Goal: Task Accomplishment & Management: Manage account settings

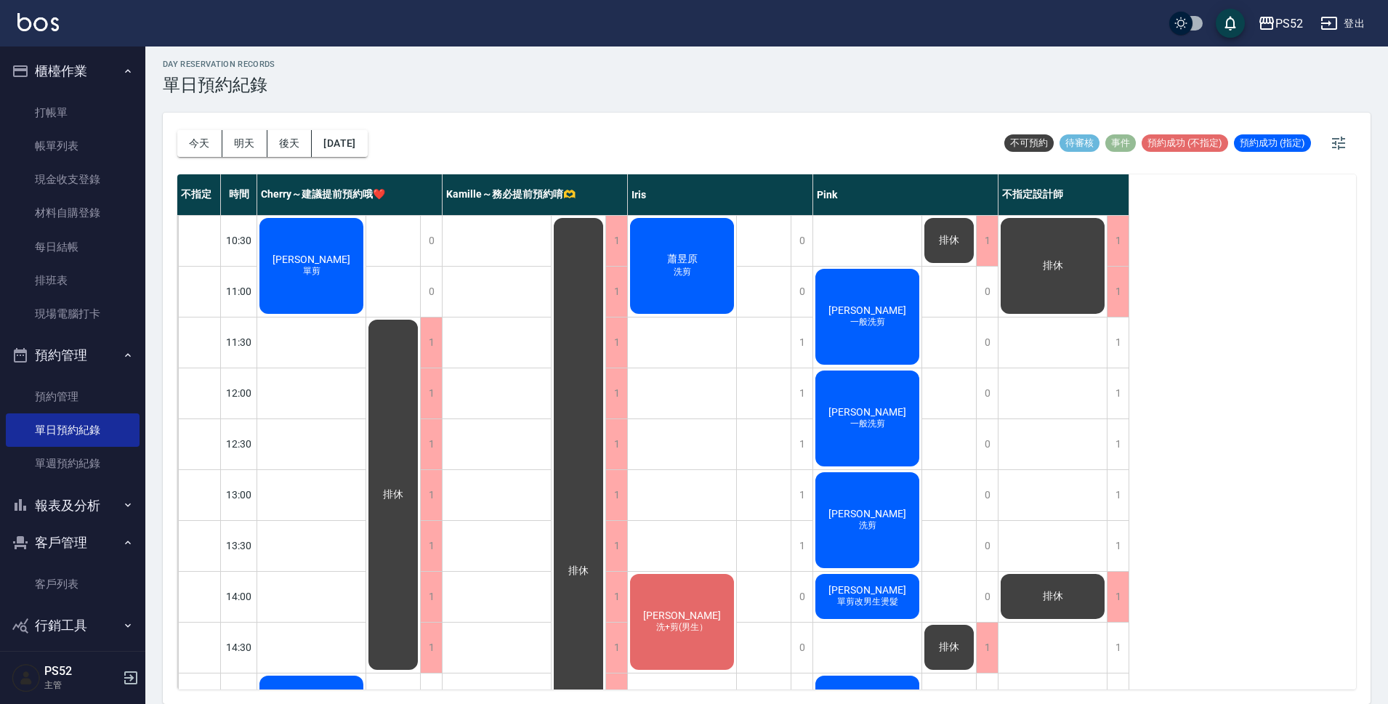
scroll to position [556, 0]
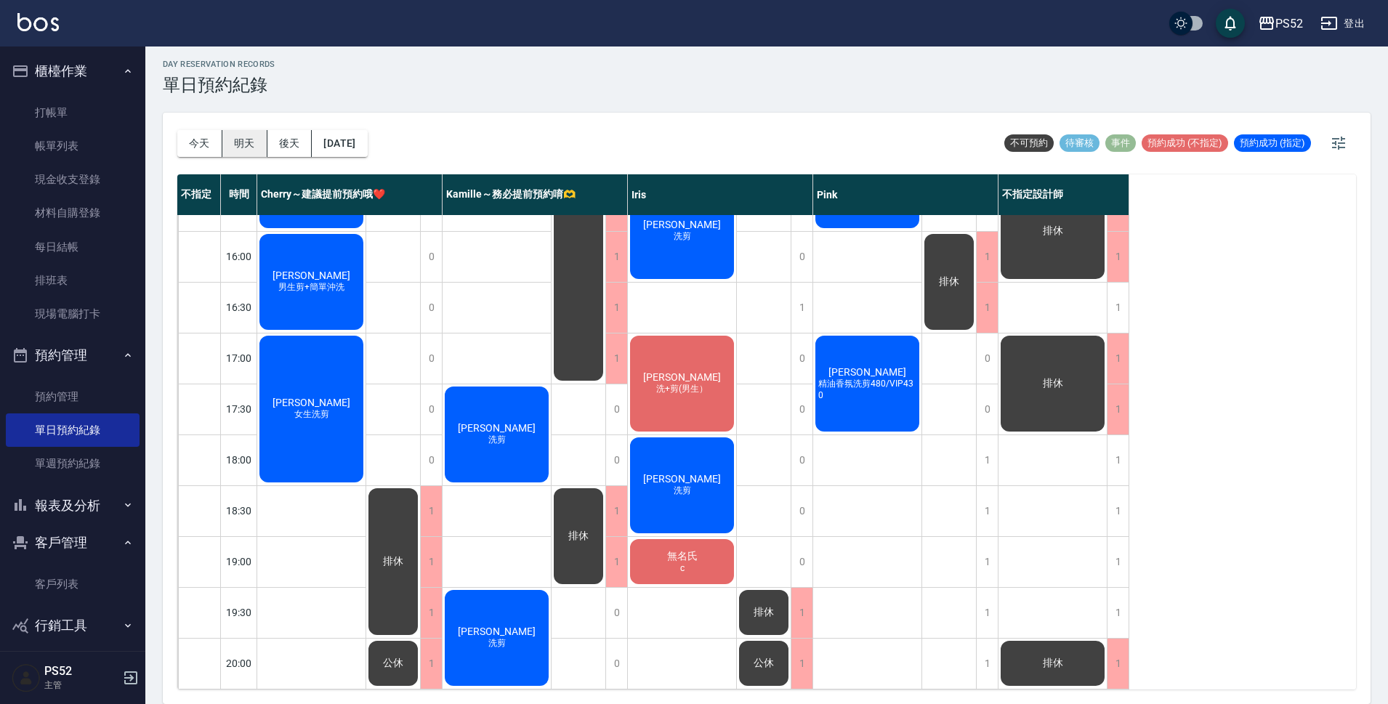
click at [257, 150] on button "明天" at bounding box center [244, 143] width 45 height 27
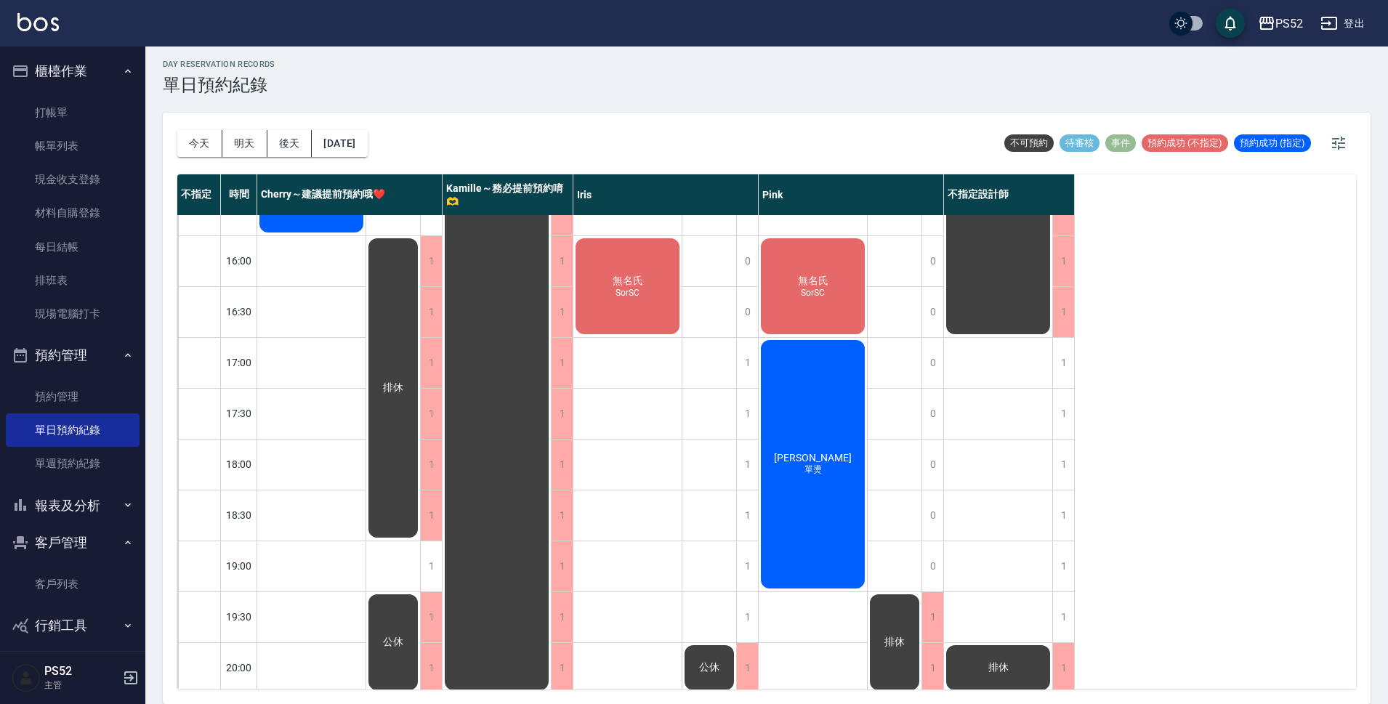
scroll to position [556, 0]
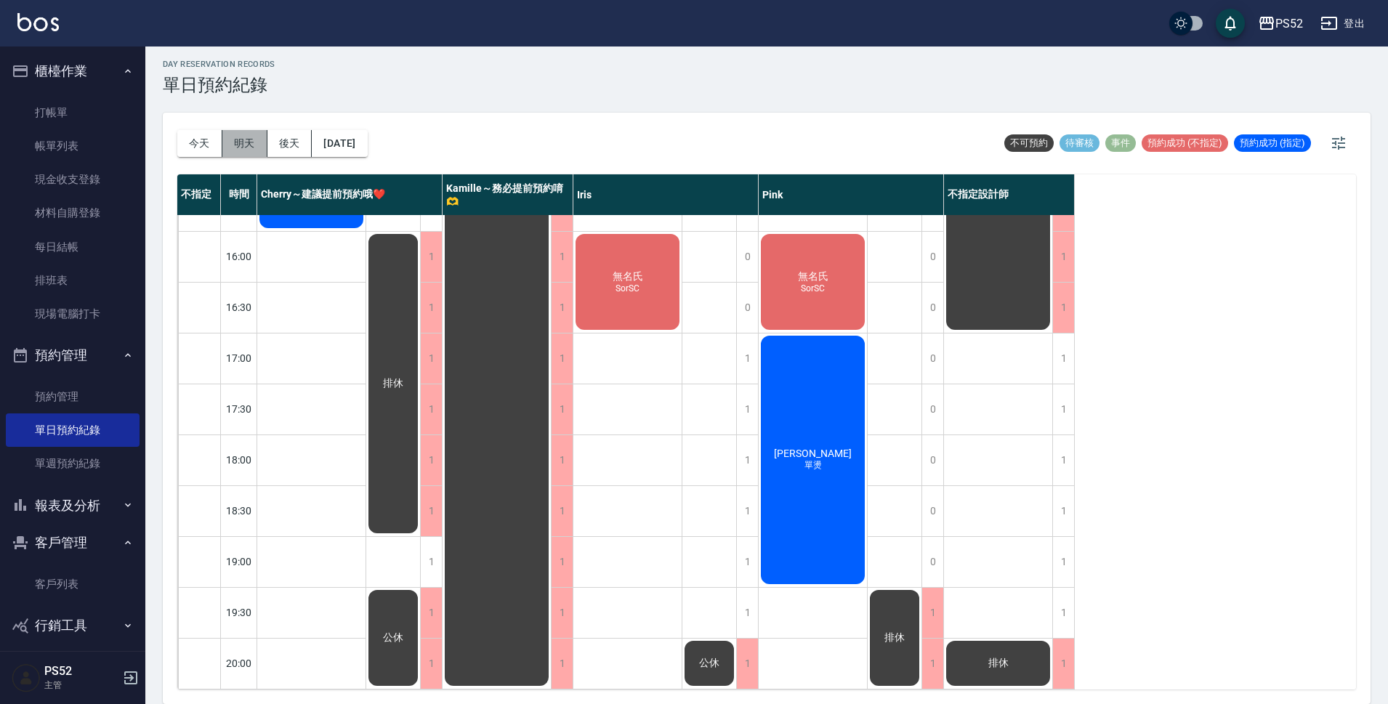
click at [254, 144] on button "明天" at bounding box center [244, 143] width 45 height 27
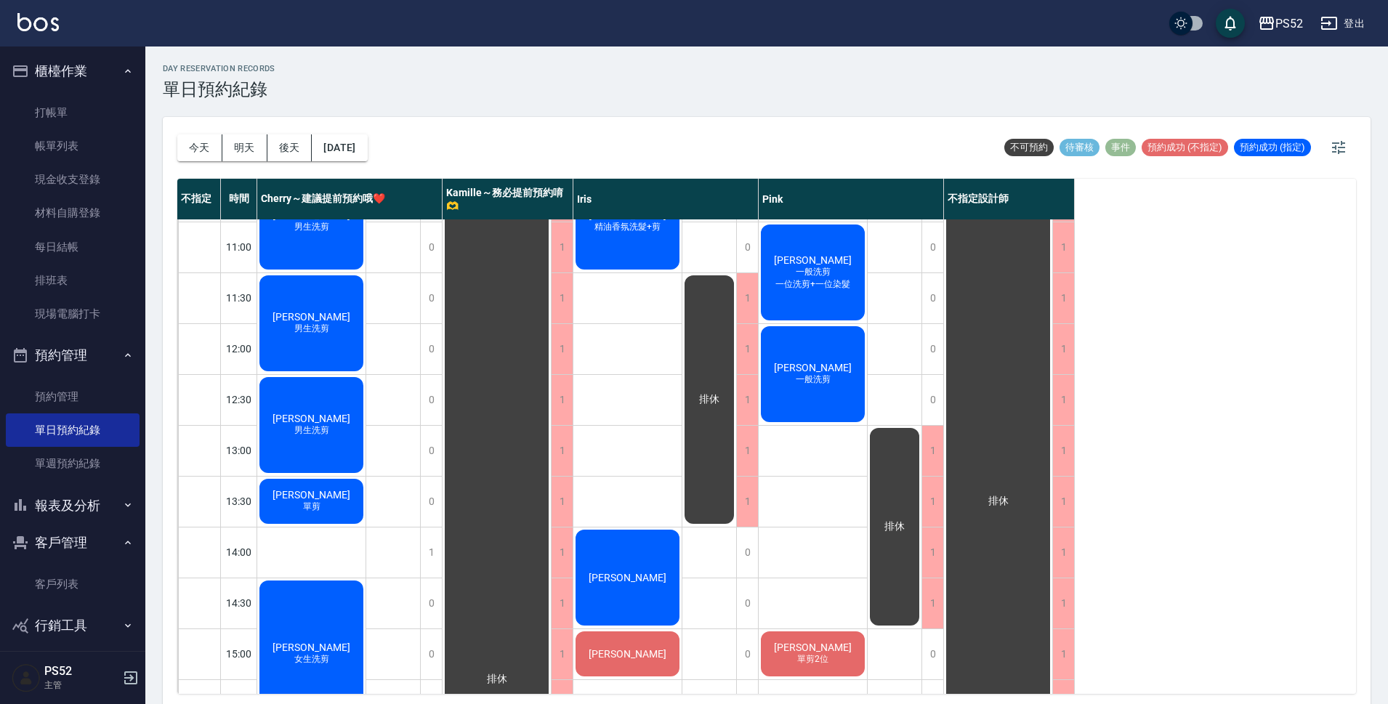
scroll to position [0, 0]
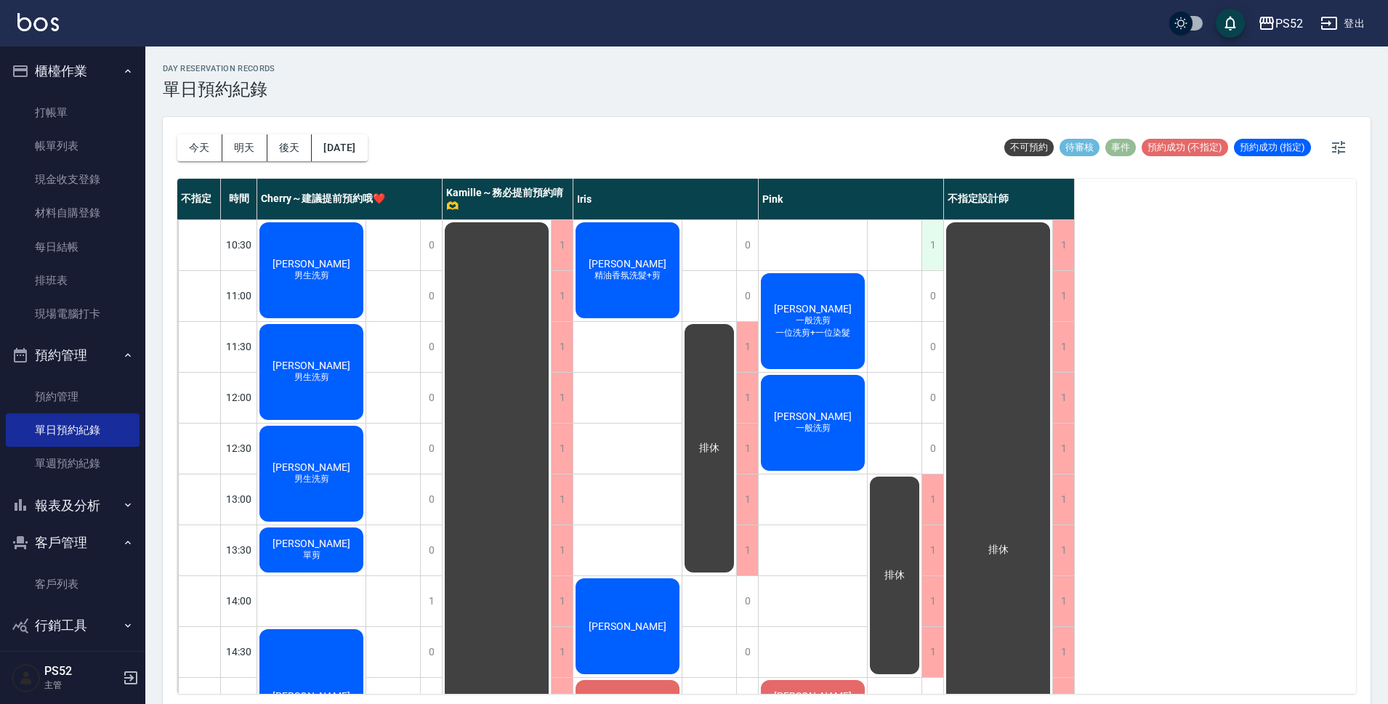
click at [936, 243] on div "1" at bounding box center [933, 245] width 22 height 50
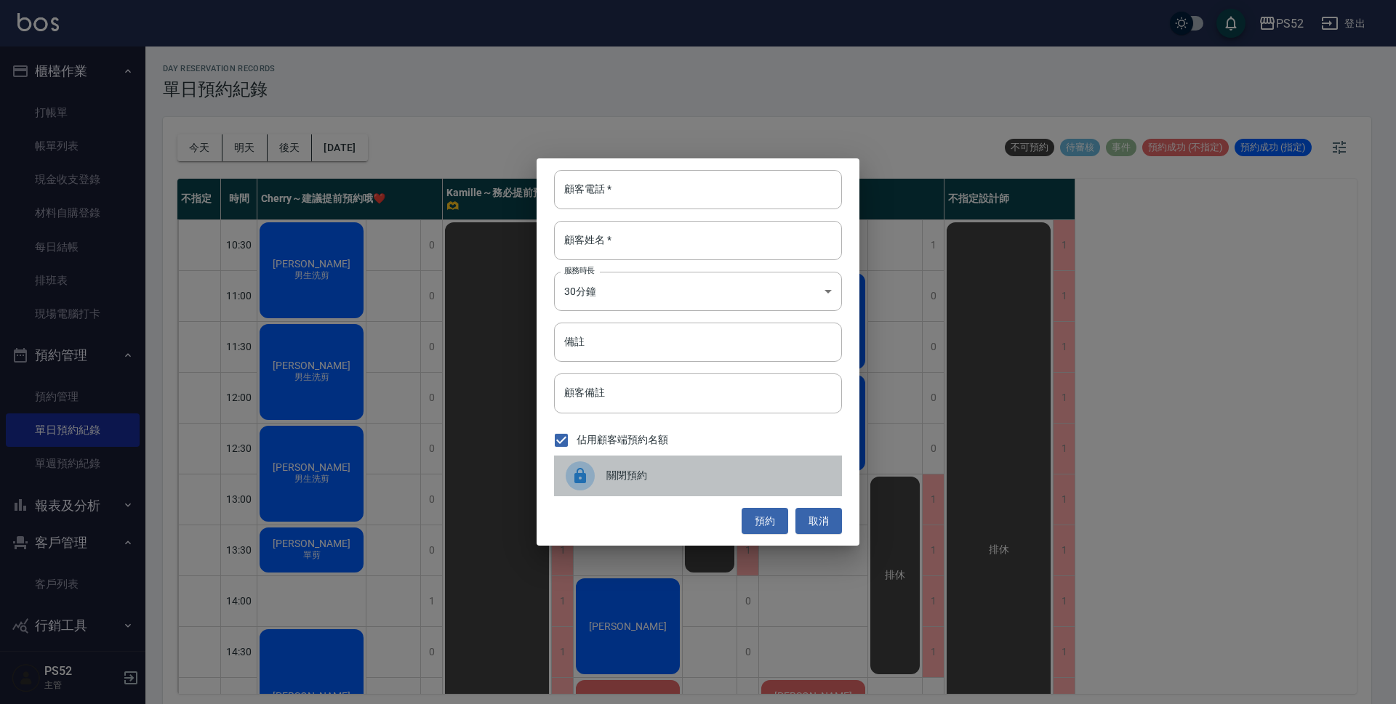
click at [670, 483] on span "關閉預約" at bounding box center [718, 475] width 224 height 15
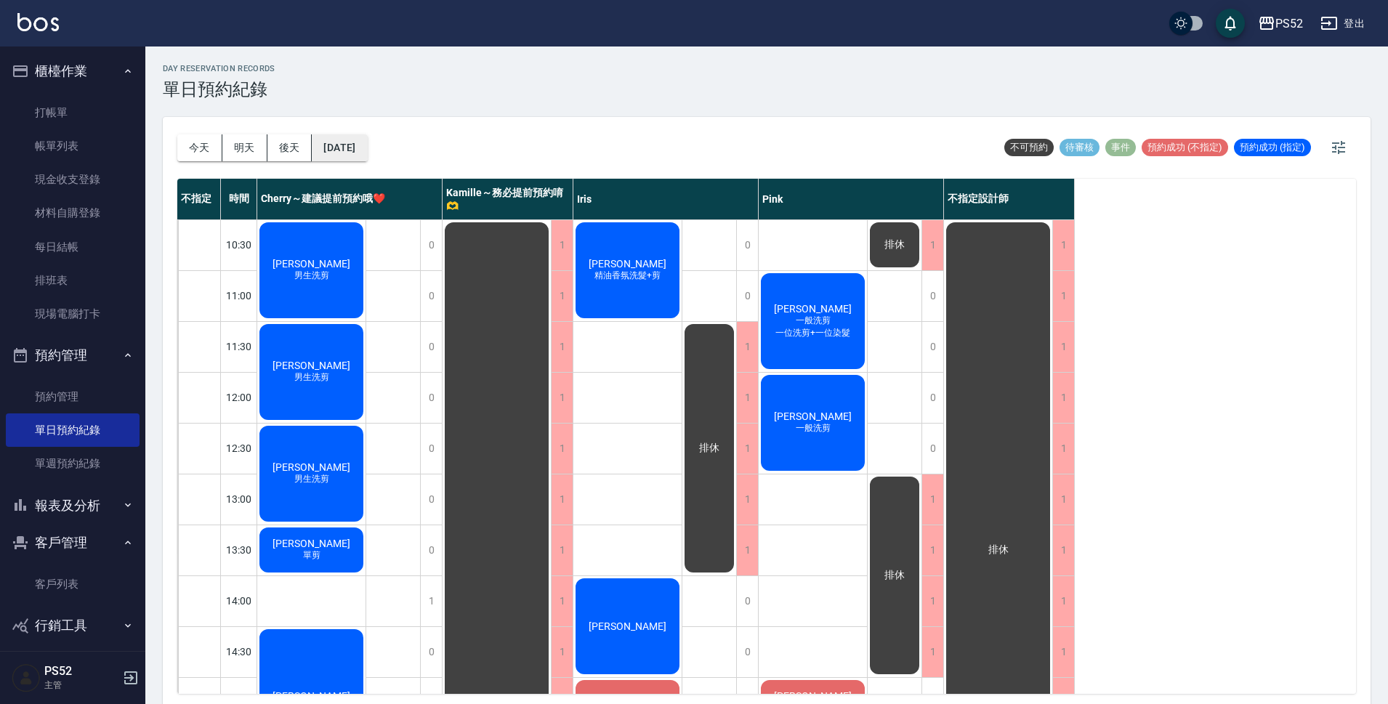
click at [367, 143] on button "[DATE]" at bounding box center [339, 147] width 55 height 27
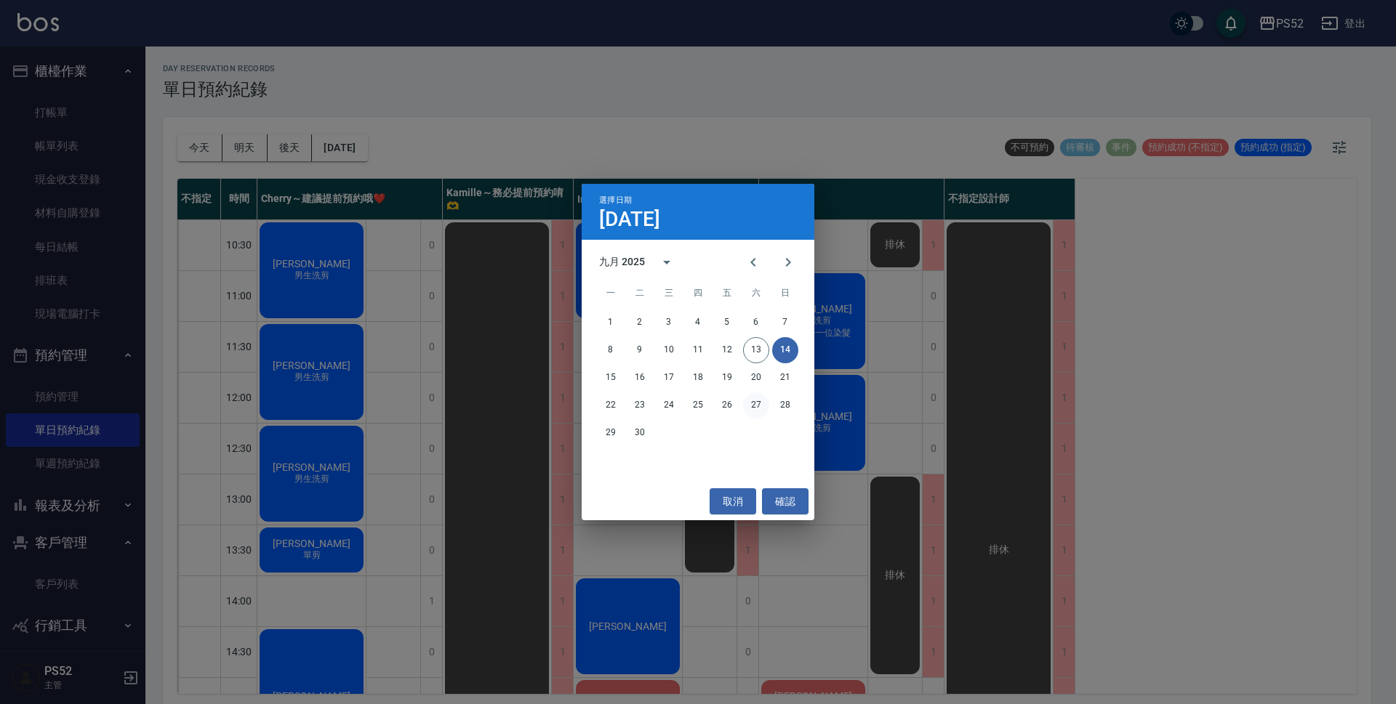
click at [753, 401] on button "27" at bounding box center [756, 406] width 26 height 26
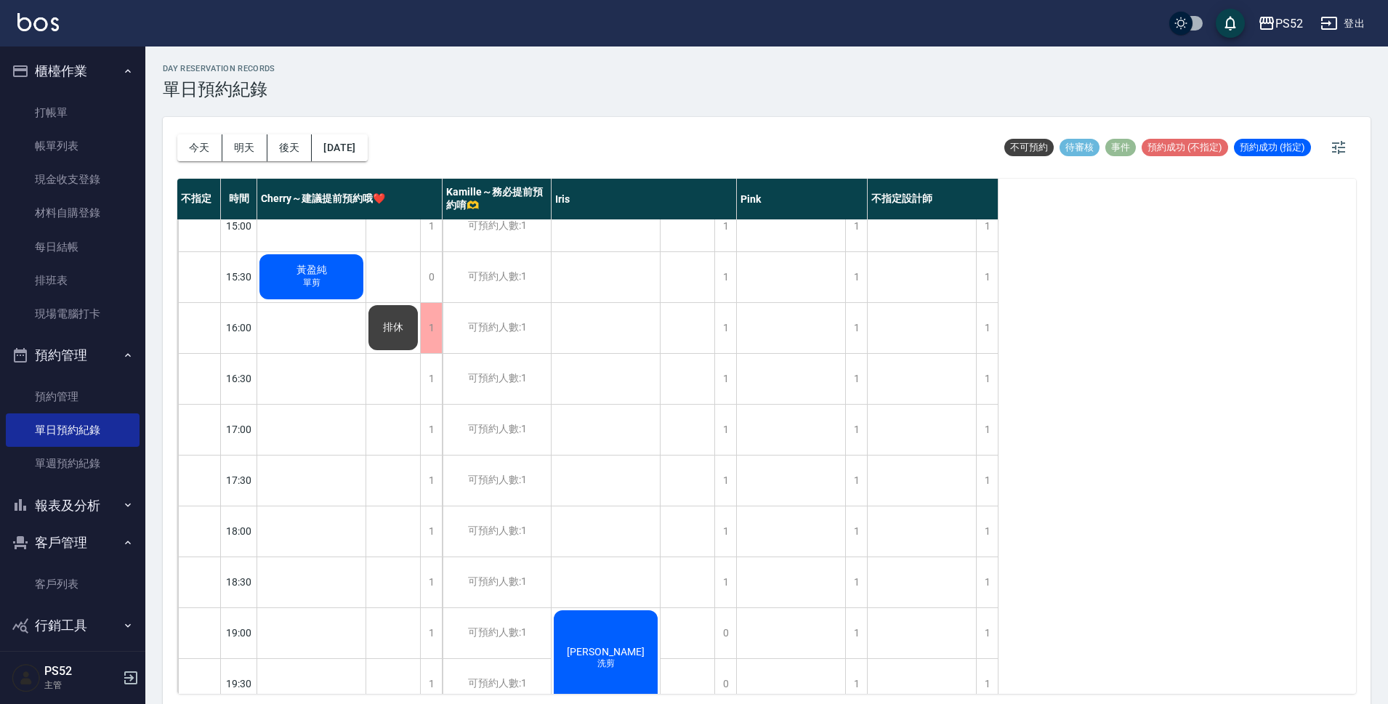
scroll to position [556, 0]
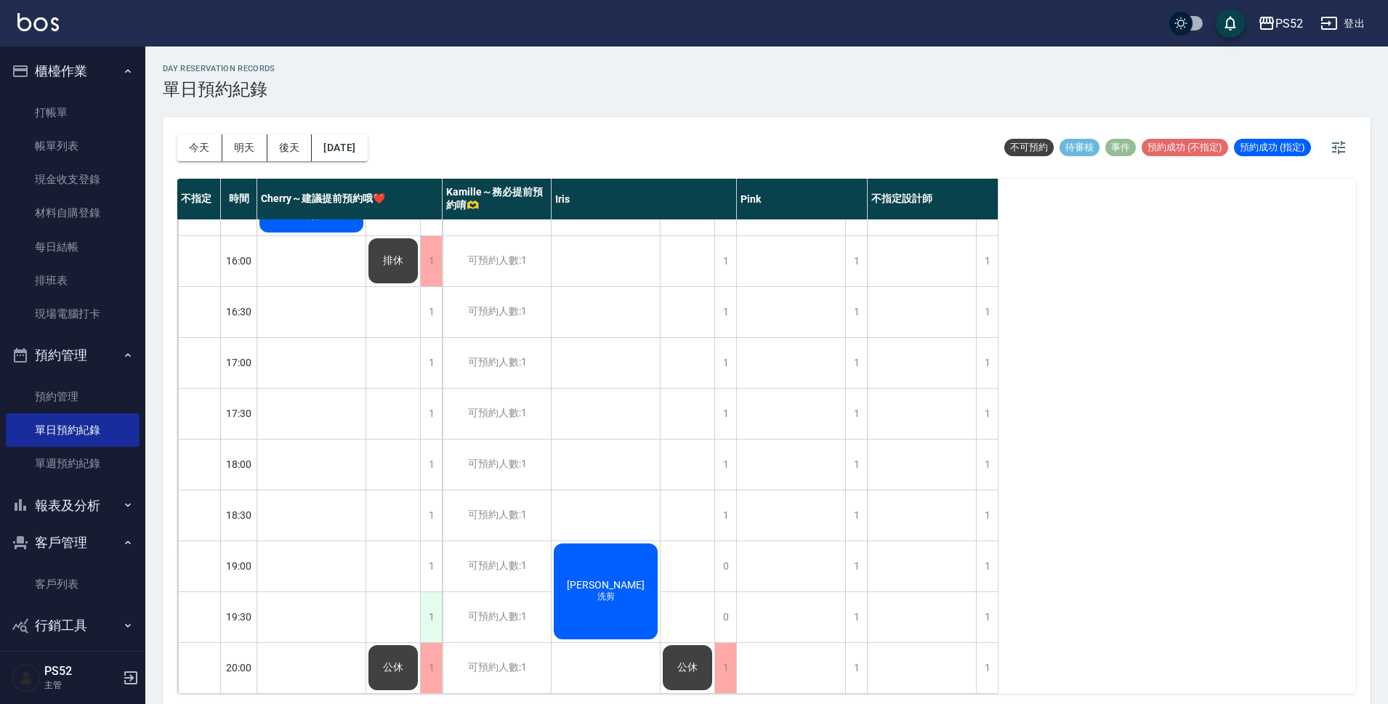
click at [429, 601] on div "1" at bounding box center [431, 617] width 22 height 50
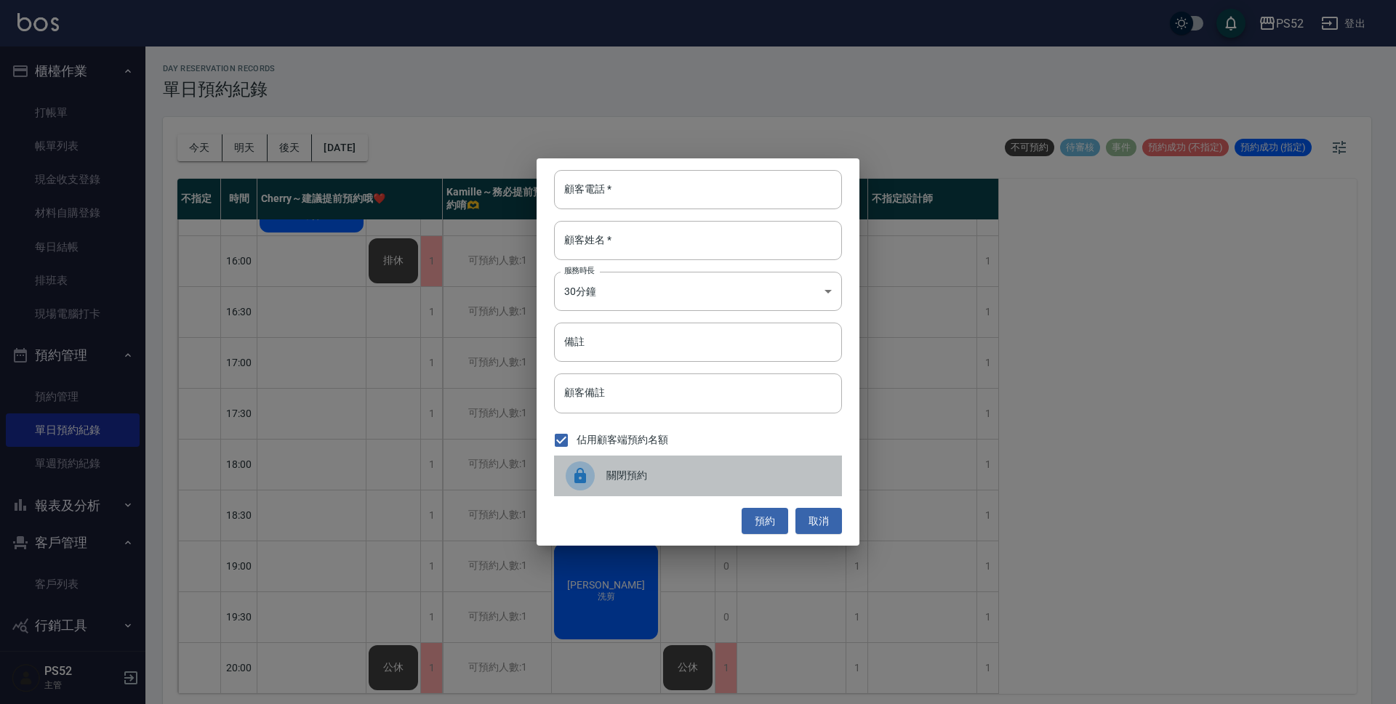
click at [613, 472] on span "關閉預約" at bounding box center [718, 475] width 224 height 15
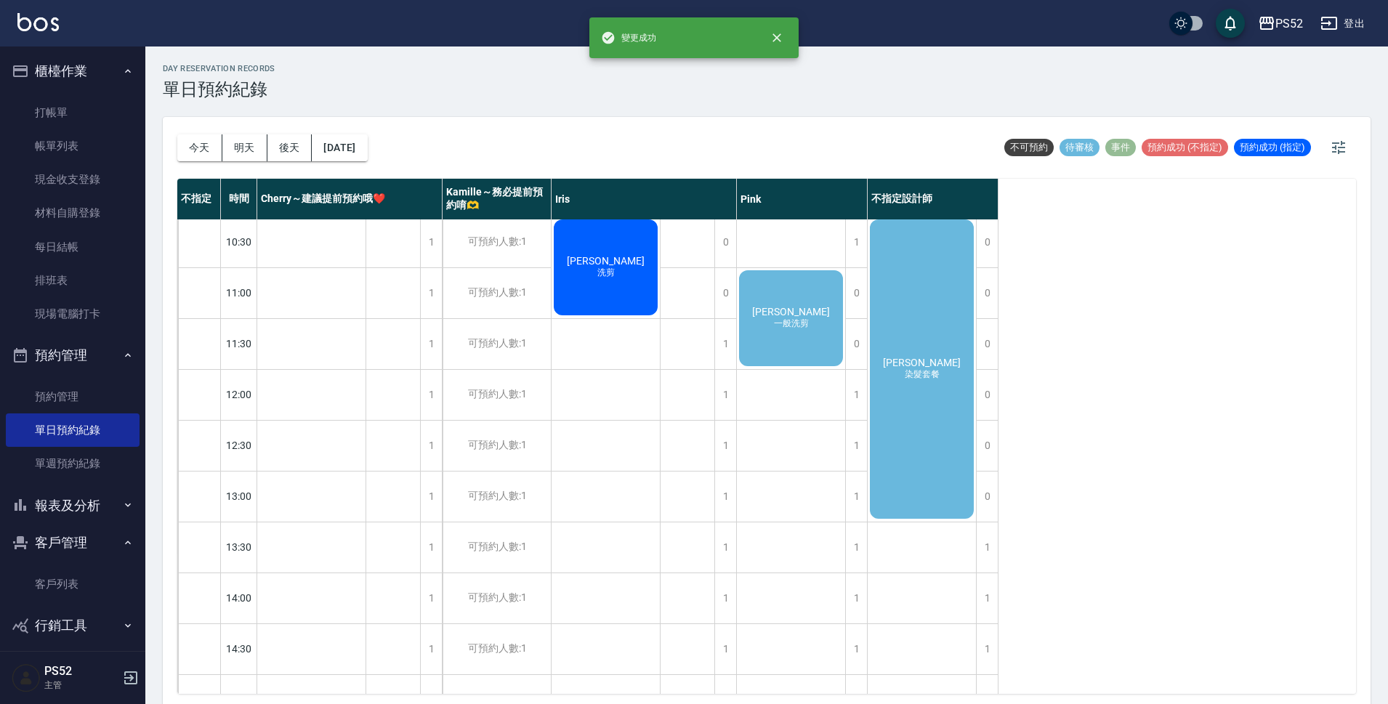
scroll to position [0, 0]
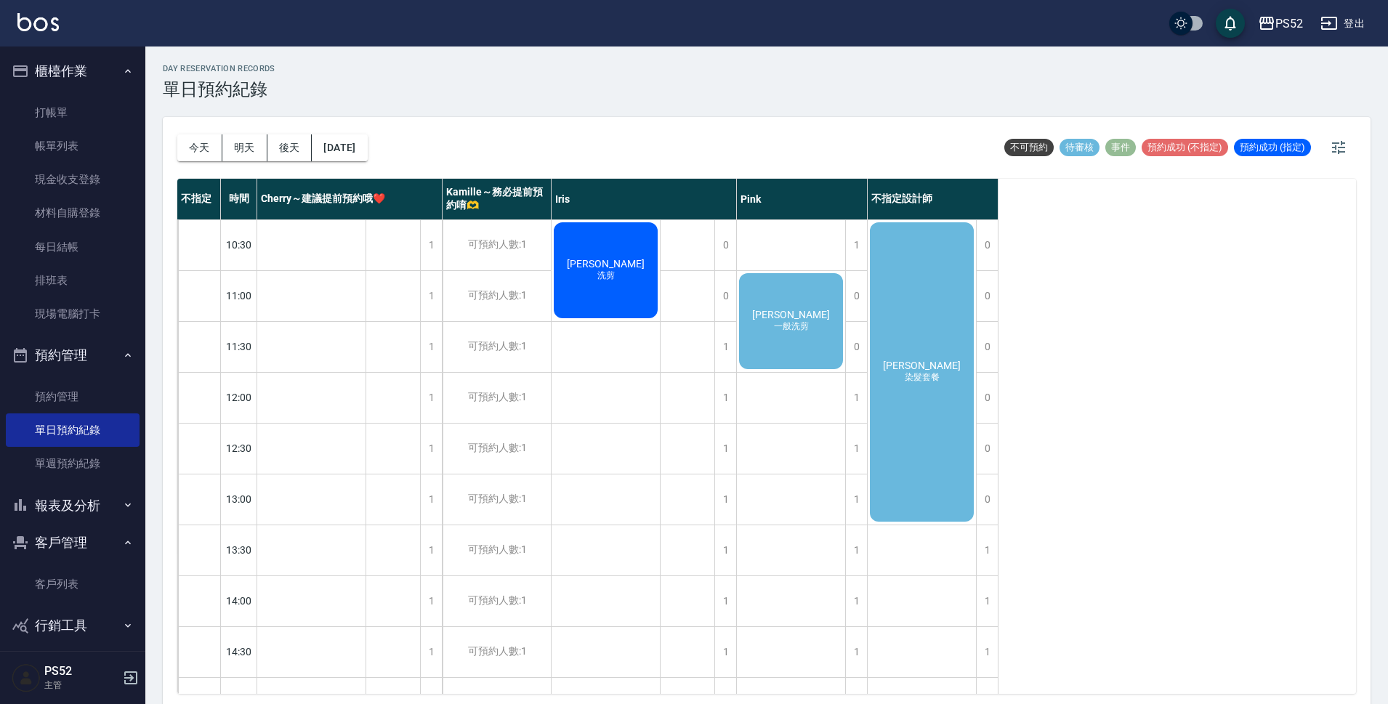
click at [950, 377] on div "[PERSON_NAME] 染髮套餐" at bounding box center [922, 372] width 108 height 304
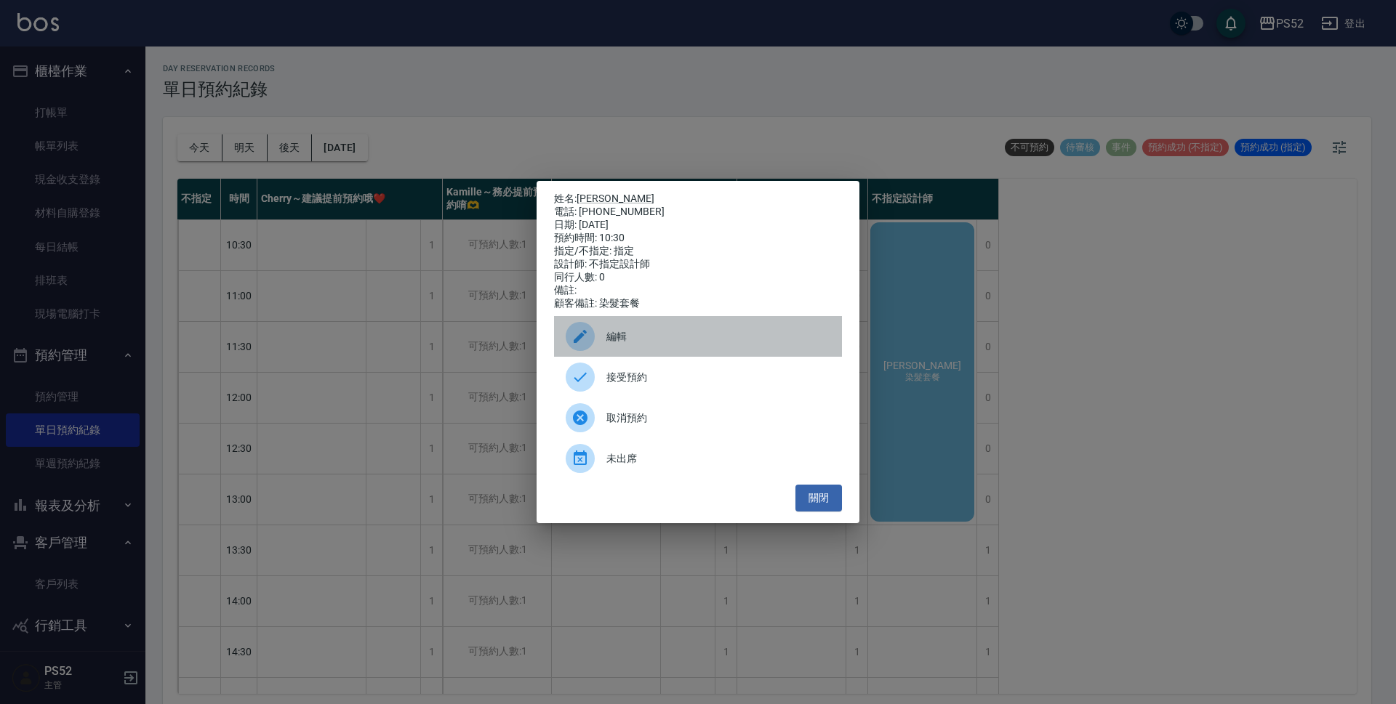
click at [665, 337] on span "編輯" at bounding box center [718, 336] width 224 height 15
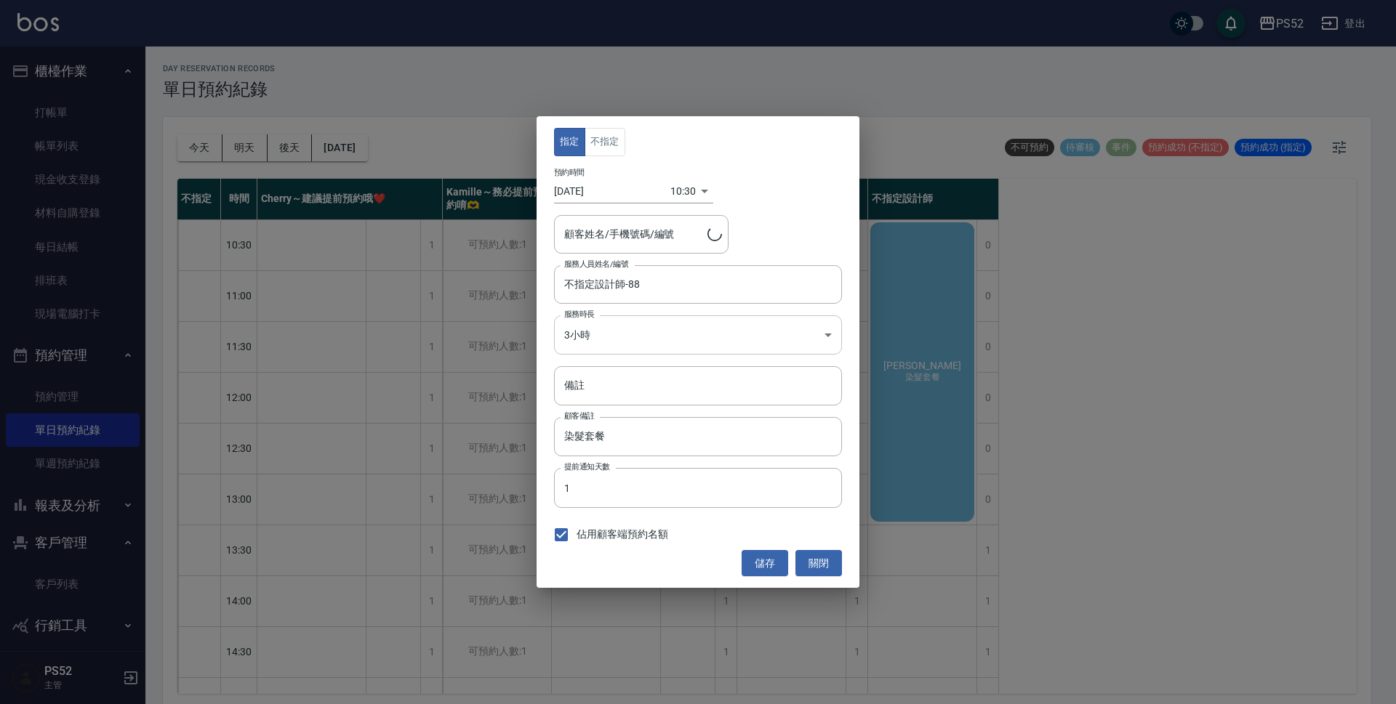
type input "[PERSON_NAME]/0972087010/C0972087010"
click at [644, 289] on input "不指定設計師-88" at bounding box center [686, 284] width 253 height 25
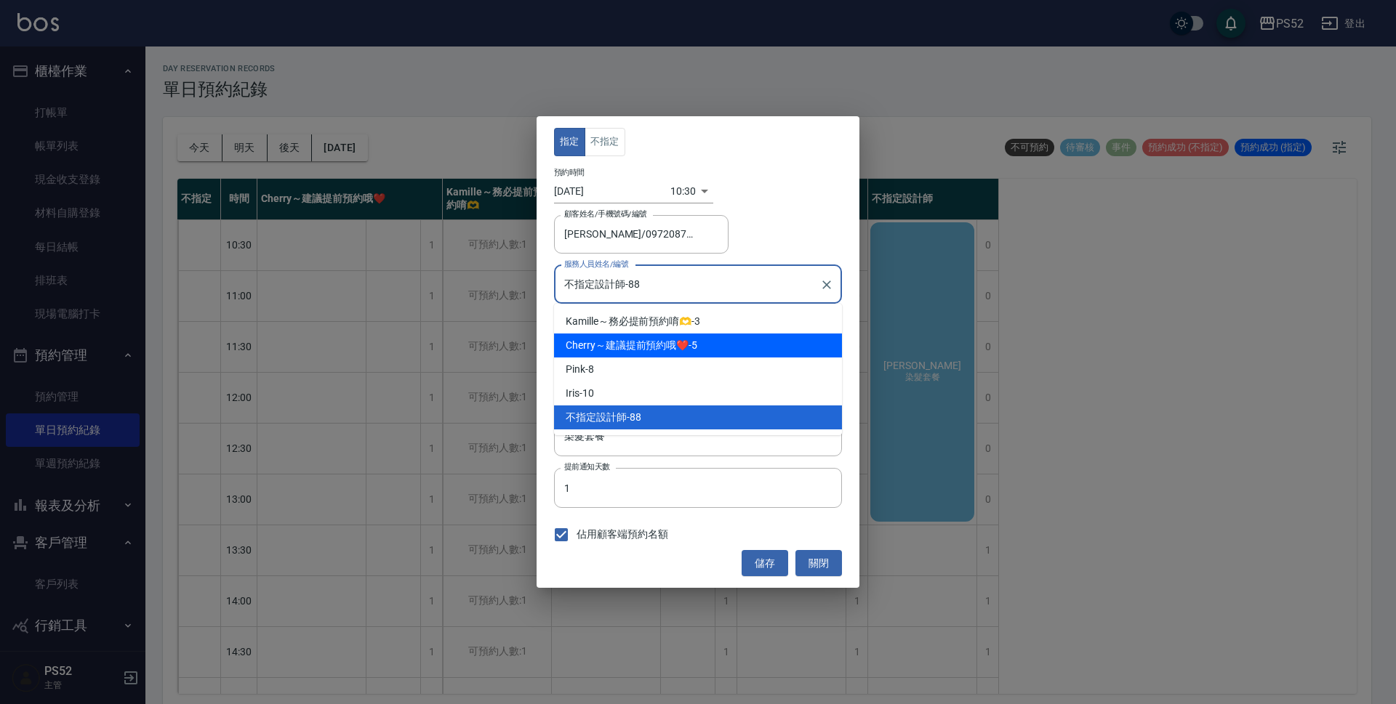
click at [644, 346] on span "Cherry～建議提前預約哦❤️" at bounding box center [627, 345] width 123 height 15
type input "Cherry～建議提前預約哦❤️-5"
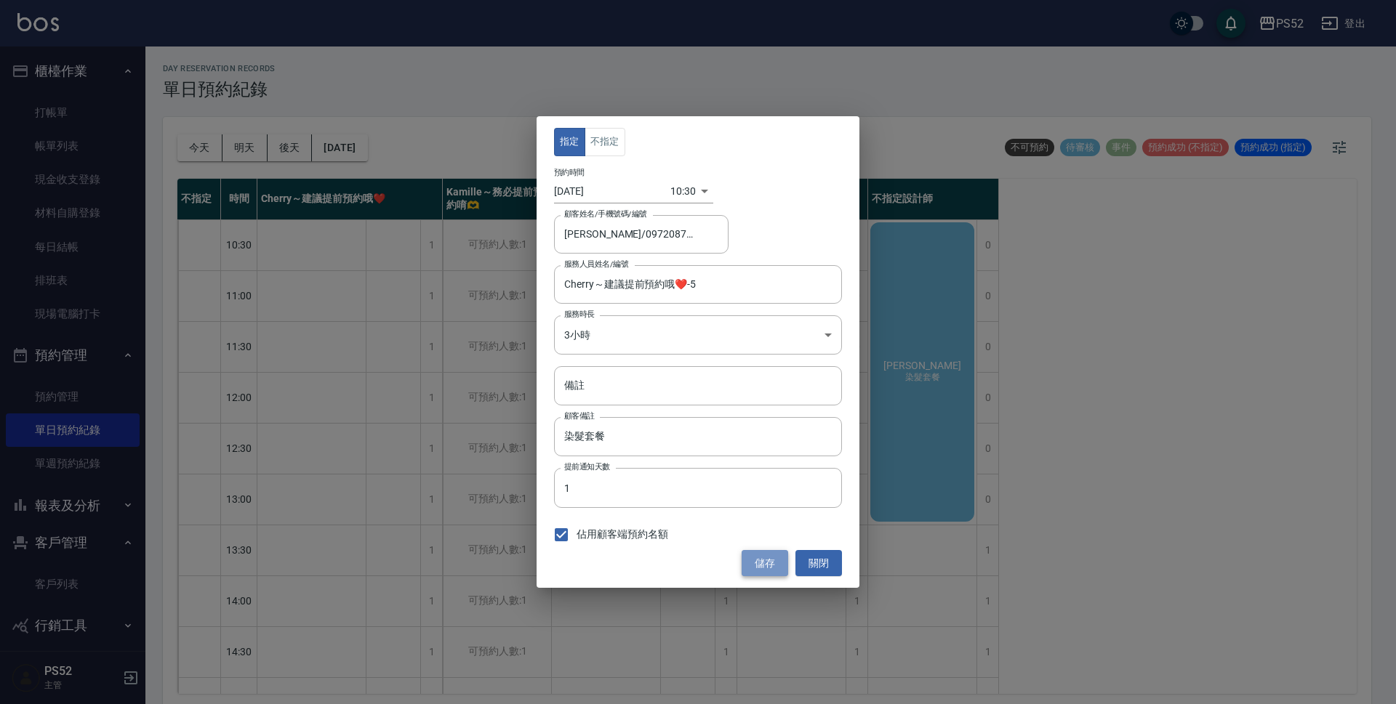
click at [771, 567] on button "儲存" at bounding box center [764, 563] width 47 height 27
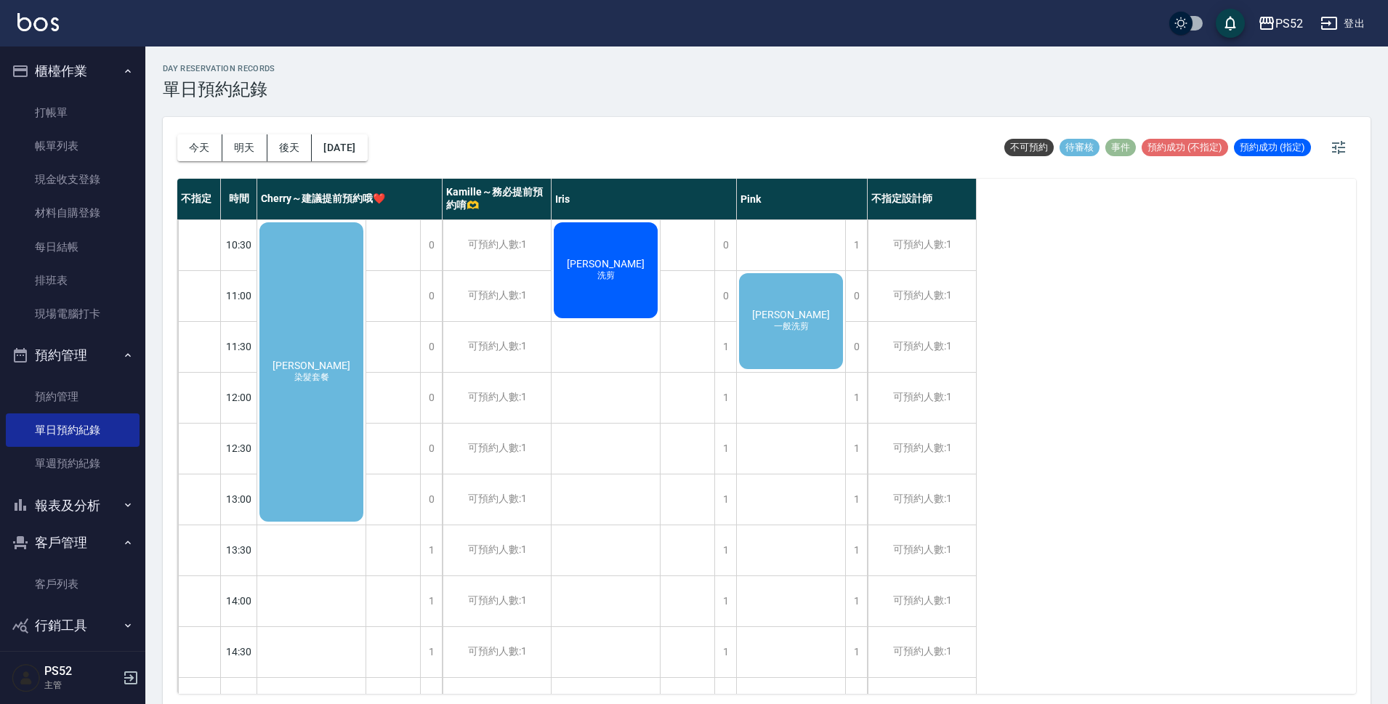
click at [179, 140] on button "今天" at bounding box center [199, 147] width 45 height 27
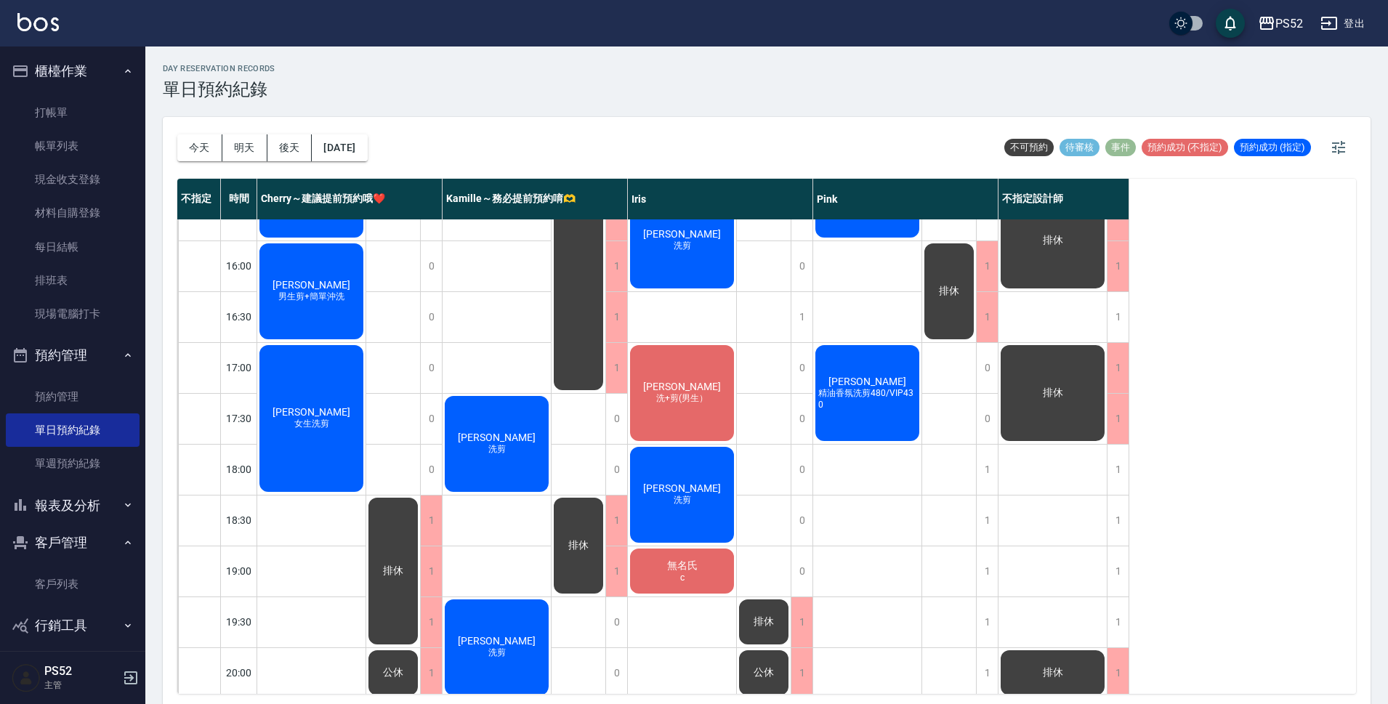
scroll to position [556, 0]
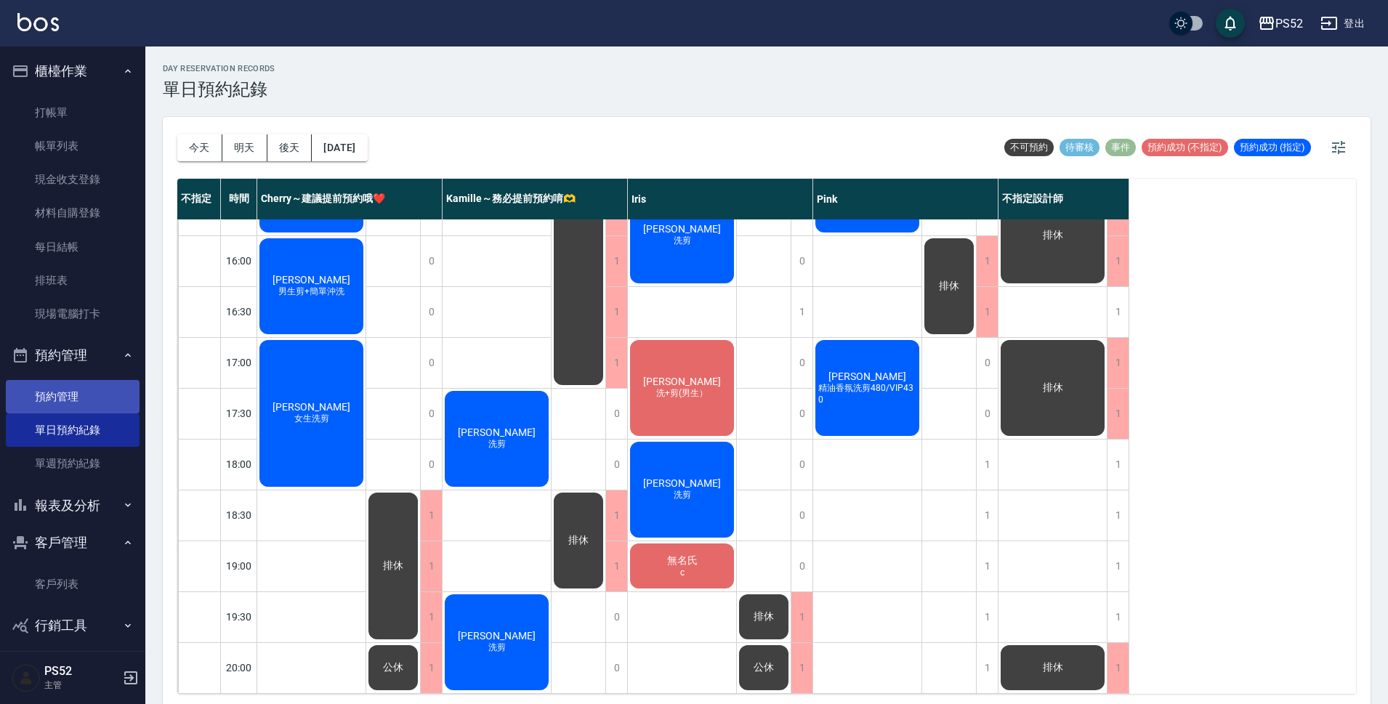
click at [64, 389] on link "預約管理" at bounding box center [73, 396] width 134 height 33
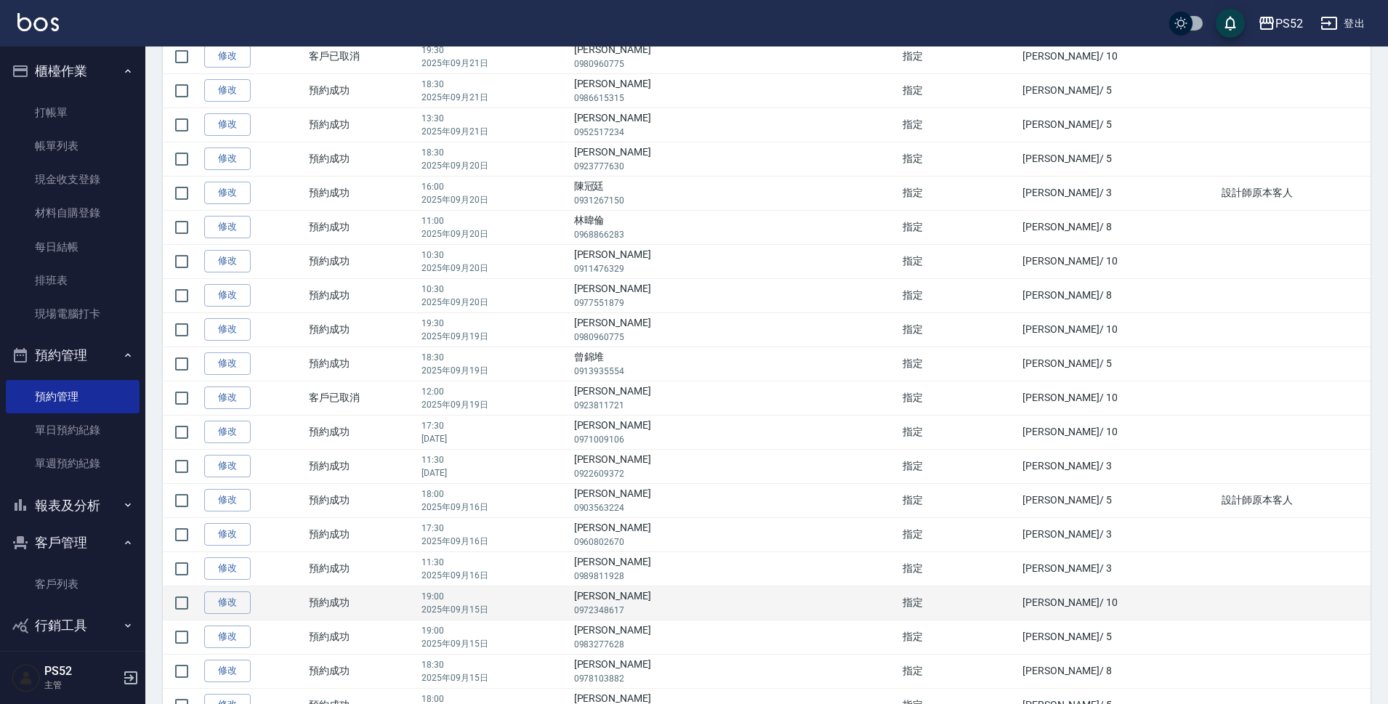
scroll to position [744, 0]
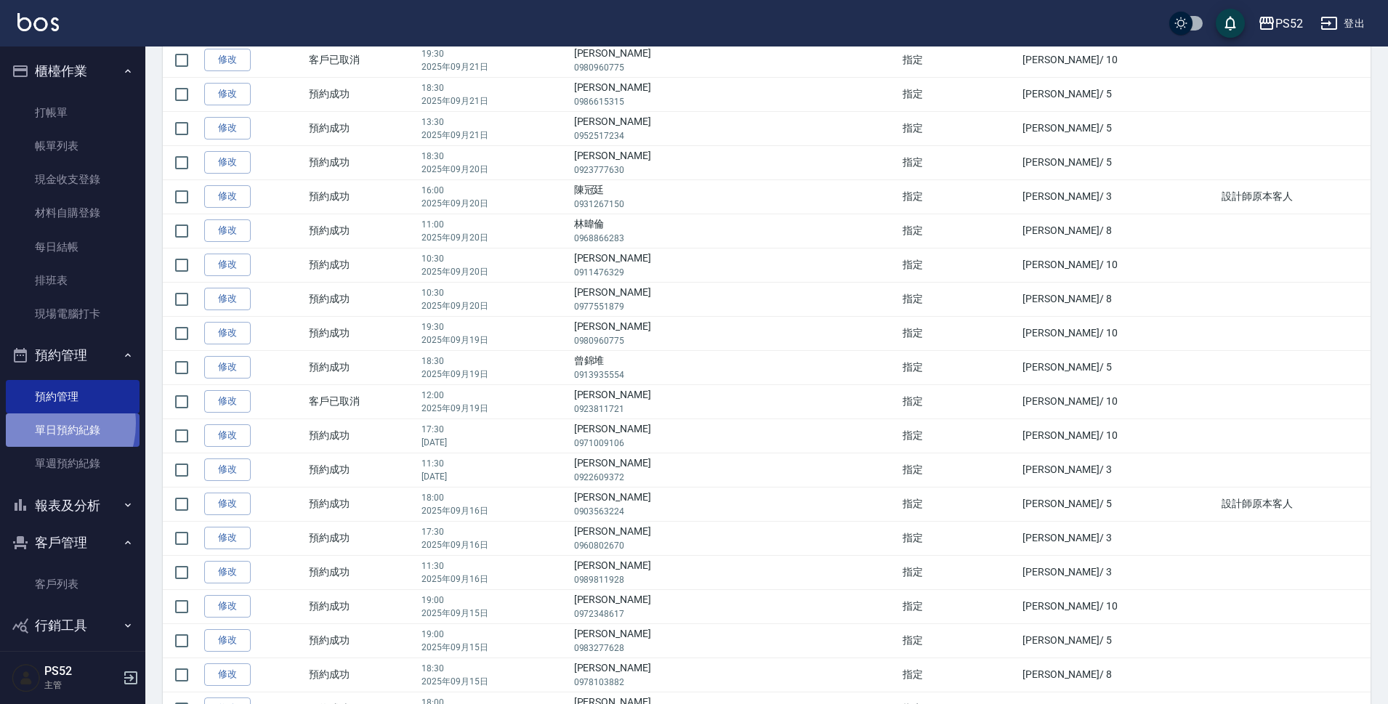
click at [42, 424] on link "單日預約紀錄" at bounding box center [73, 430] width 134 height 33
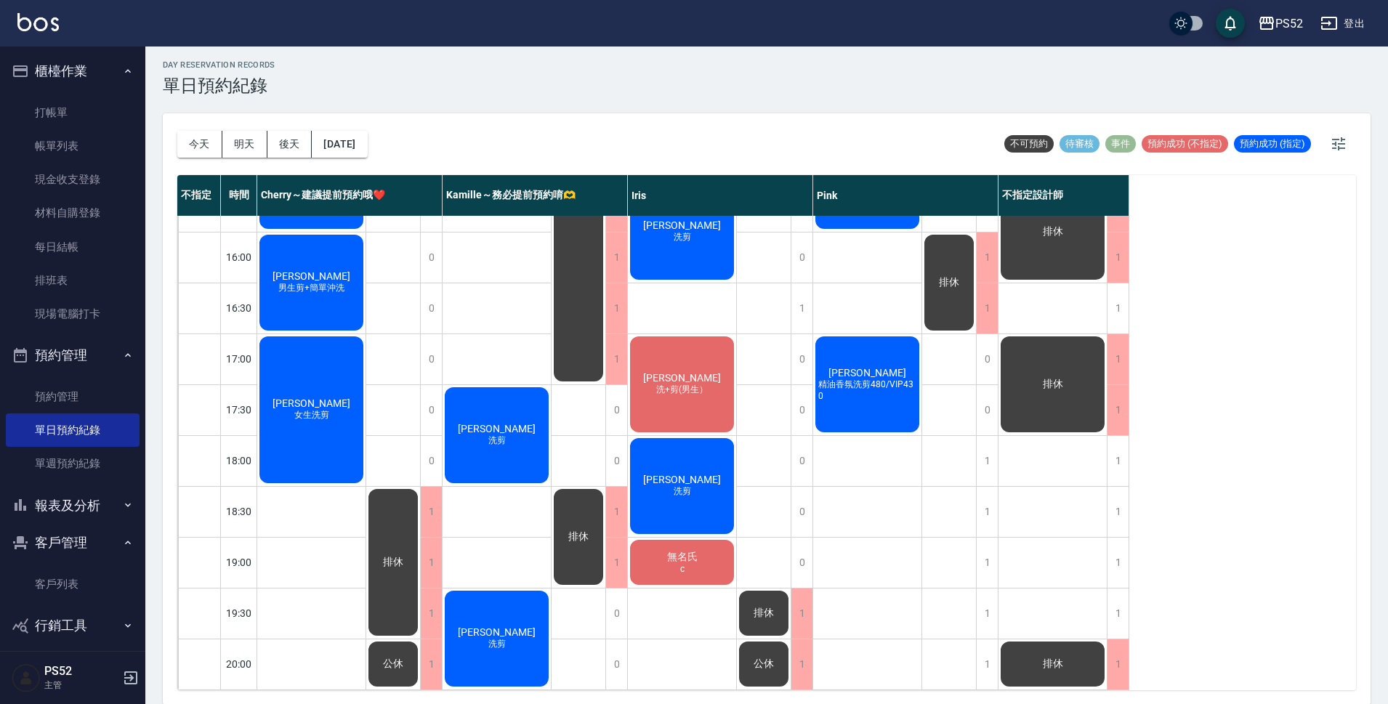
scroll to position [4, 0]
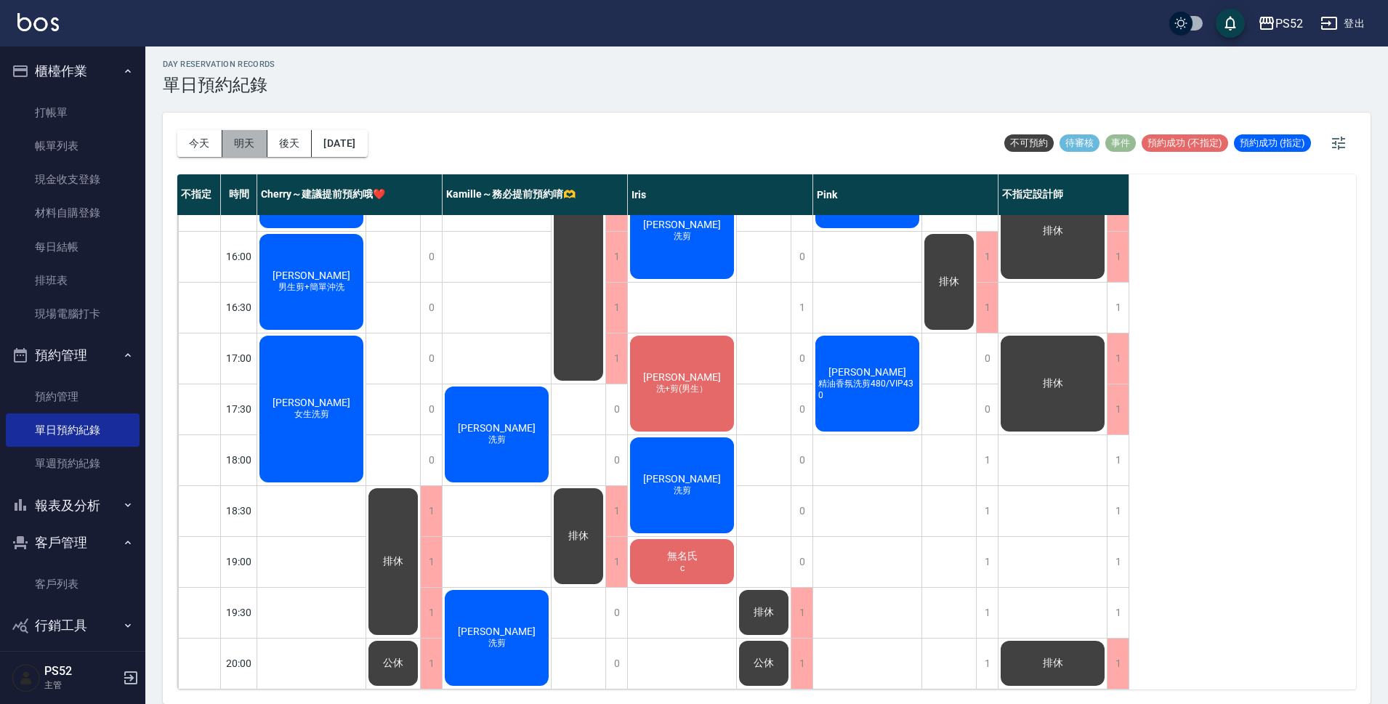
click at [245, 131] on button "明天" at bounding box center [244, 143] width 45 height 27
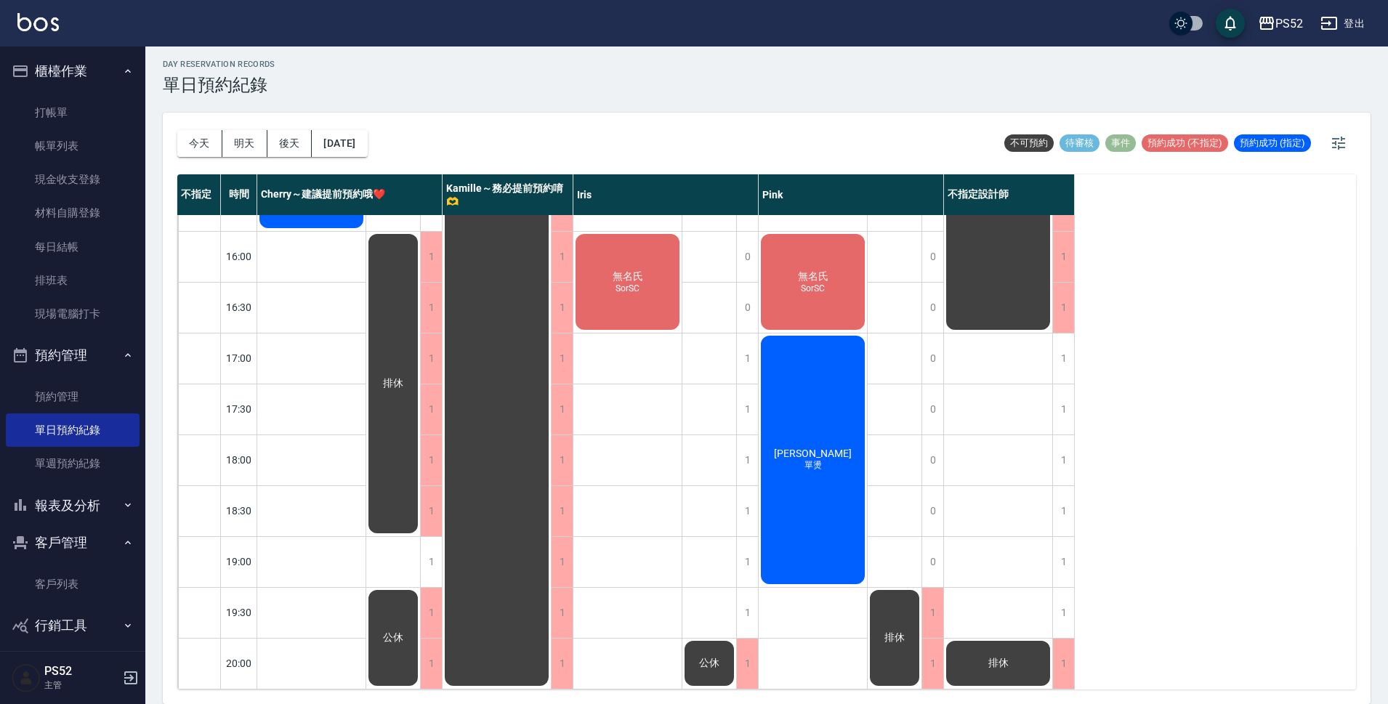
scroll to position [556, 0]
click at [306, 142] on button "後天" at bounding box center [289, 143] width 45 height 27
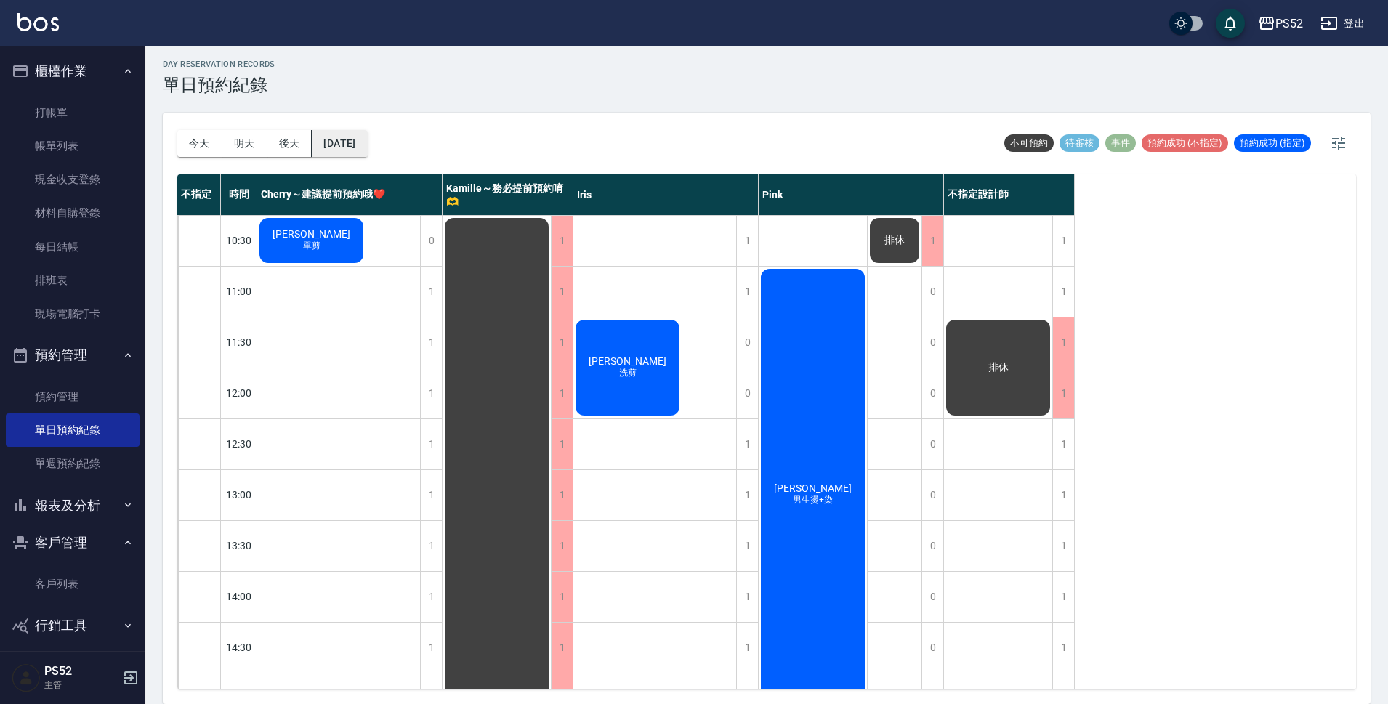
click at [334, 145] on button "[DATE]" at bounding box center [339, 143] width 55 height 27
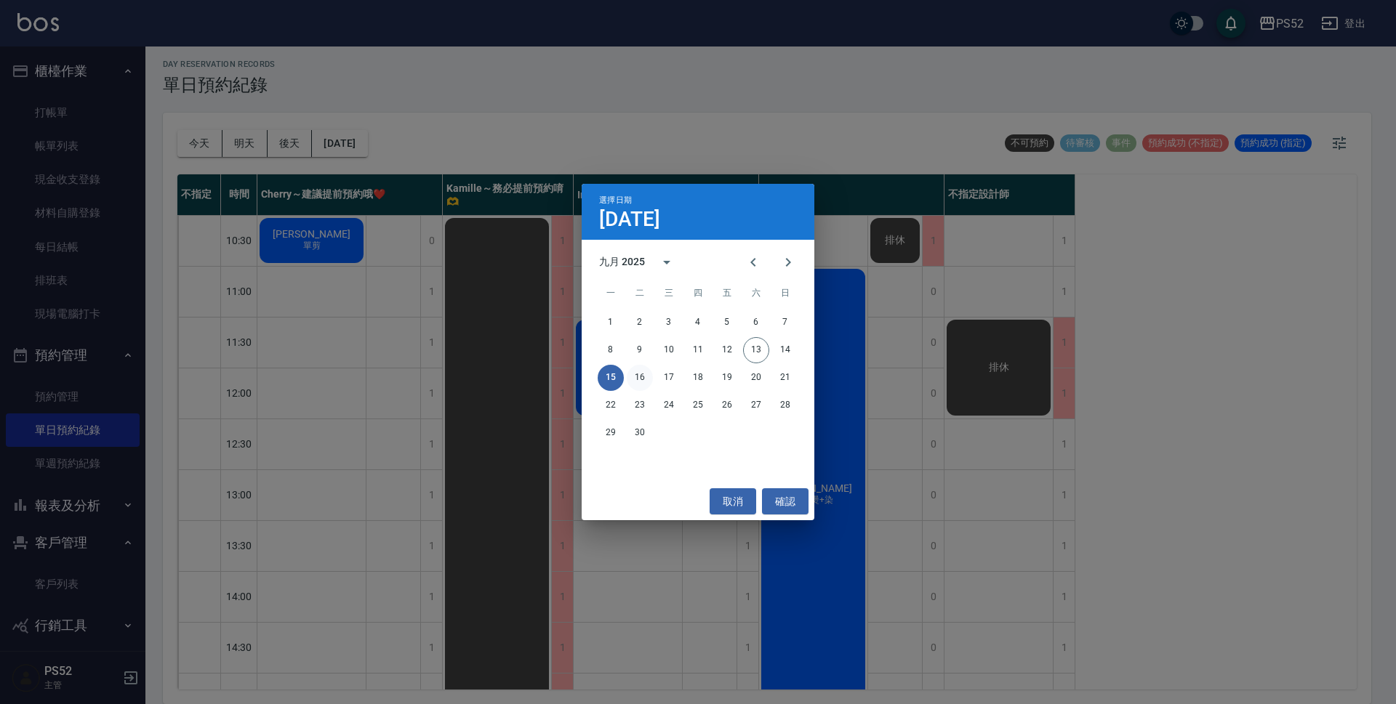
click at [638, 385] on button "16" at bounding box center [640, 378] width 26 height 26
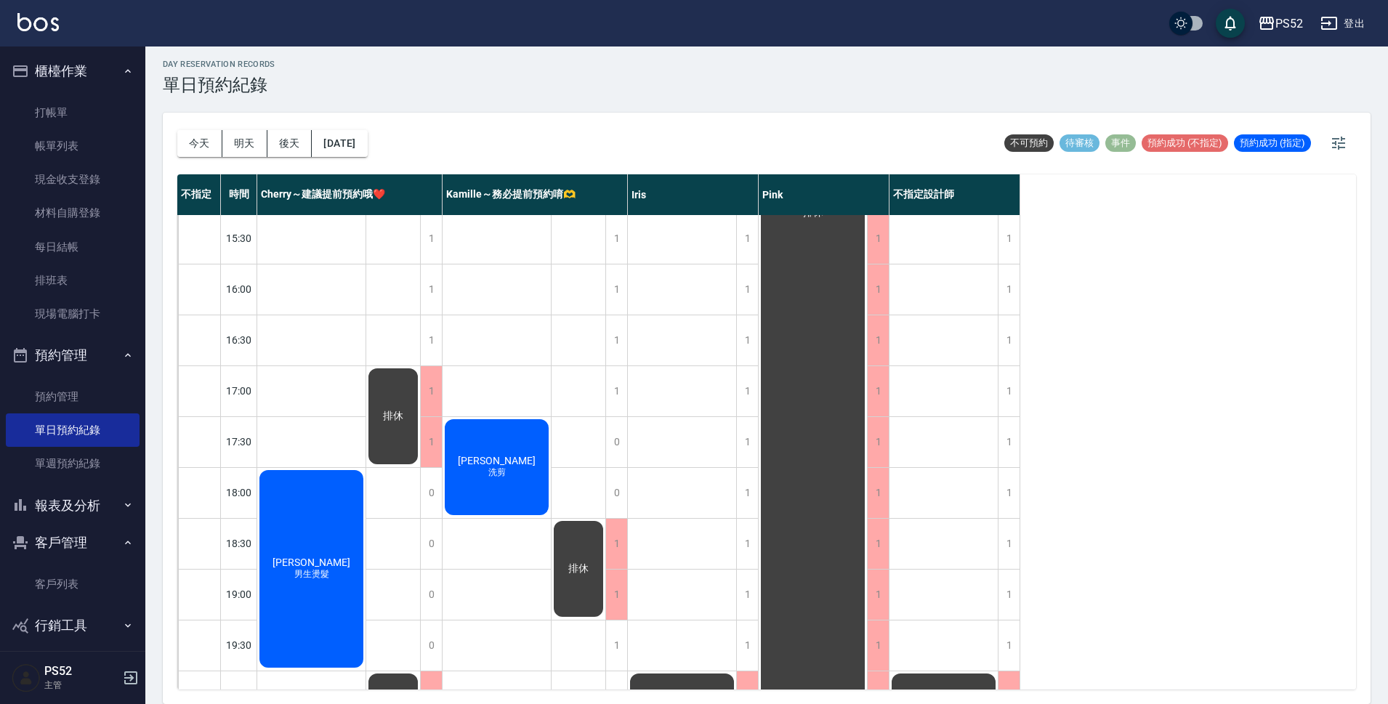
scroll to position [556, 0]
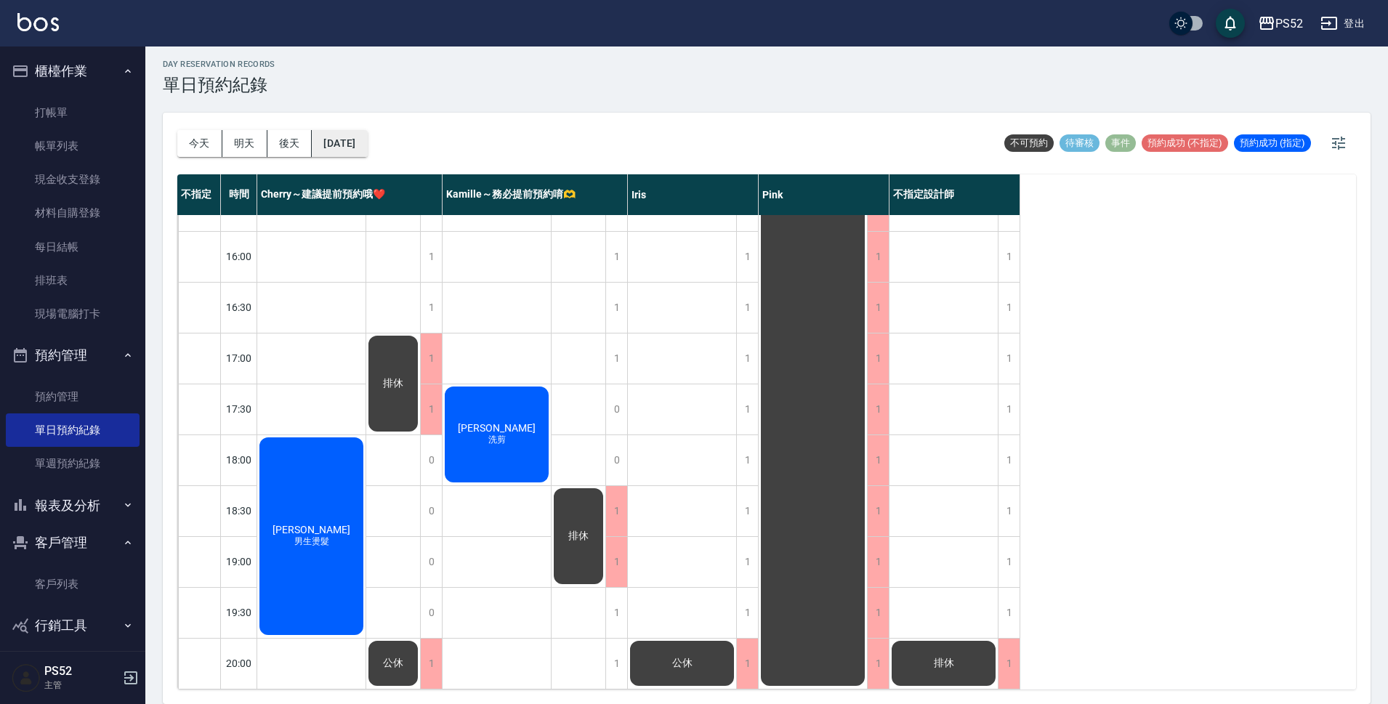
click at [367, 150] on button "[DATE]" at bounding box center [339, 143] width 55 height 27
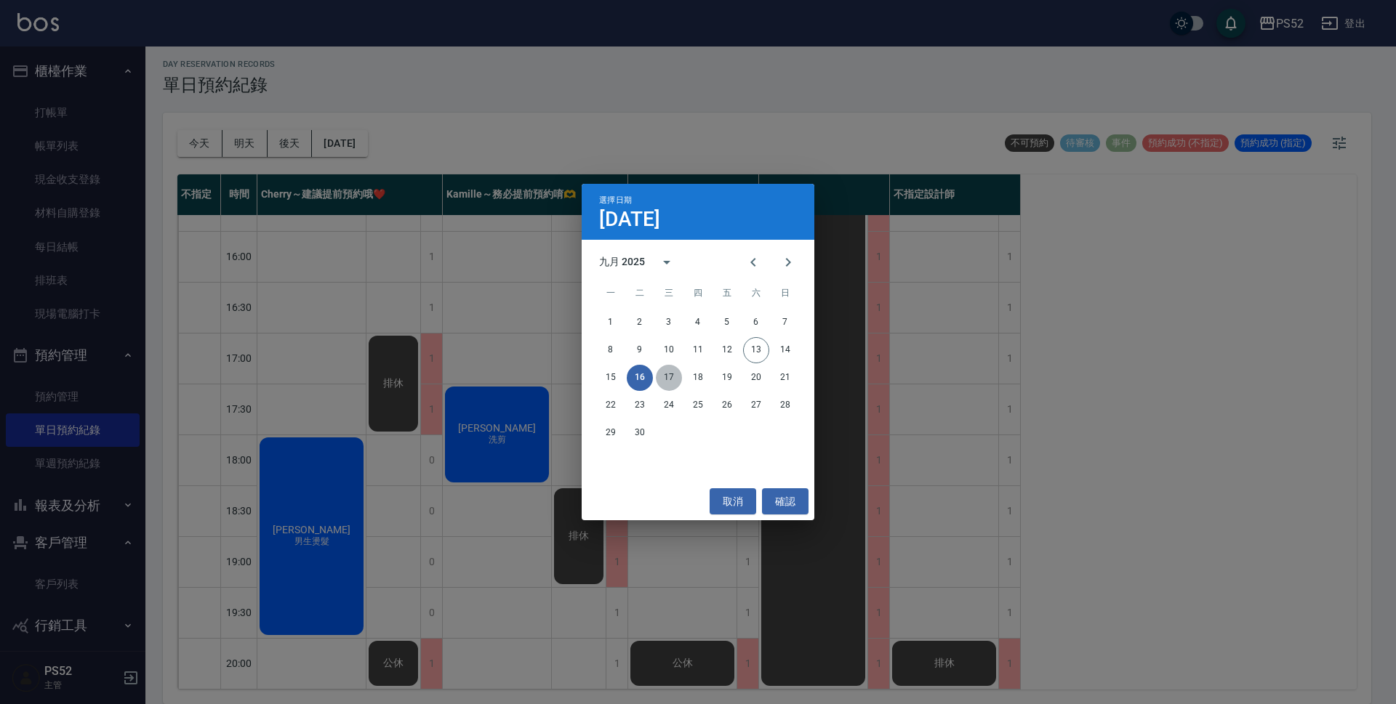
click at [670, 379] on button "17" at bounding box center [669, 378] width 26 height 26
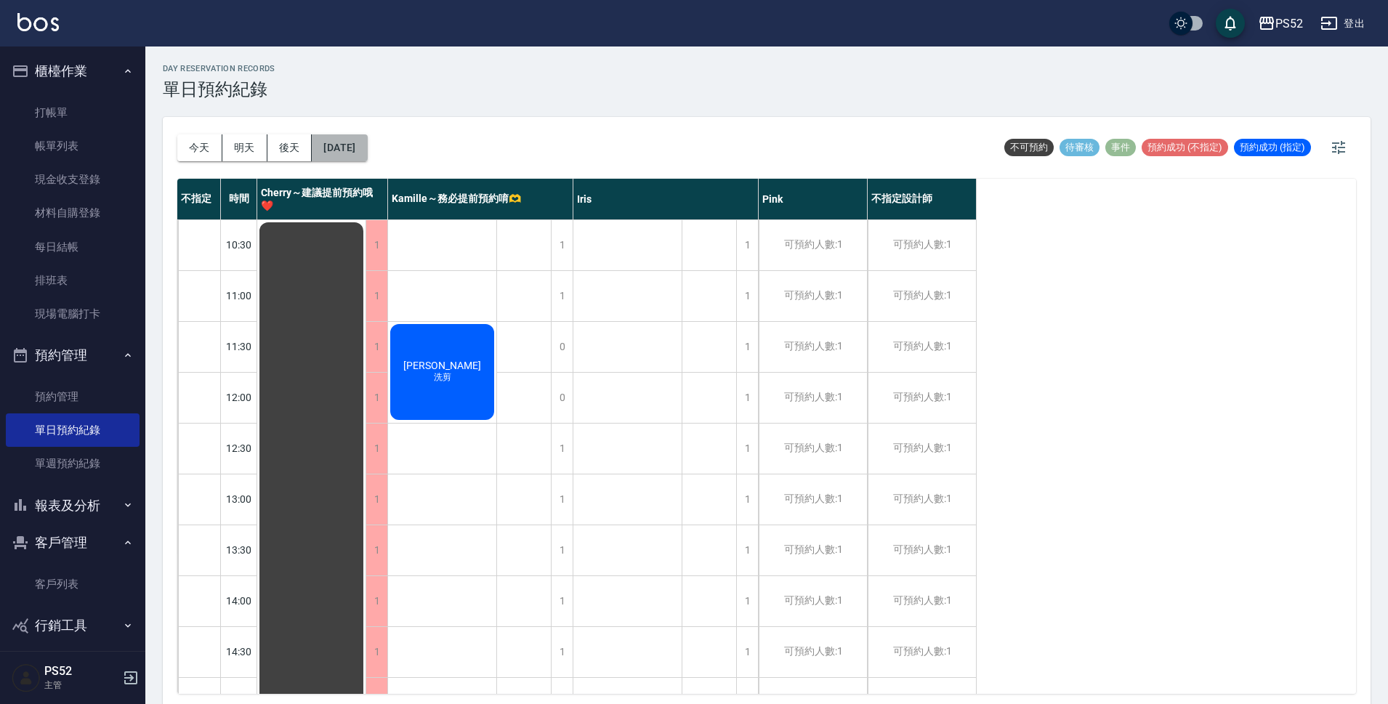
click at [358, 140] on button "[DATE]" at bounding box center [339, 147] width 55 height 27
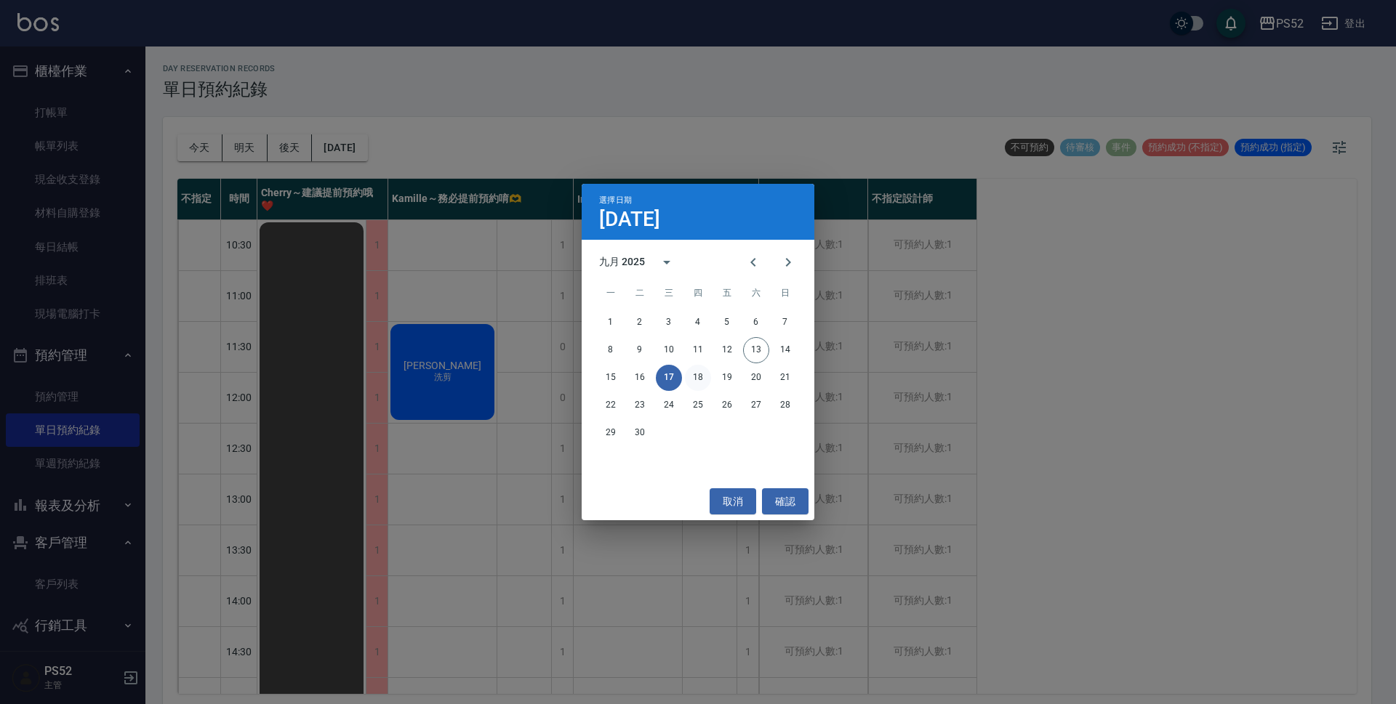
click at [691, 374] on div "15 16 17 18 19 20 21" at bounding box center [698, 378] width 233 height 26
click at [698, 374] on button "18" at bounding box center [698, 378] width 26 height 26
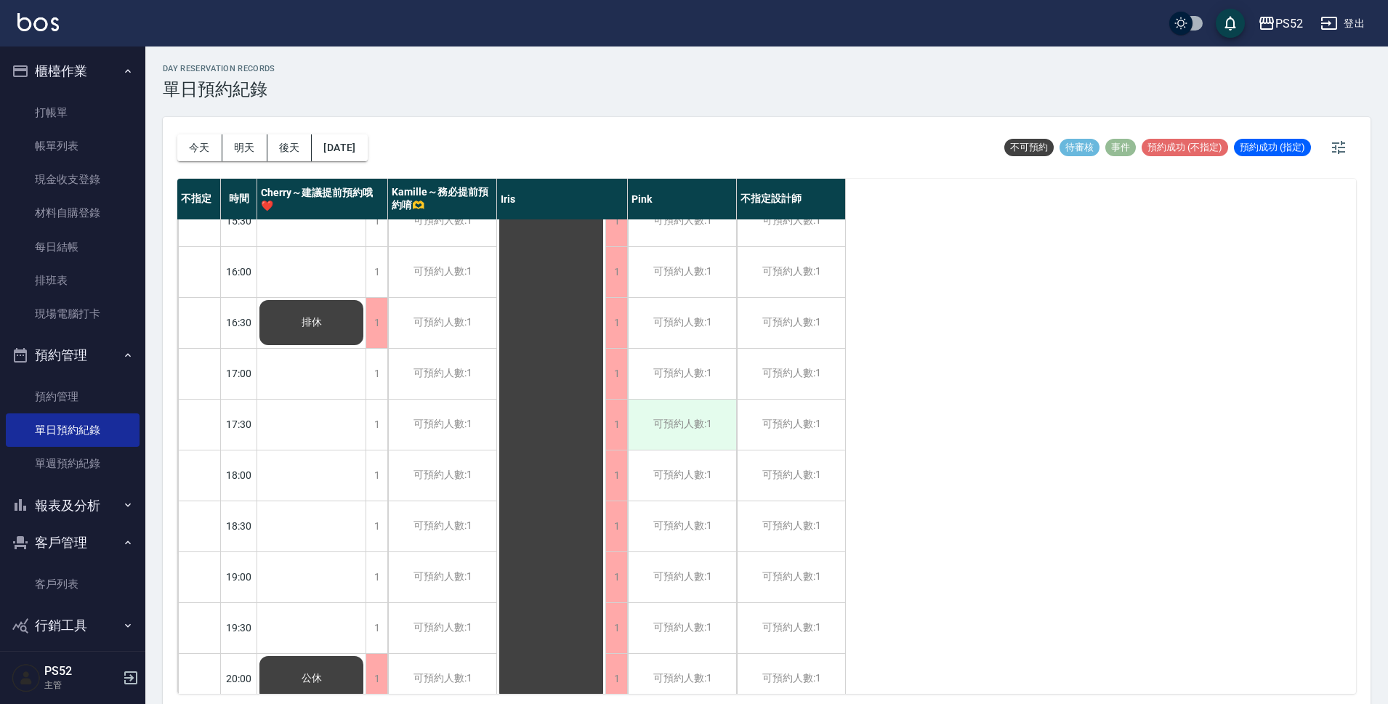
scroll to position [556, 0]
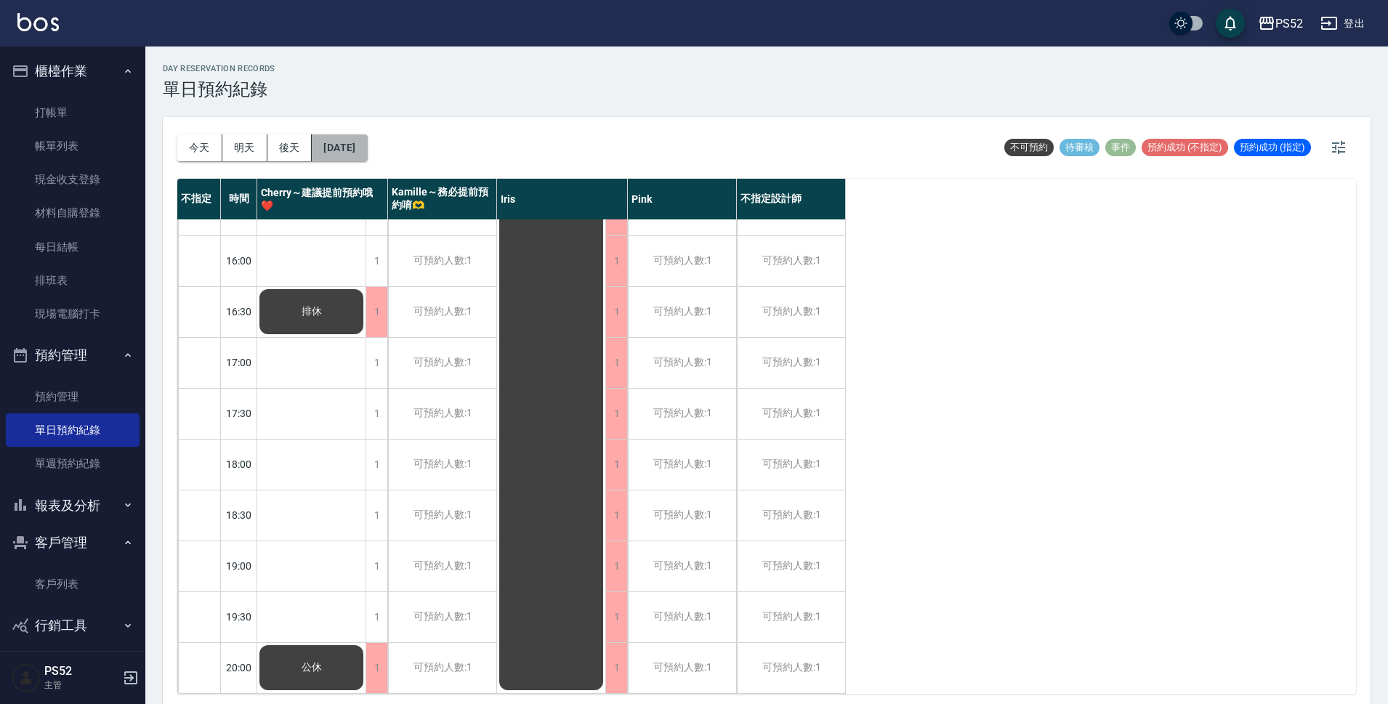
click at [367, 145] on button "[DATE]" at bounding box center [339, 147] width 55 height 27
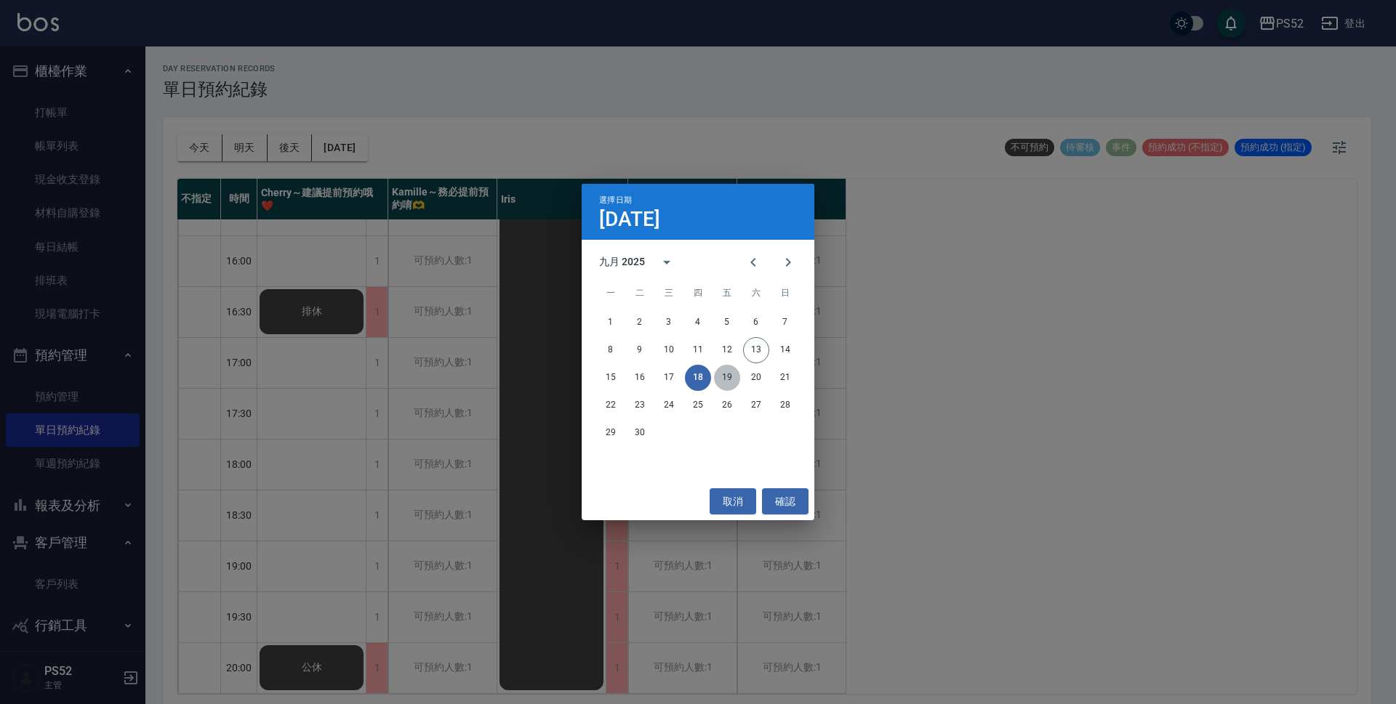
click at [728, 382] on button "19" at bounding box center [727, 378] width 26 height 26
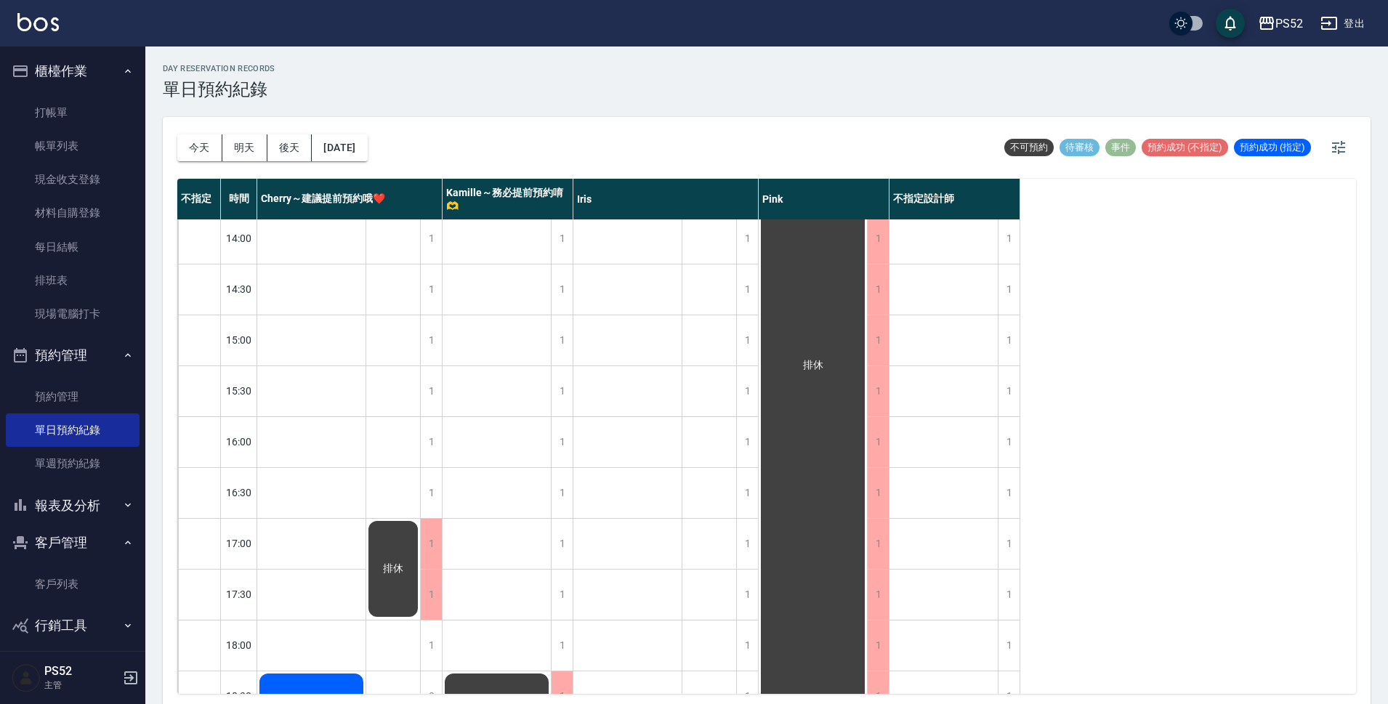
scroll to position [362, 0]
click at [358, 137] on button "[DATE]" at bounding box center [339, 147] width 55 height 27
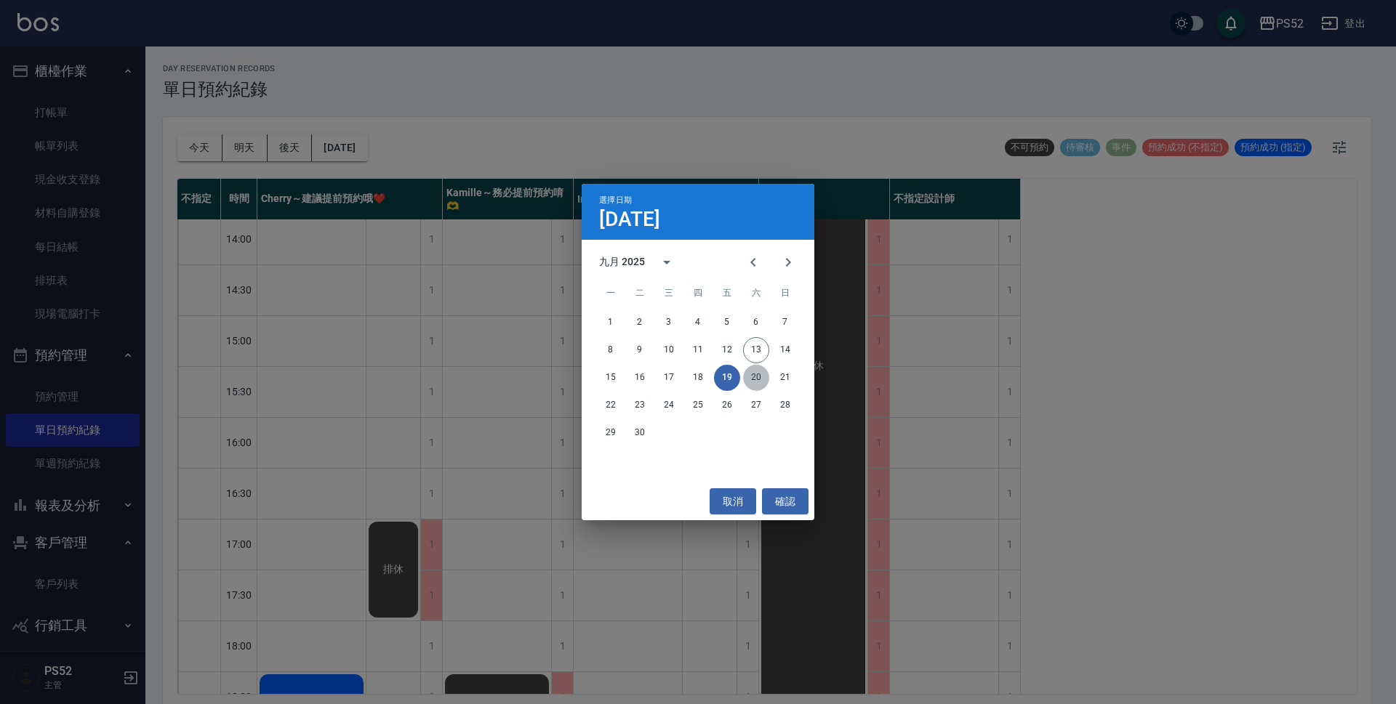
click at [752, 378] on button "20" at bounding box center [756, 378] width 26 height 26
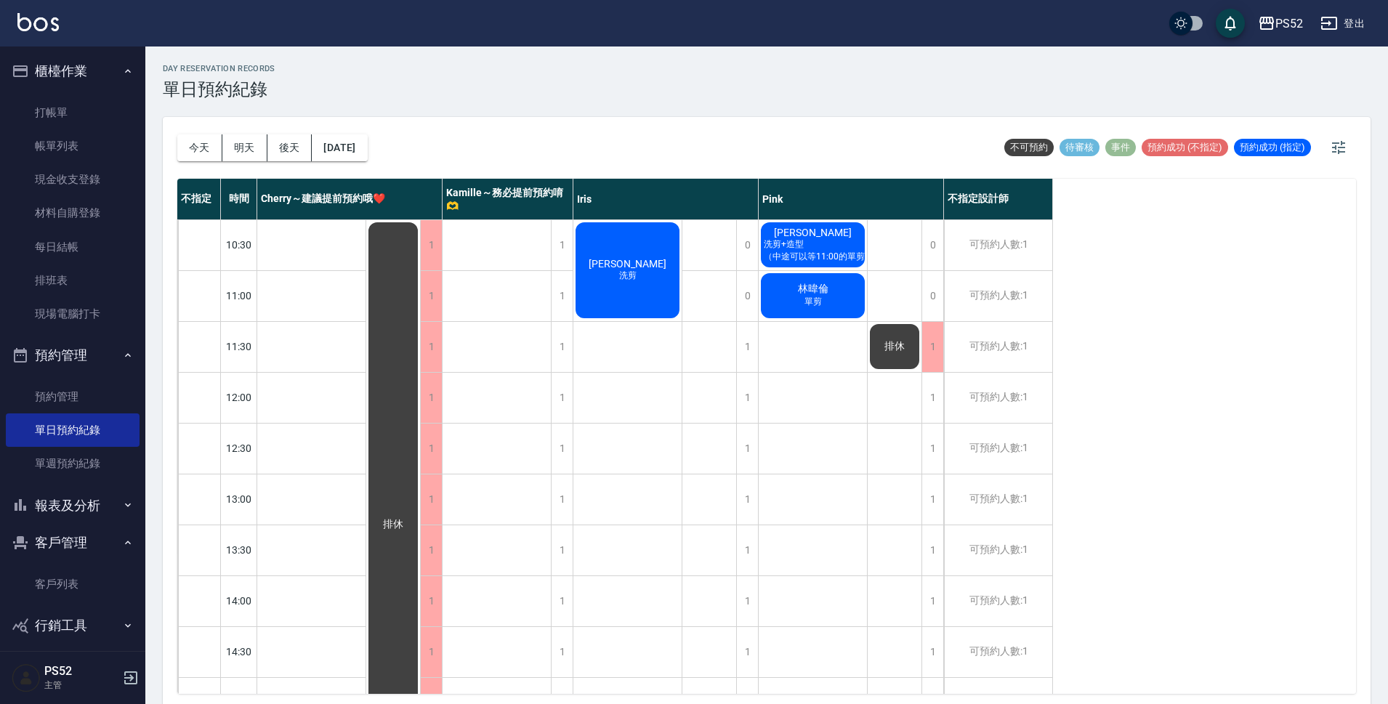
click at [842, 267] on div "[PERSON_NAME] 洗剪+造型（中途可以等11:00的單剪用完再繼續用）" at bounding box center [813, 244] width 108 height 49
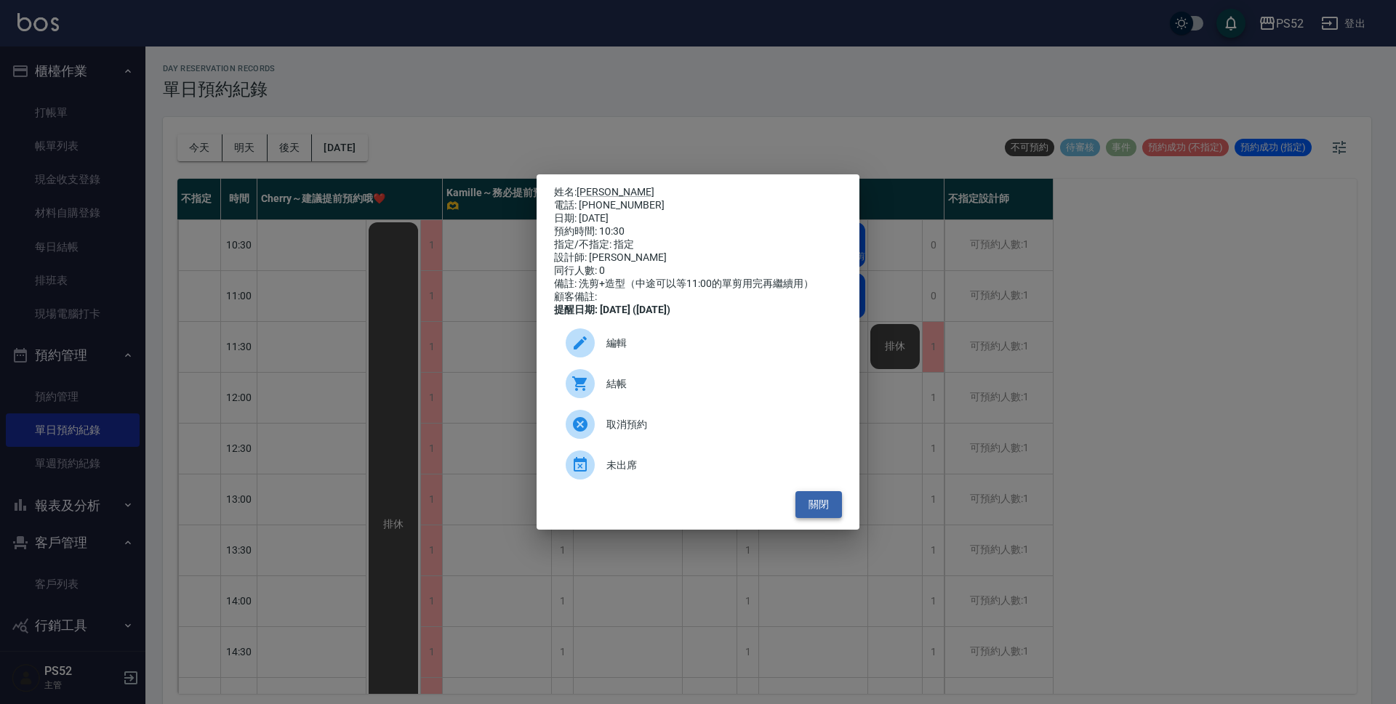
click at [821, 510] on button "關閉" at bounding box center [818, 504] width 47 height 27
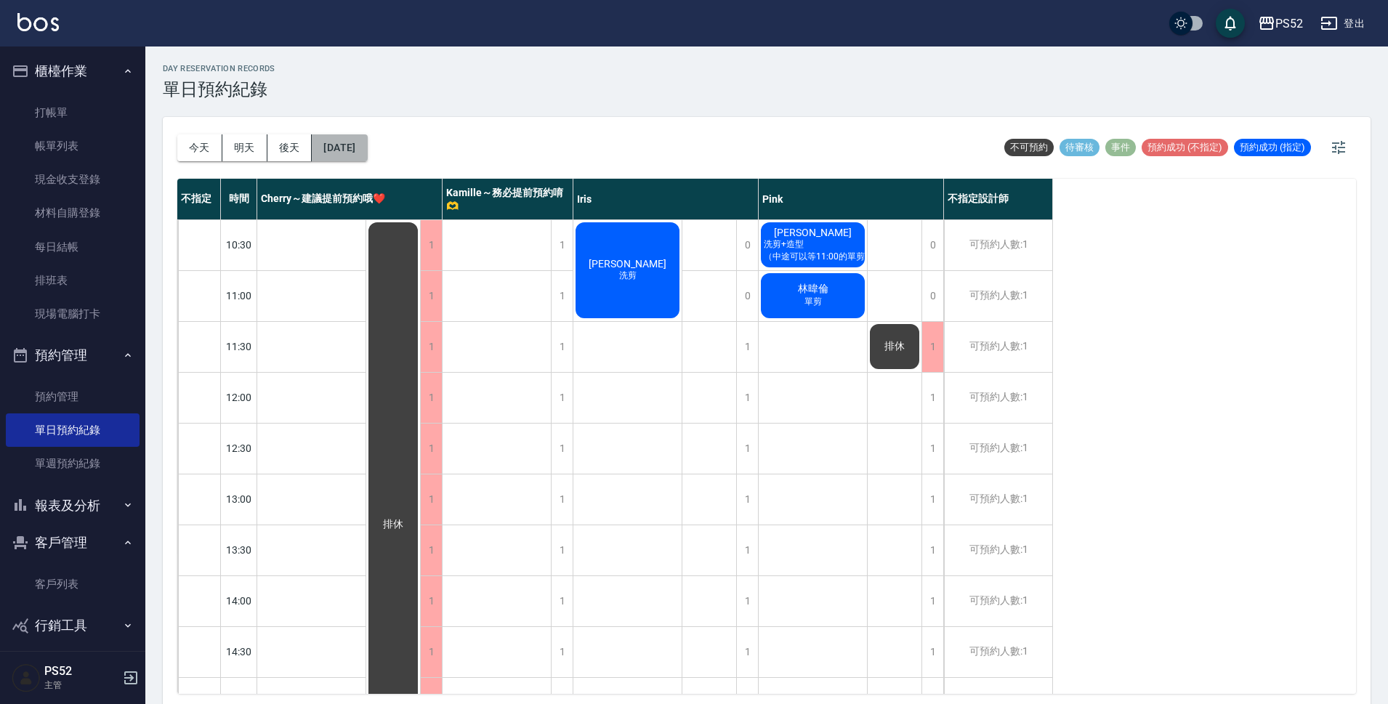
click at [363, 148] on button "[DATE]" at bounding box center [339, 147] width 55 height 27
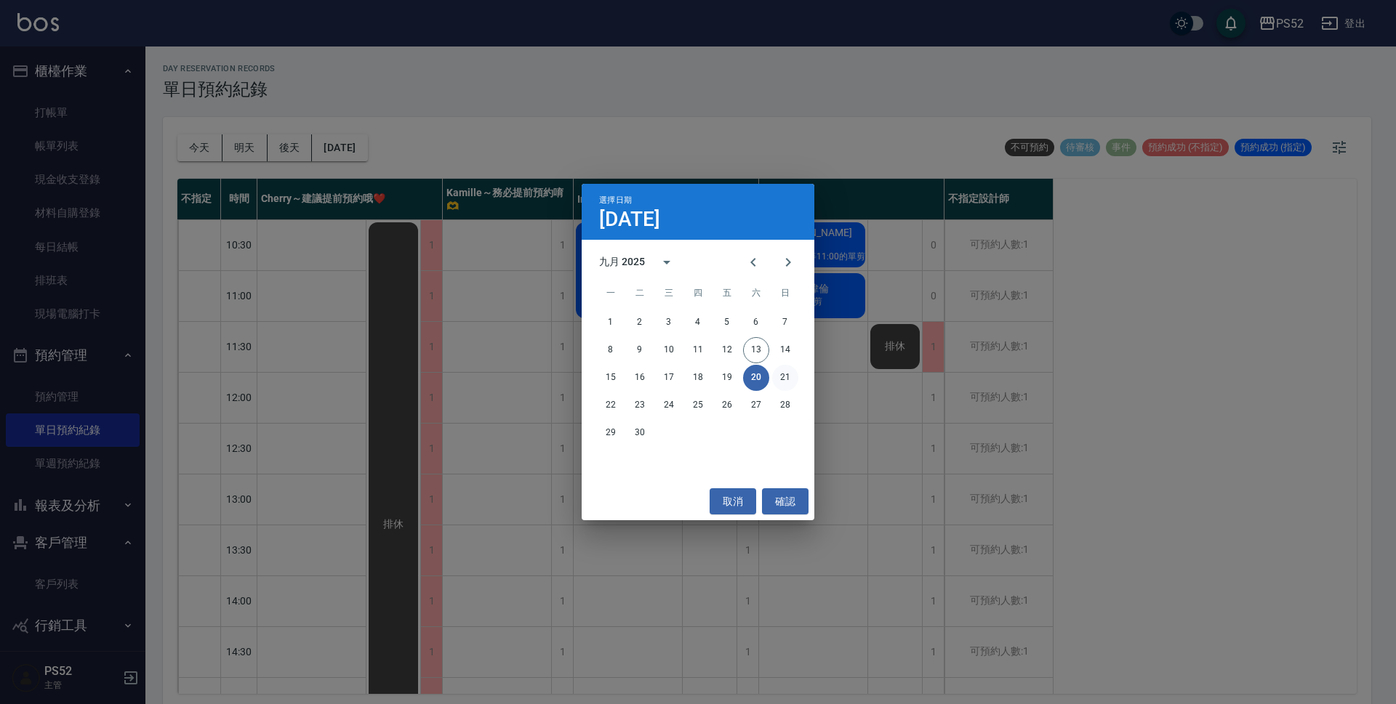
click at [784, 378] on button "21" at bounding box center [785, 378] width 26 height 26
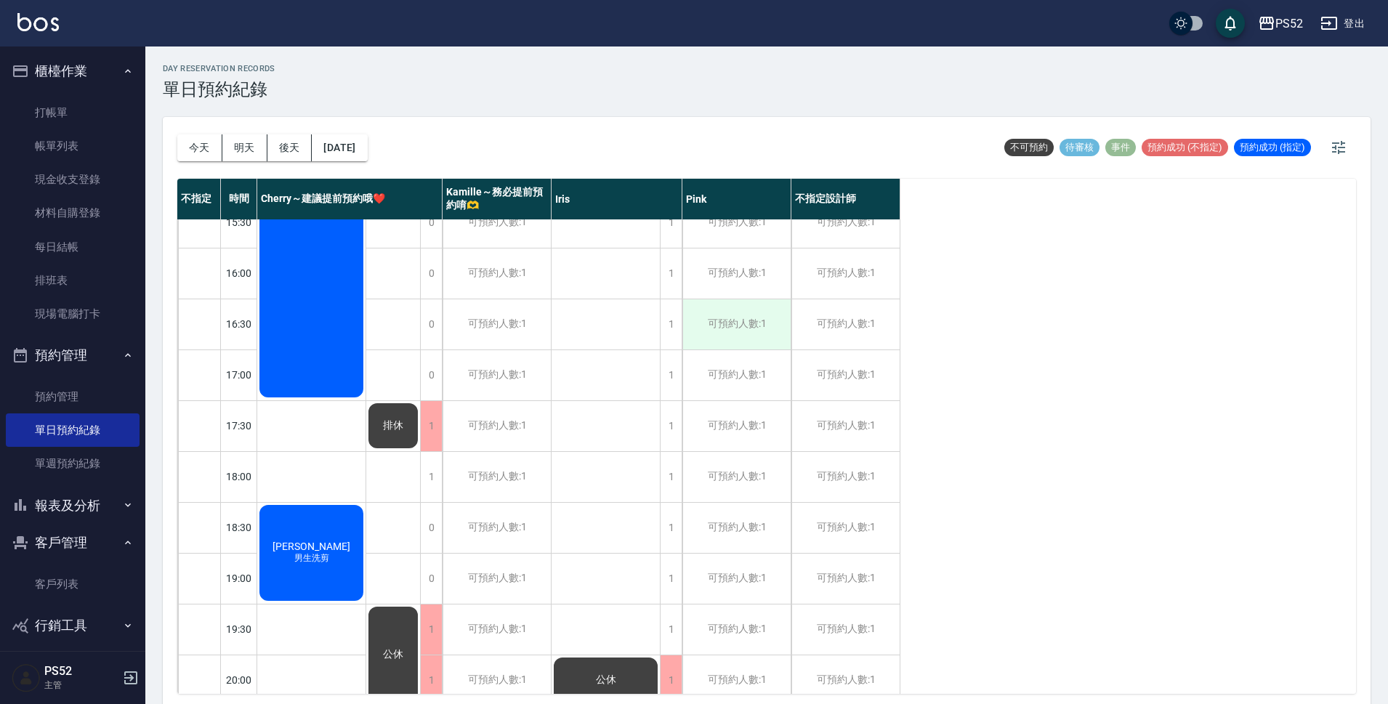
scroll to position [556, 0]
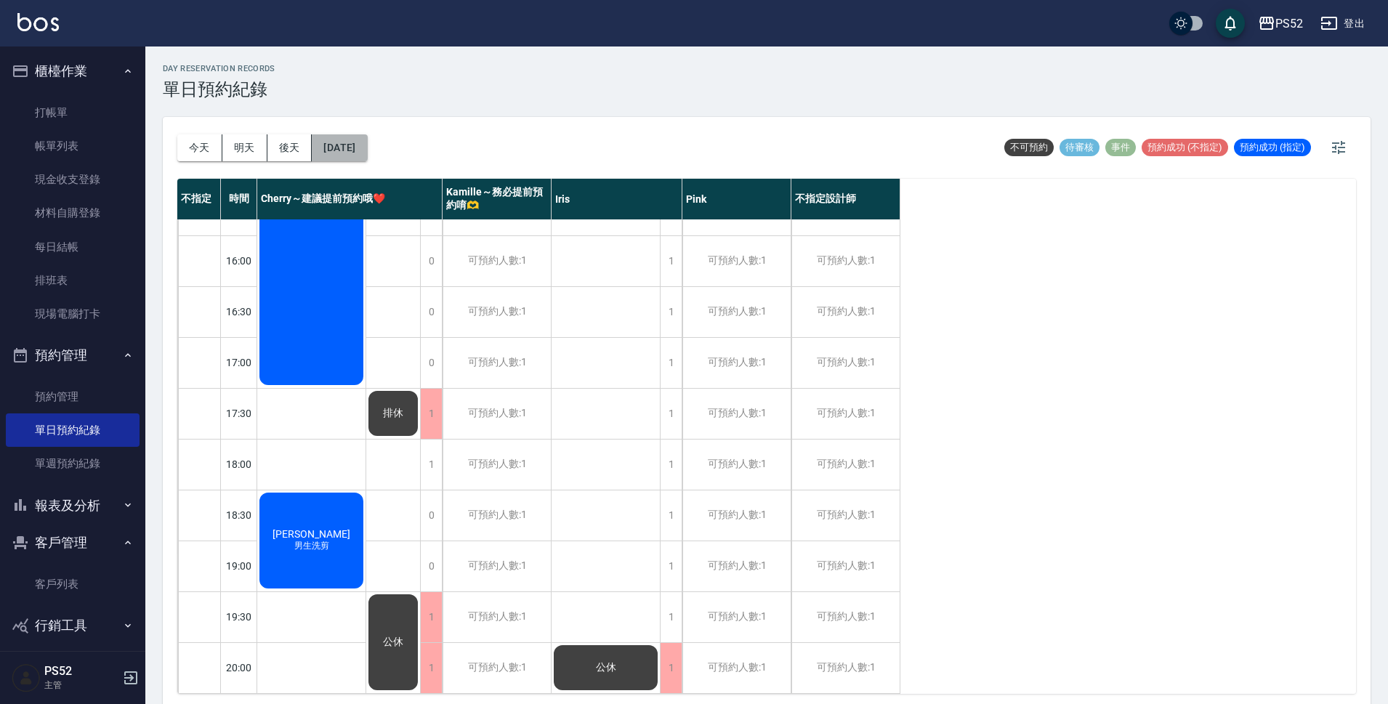
click at [366, 142] on button "[DATE]" at bounding box center [339, 147] width 55 height 27
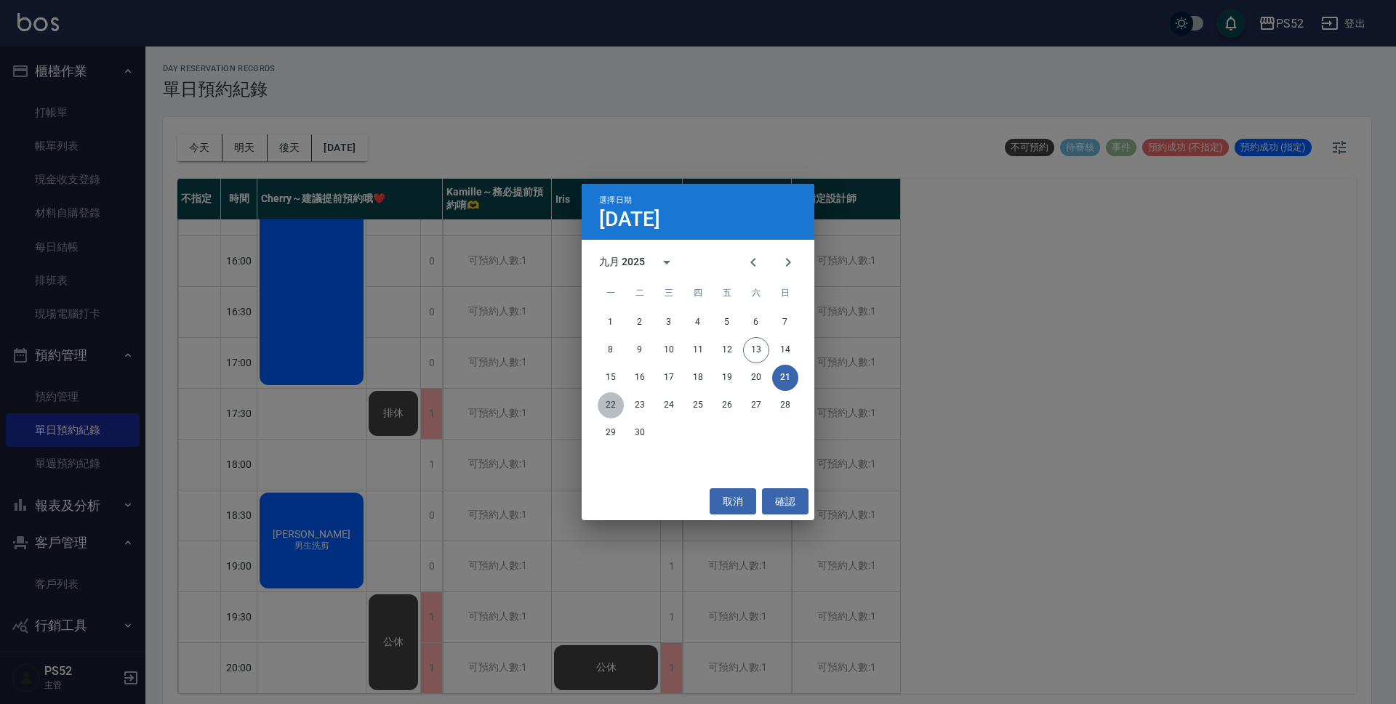
click at [603, 402] on button "22" at bounding box center [611, 406] width 26 height 26
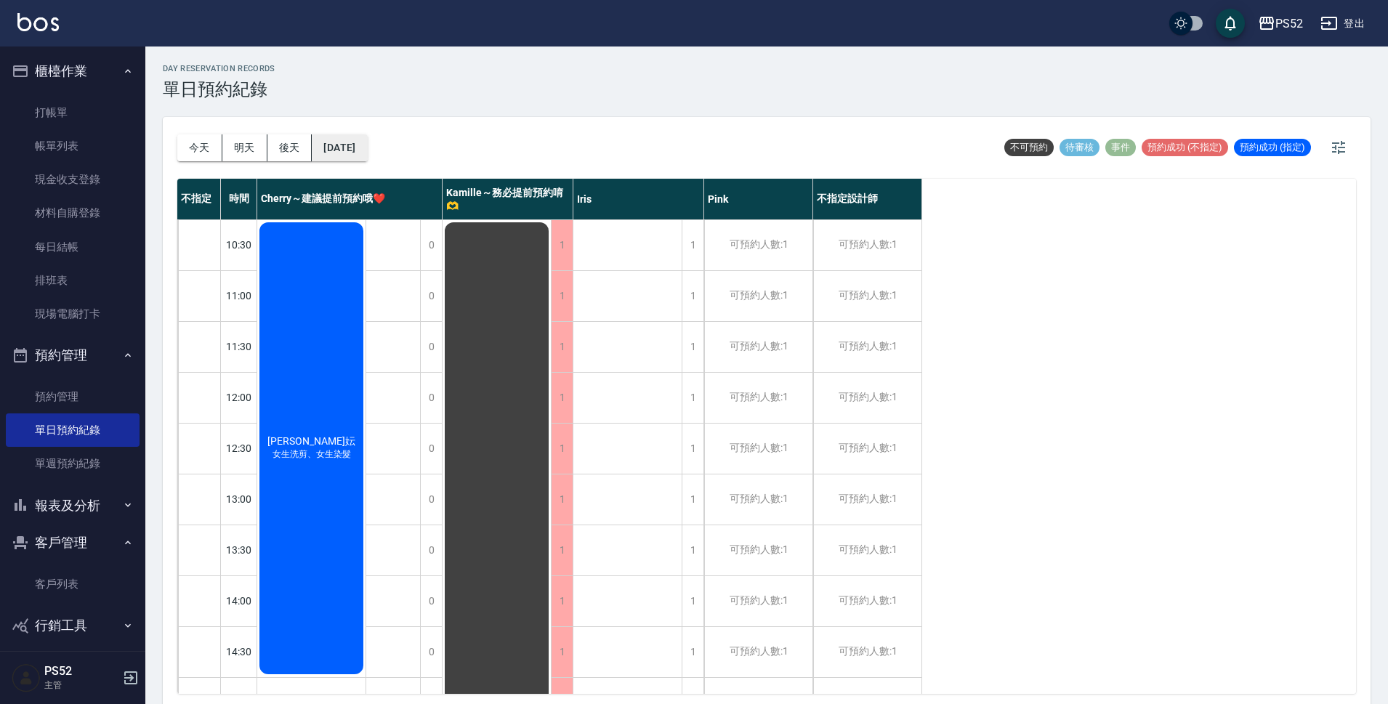
click at [367, 153] on button "[DATE]" at bounding box center [339, 147] width 55 height 27
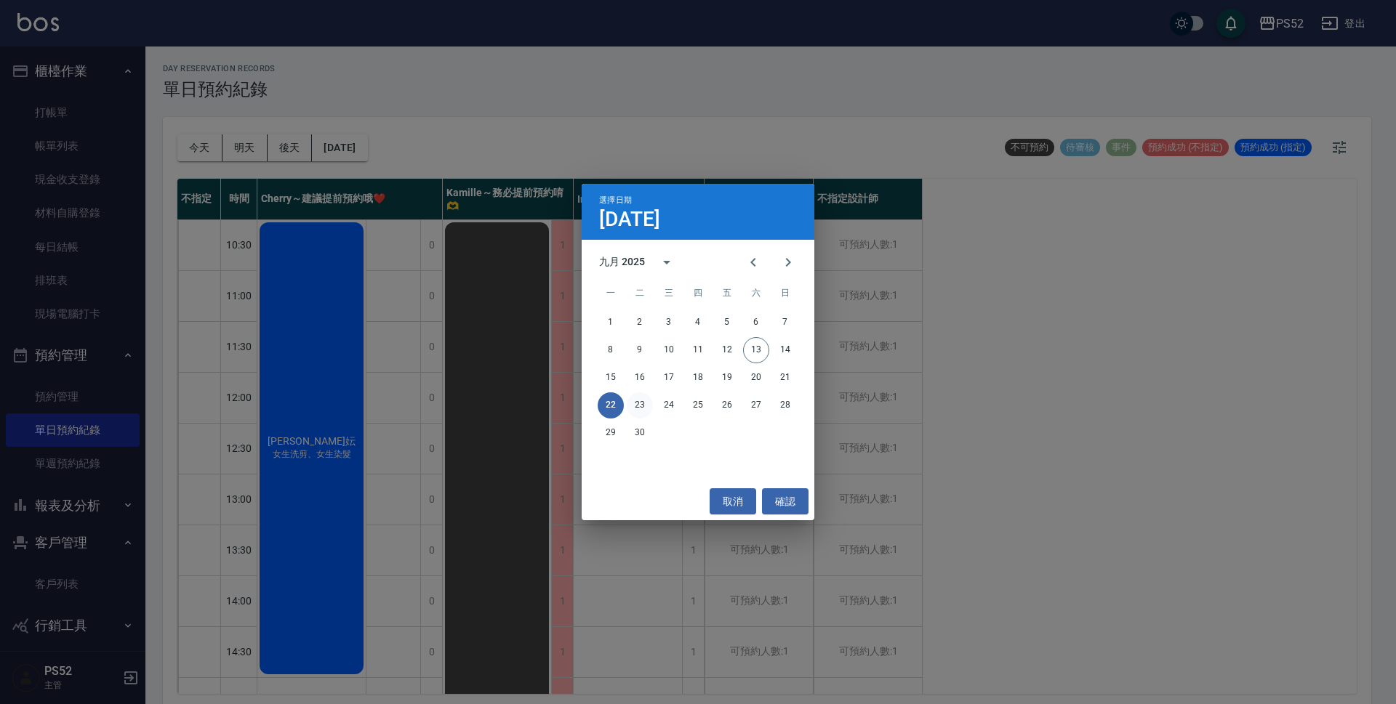
click at [639, 402] on button "23" at bounding box center [640, 406] width 26 height 26
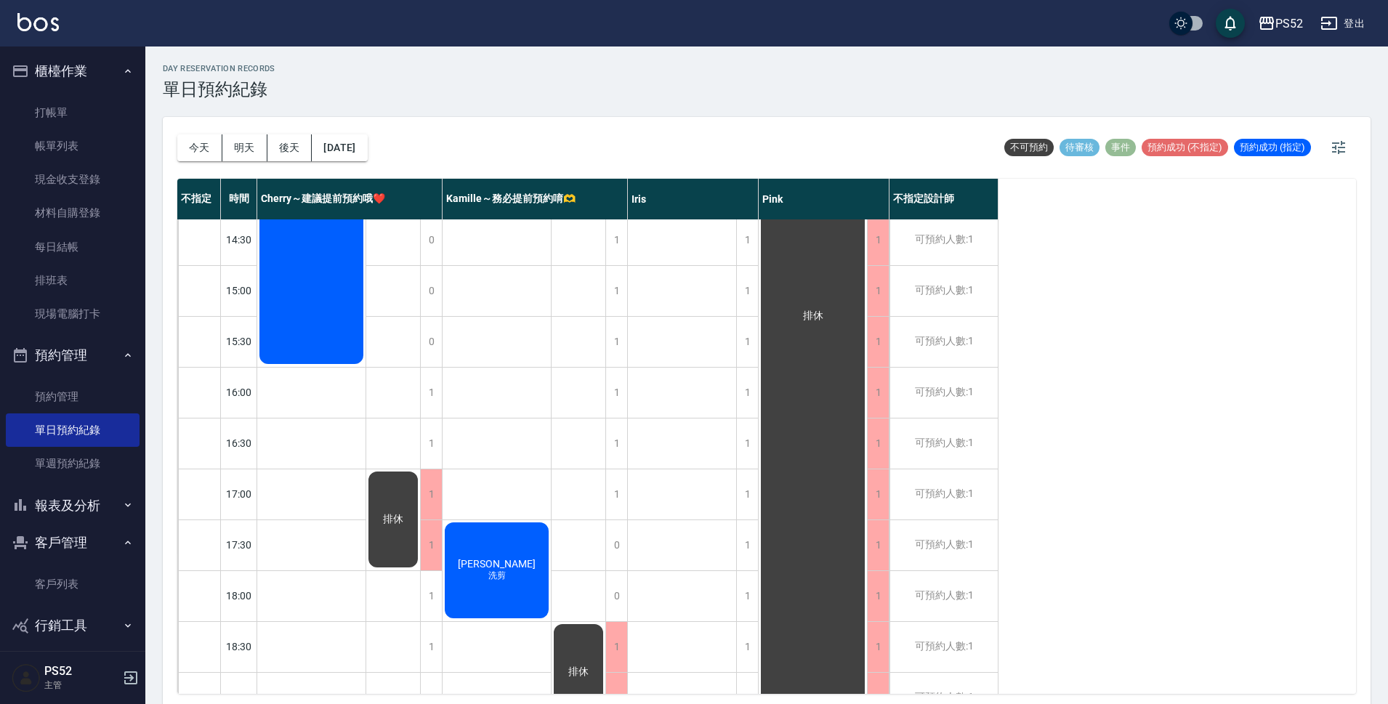
scroll to position [556, 0]
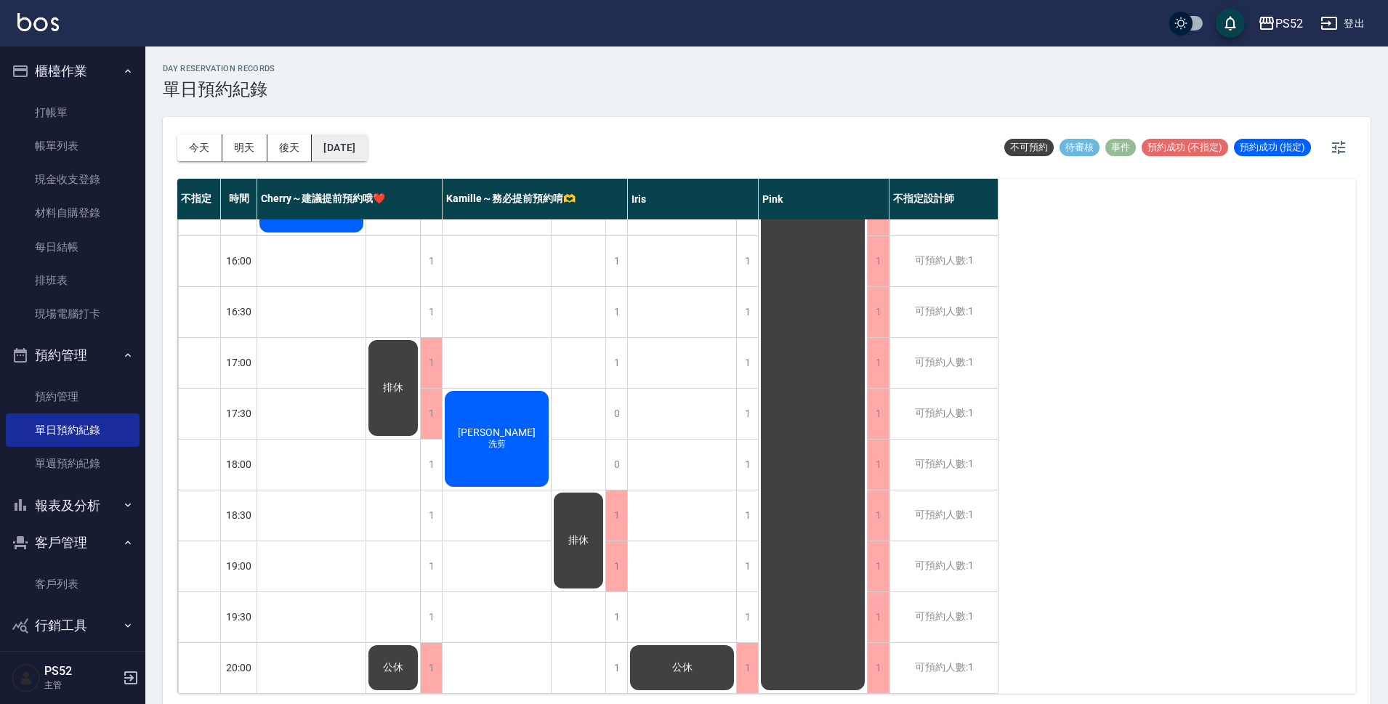
click at [358, 152] on button "[DATE]" at bounding box center [339, 147] width 55 height 27
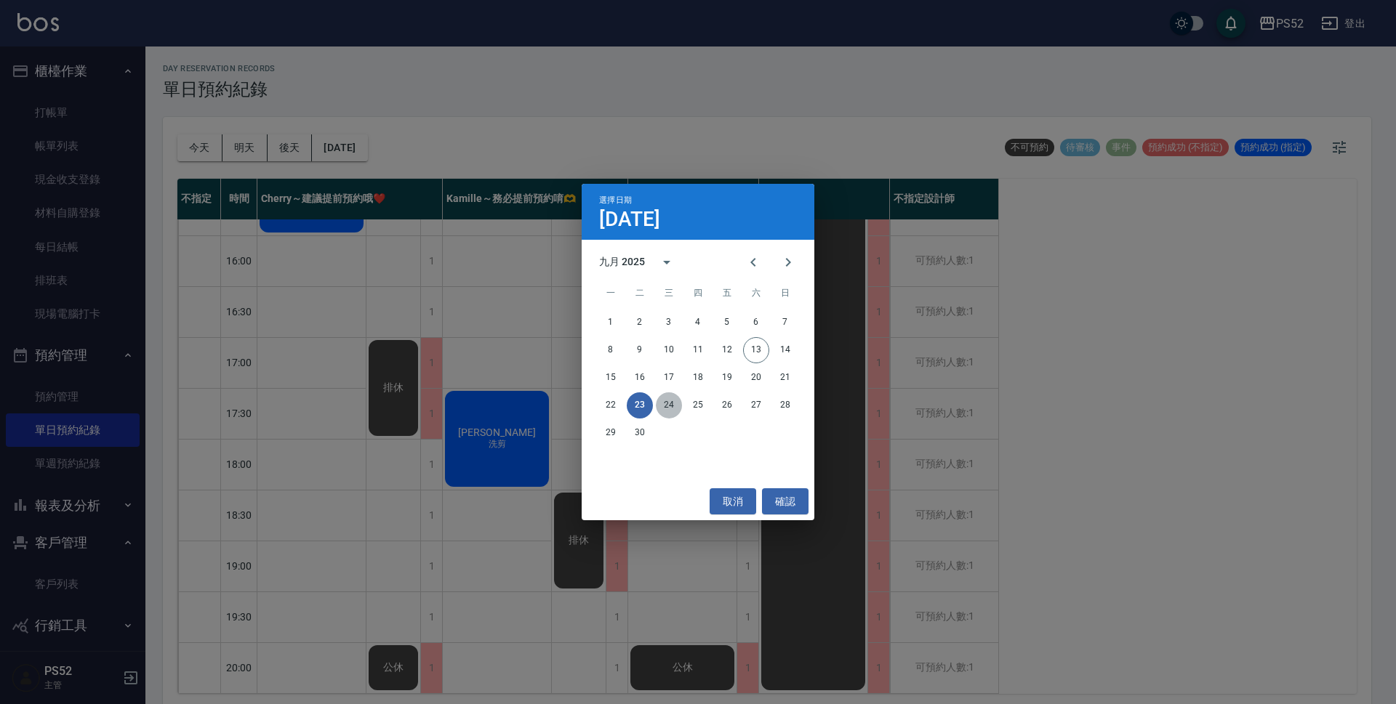
click at [673, 405] on button "24" at bounding box center [669, 406] width 26 height 26
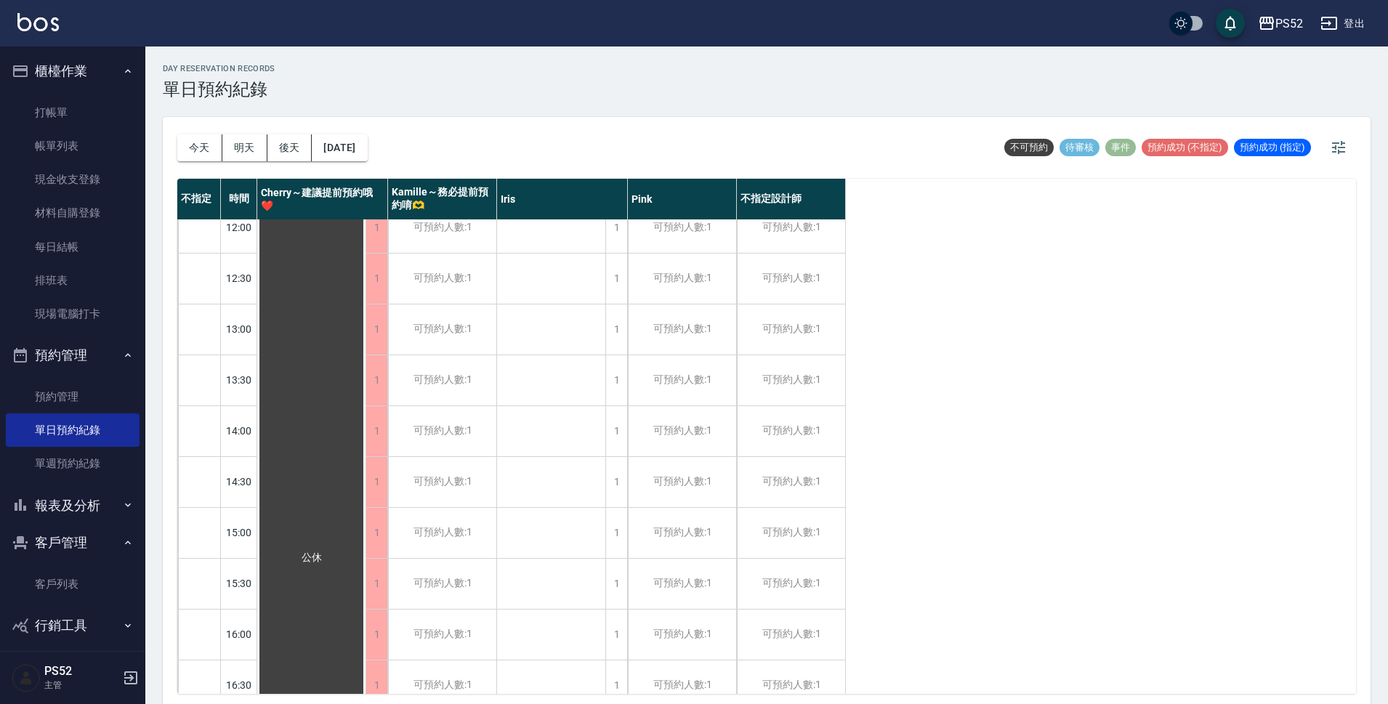
scroll to position [169, 0]
click at [367, 142] on button "[DATE]" at bounding box center [339, 147] width 55 height 27
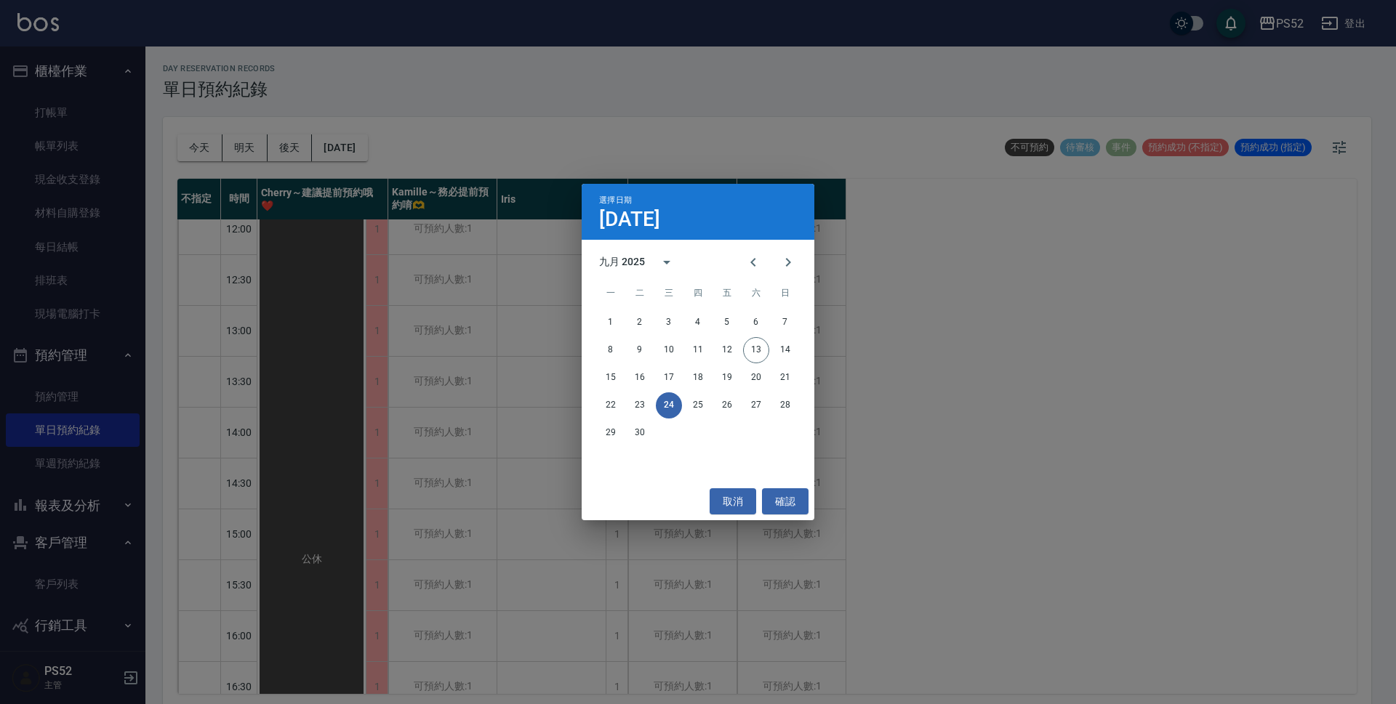
click at [712, 406] on div "22 23 24 25 26 27 28" at bounding box center [698, 406] width 233 height 26
click at [699, 406] on button "25" at bounding box center [698, 406] width 26 height 26
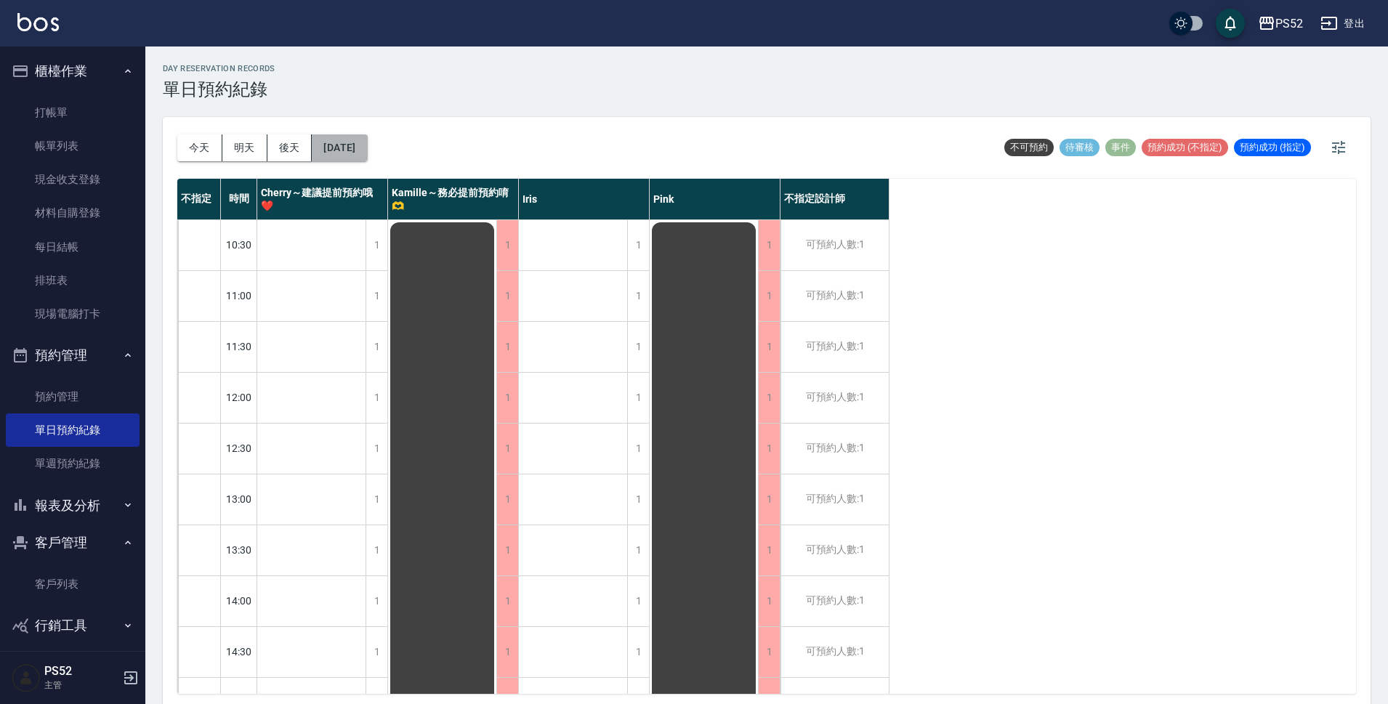
click at [363, 143] on button "[DATE]" at bounding box center [339, 147] width 55 height 27
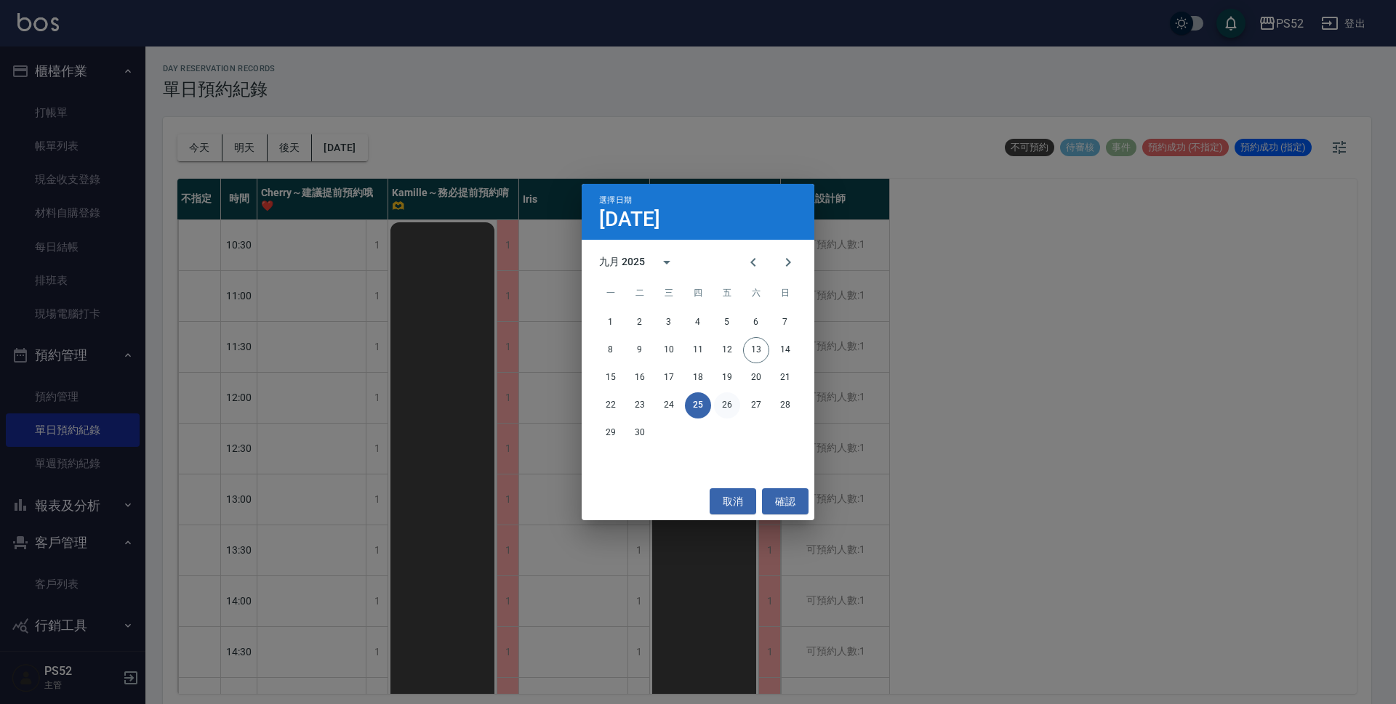
click at [726, 401] on button "26" at bounding box center [727, 406] width 26 height 26
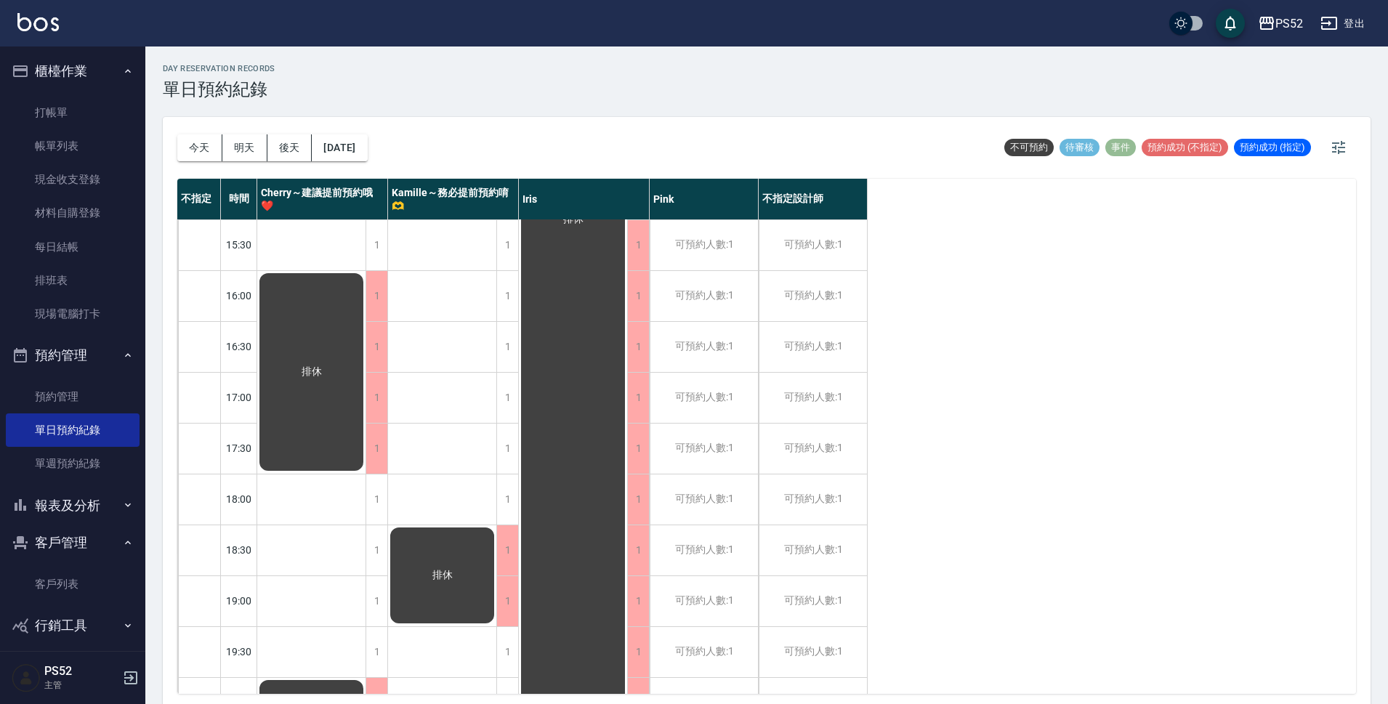
scroll to position [556, 0]
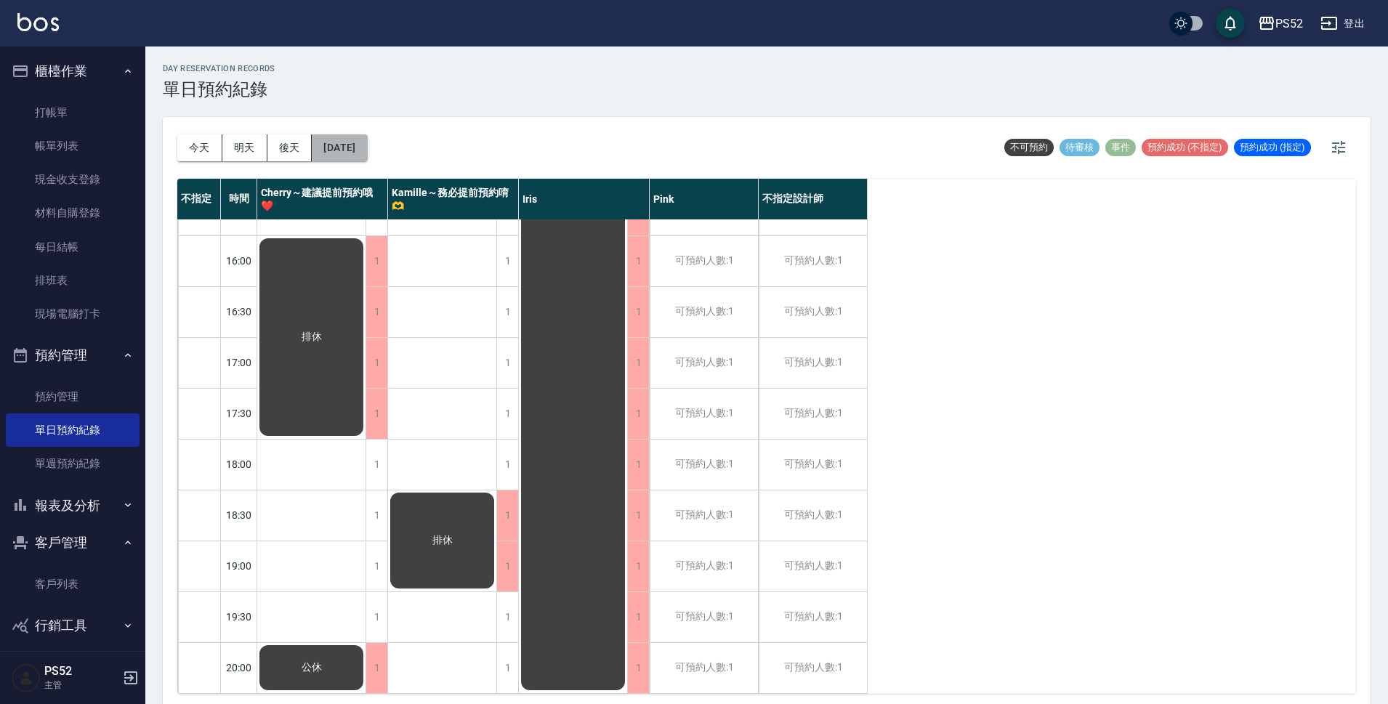
click at [367, 148] on button "[DATE]" at bounding box center [339, 147] width 55 height 27
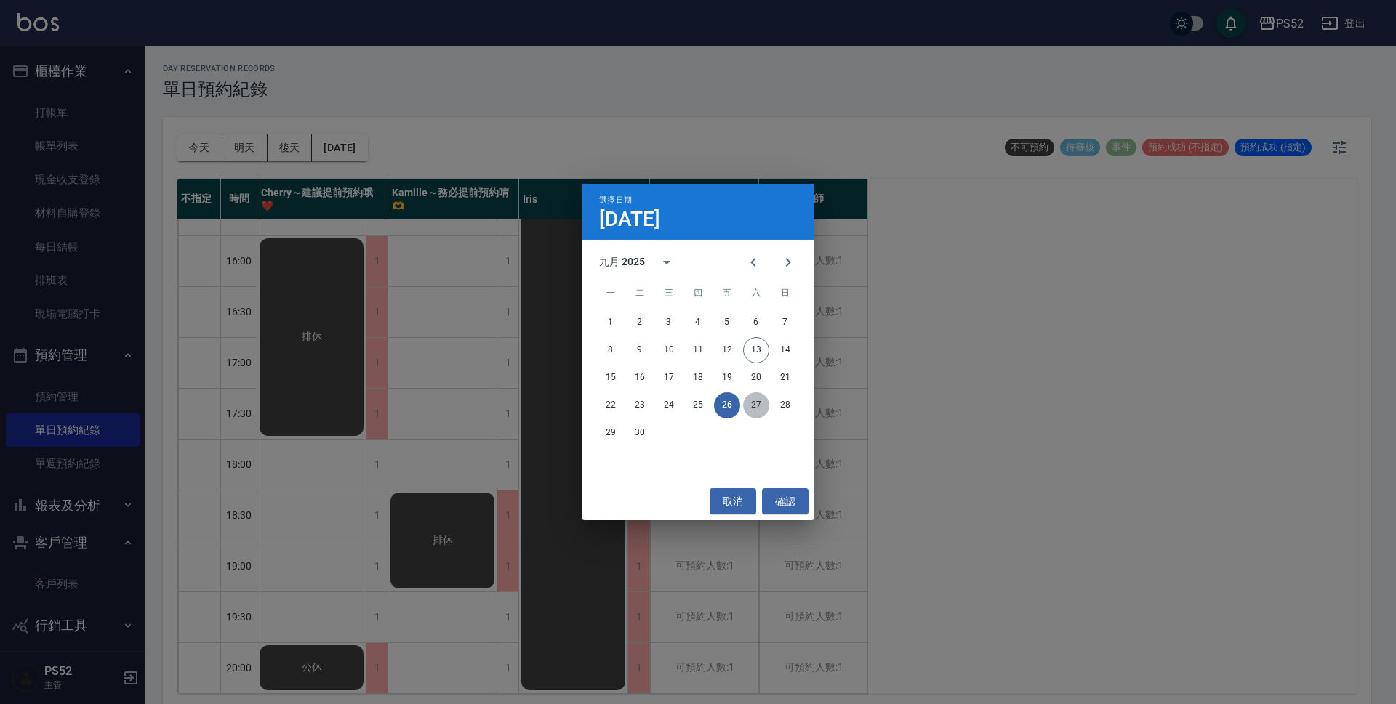
click at [749, 408] on button "27" at bounding box center [756, 406] width 26 height 26
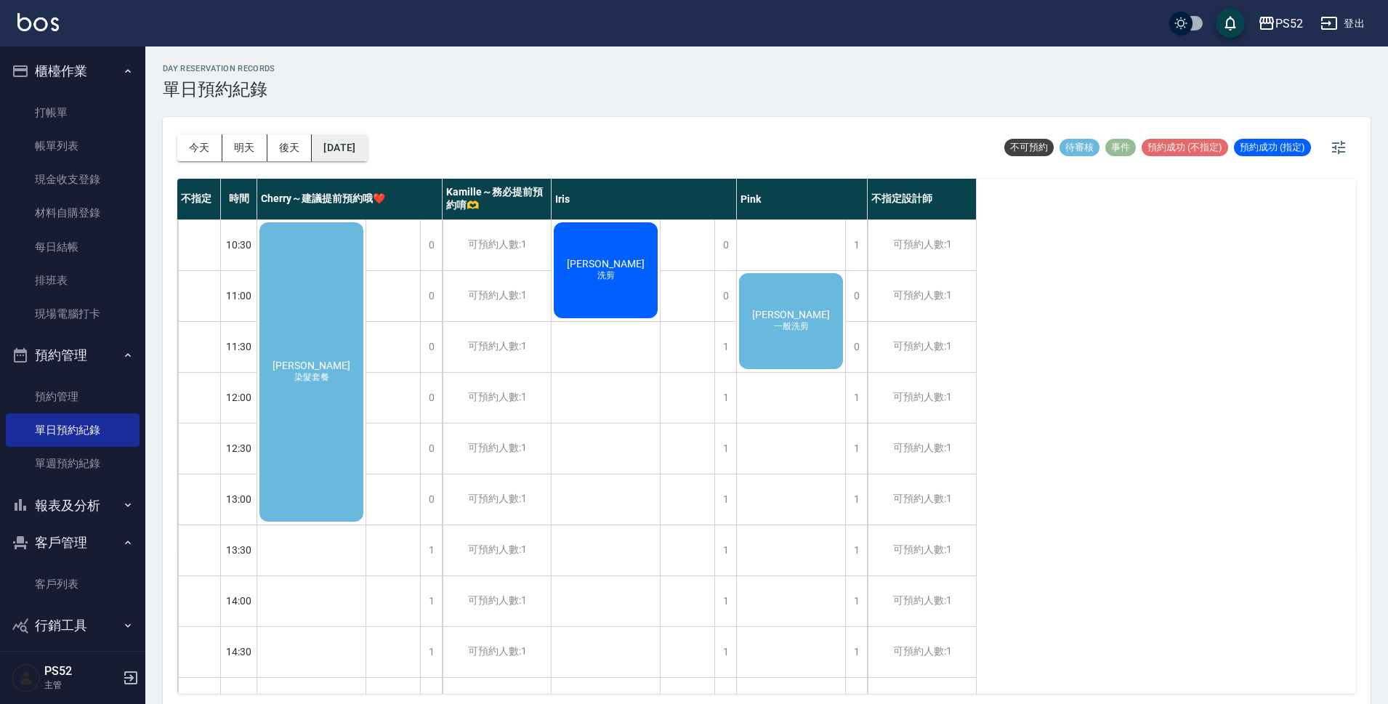
click at [364, 142] on button "[DATE]" at bounding box center [339, 147] width 55 height 27
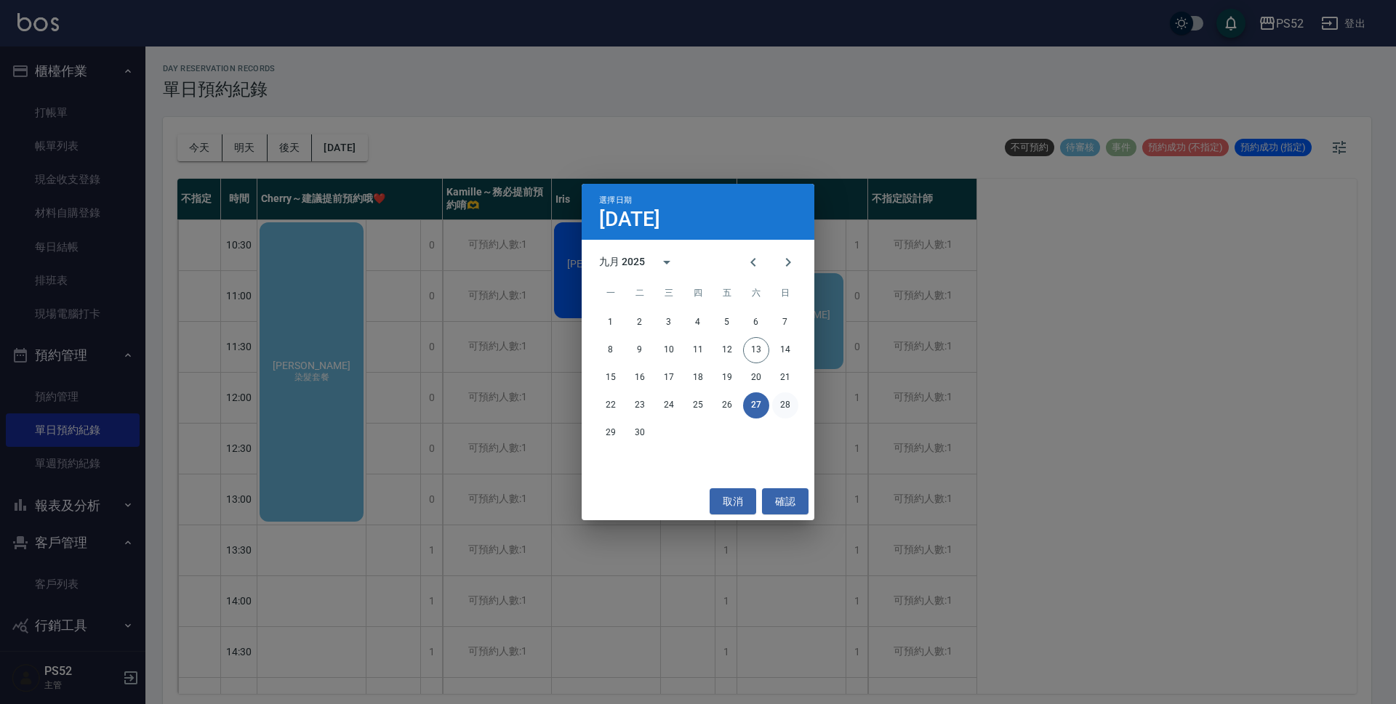
click at [790, 414] on button "28" at bounding box center [785, 406] width 26 height 26
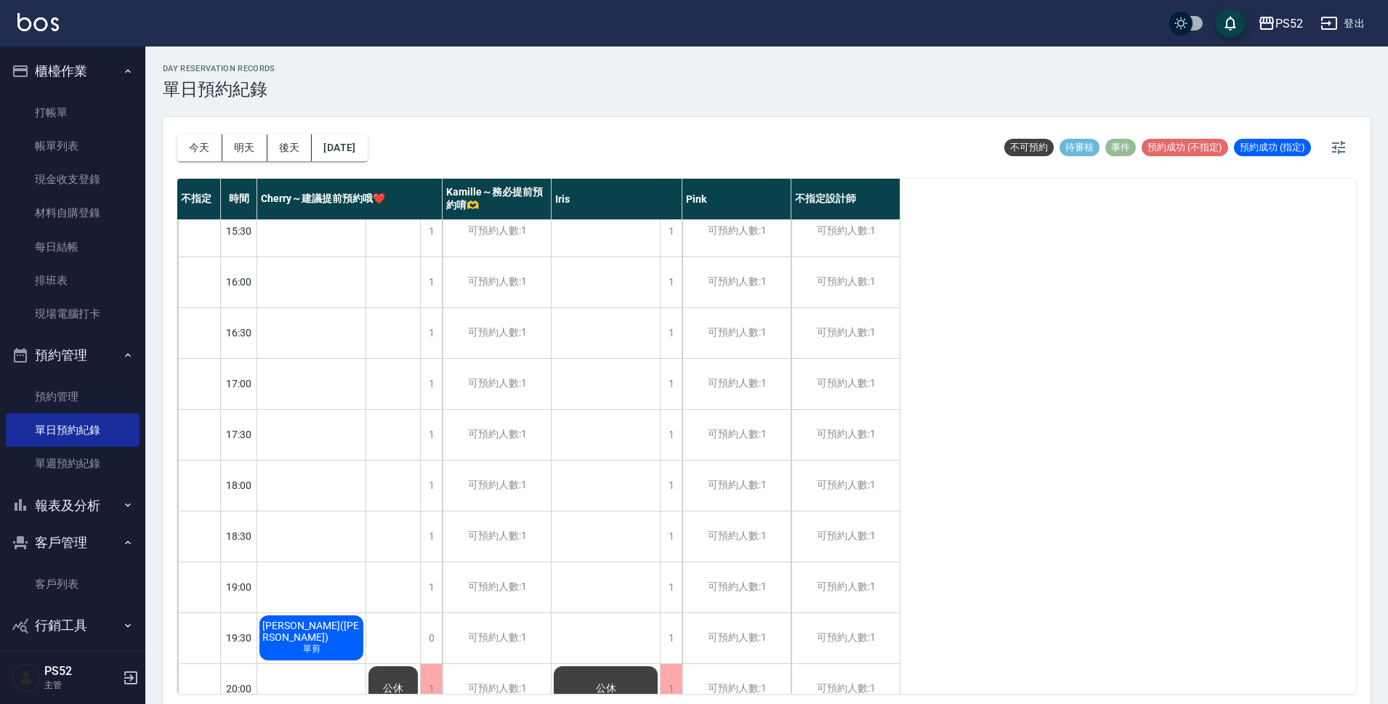
scroll to position [556, 0]
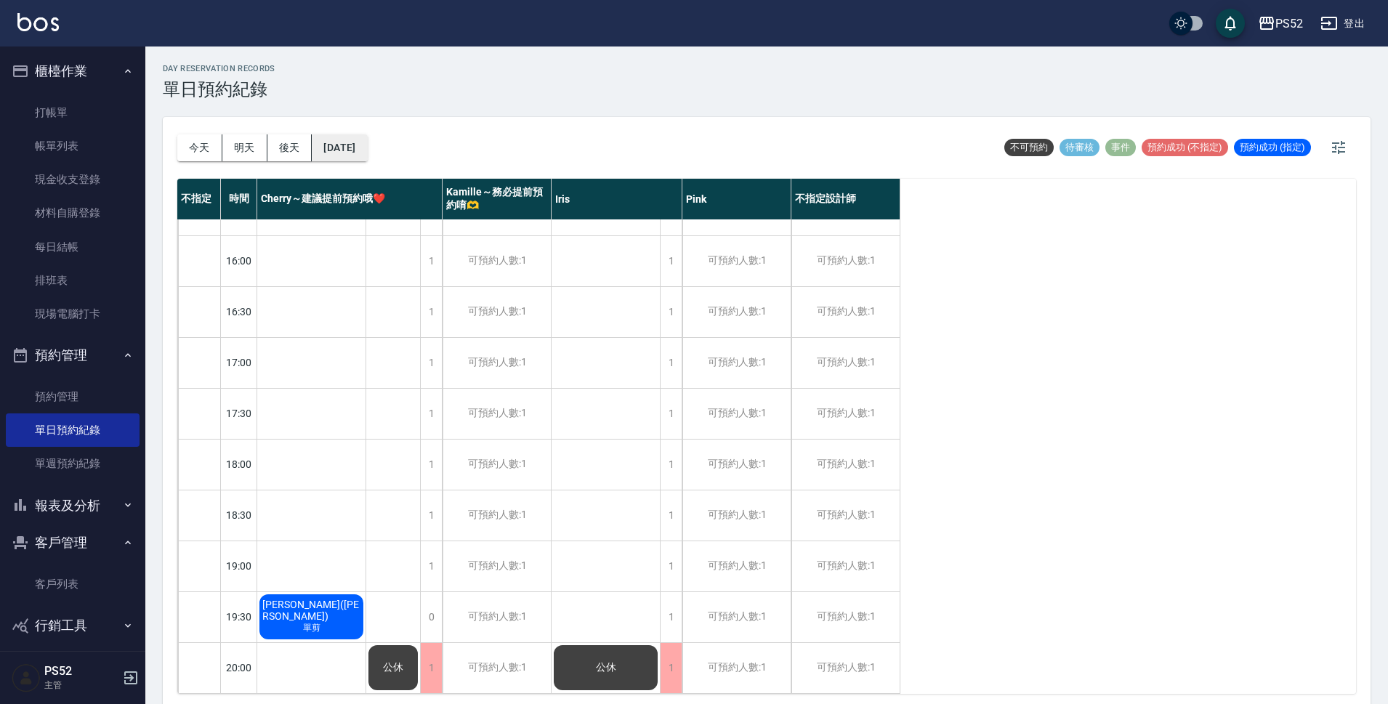
click at [367, 150] on button "[DATE]" at bounding box center [339, 147] width 55 height 27
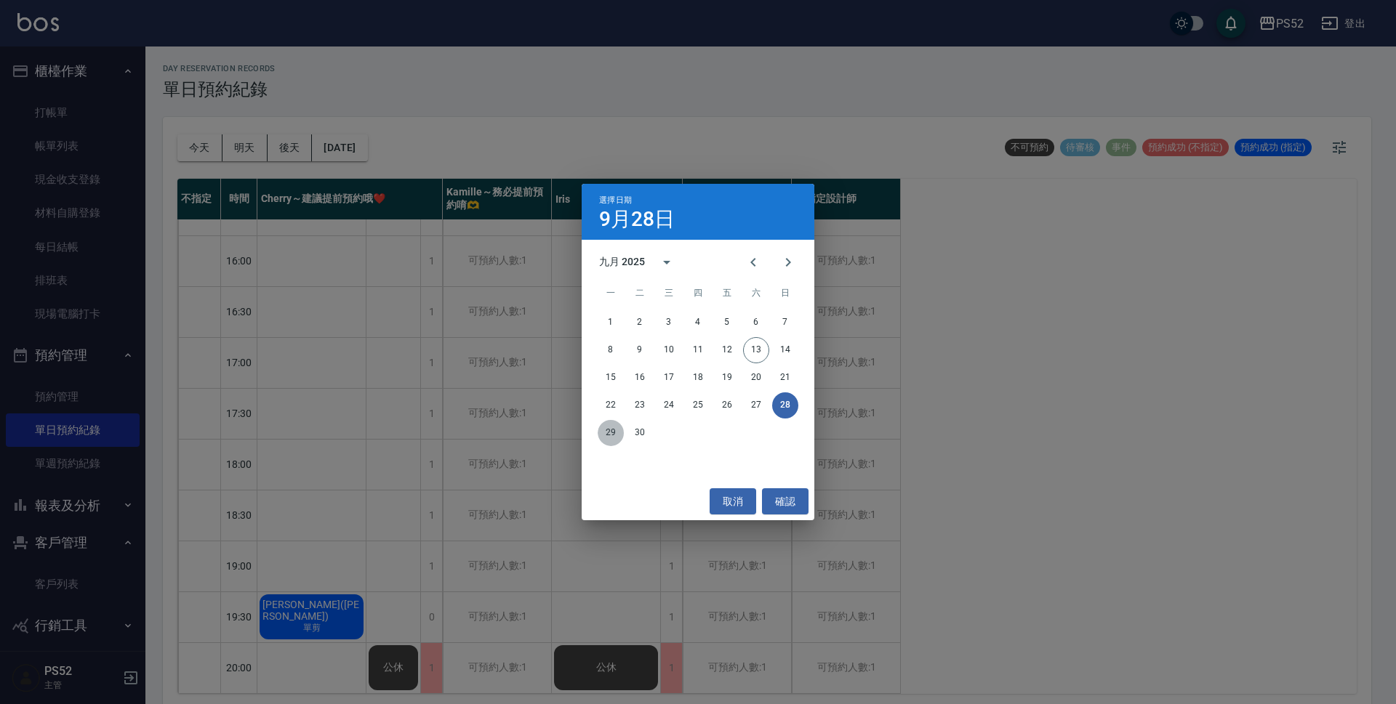
click at [610, 433] on button "29" at bounding box center [611, 433] width 26 height 26
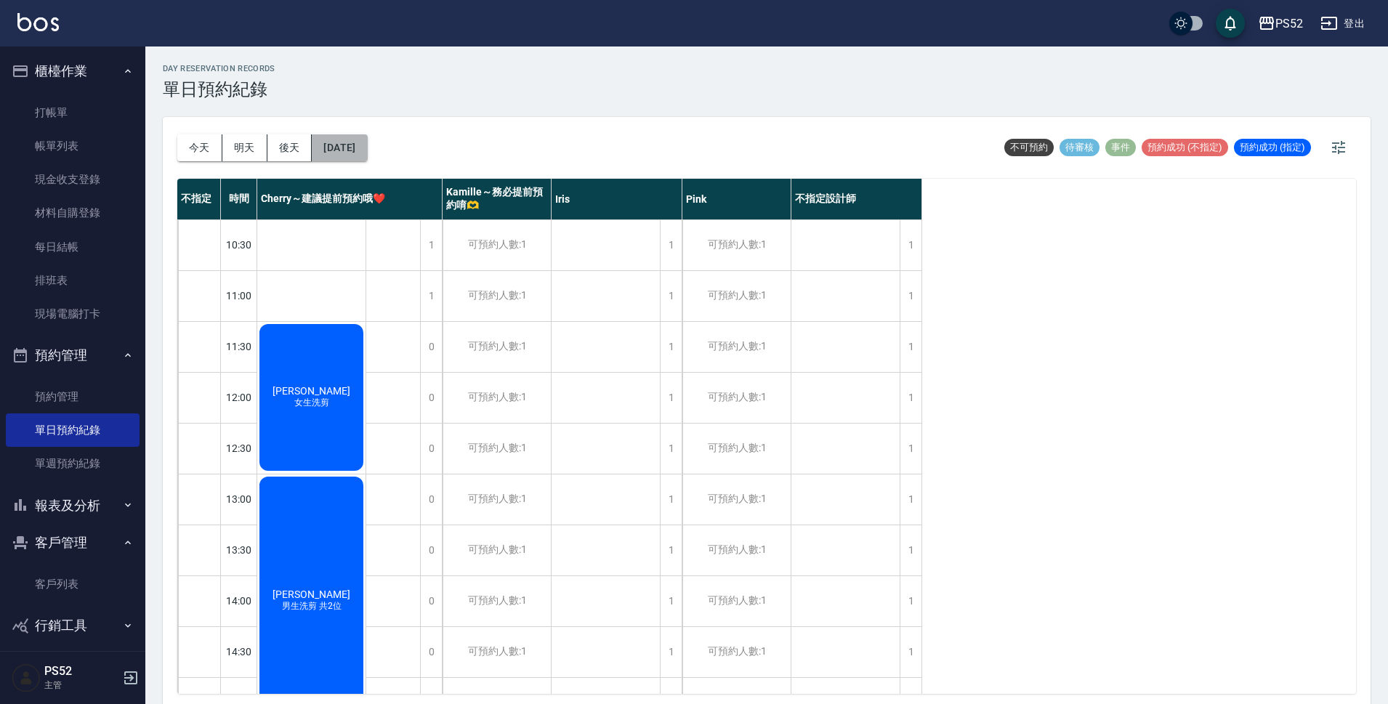
click at [367, 144] on button "[DATE]" at bounding box center [339, 147] width 55 height 27
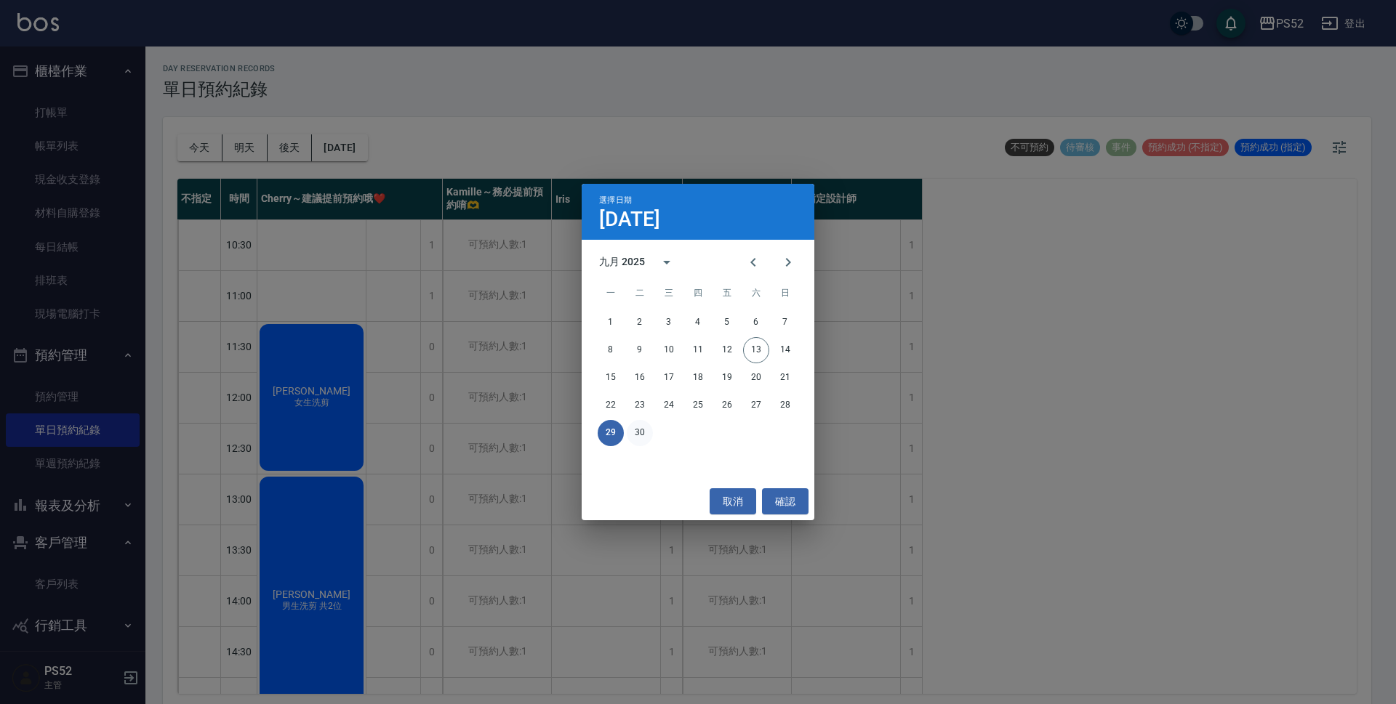
click at [640, 429] on button "30" at bounding box center [640, 433] width 26 height 26
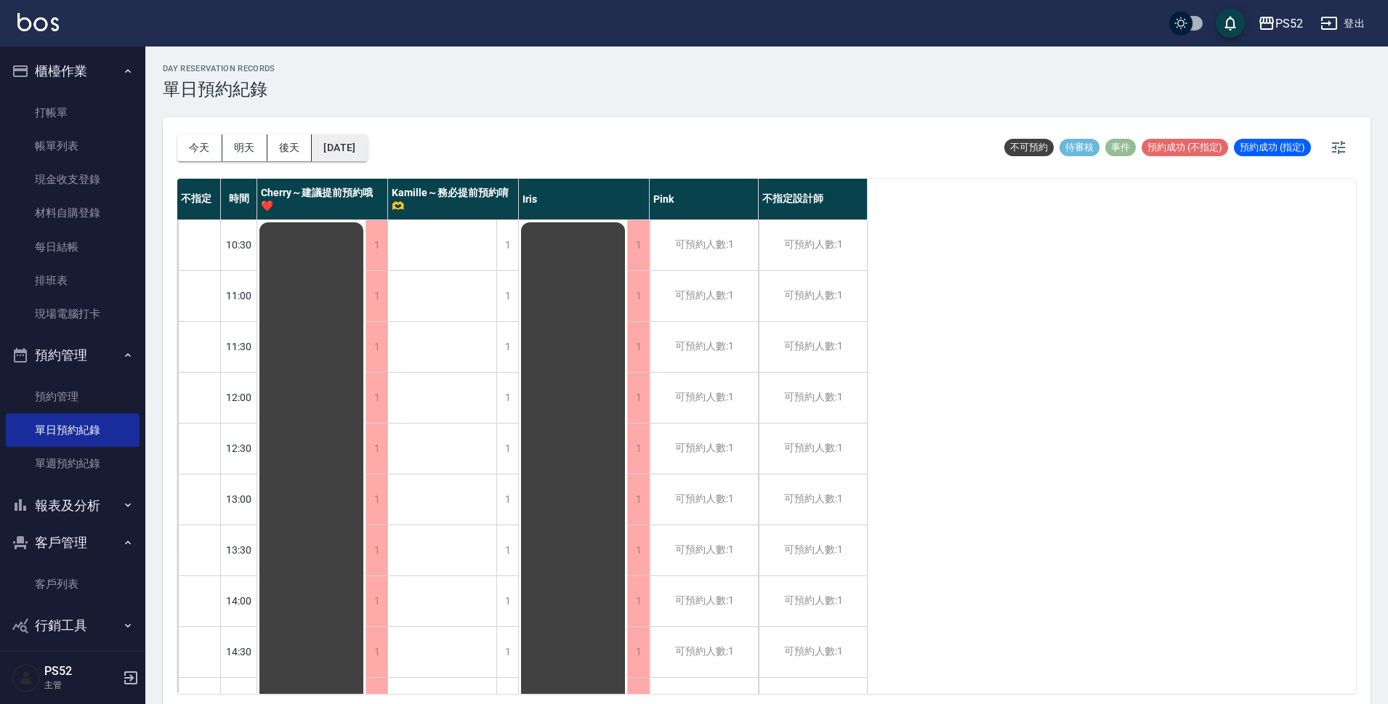
click at [337, 141] on button "[DATE]" at bounding box center [339, 147] width 55 height 27
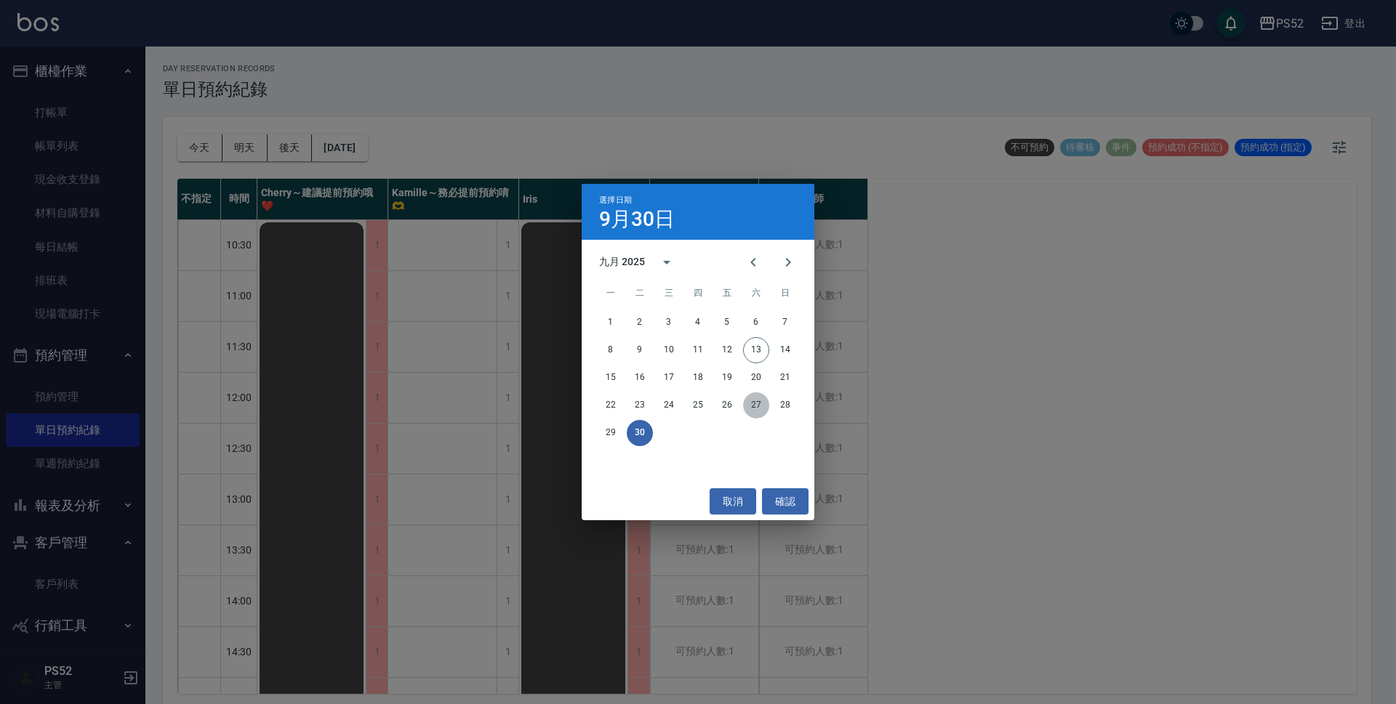
click at [757, 403] on button "27" at bounding box center [756, 406] width 26 height 26
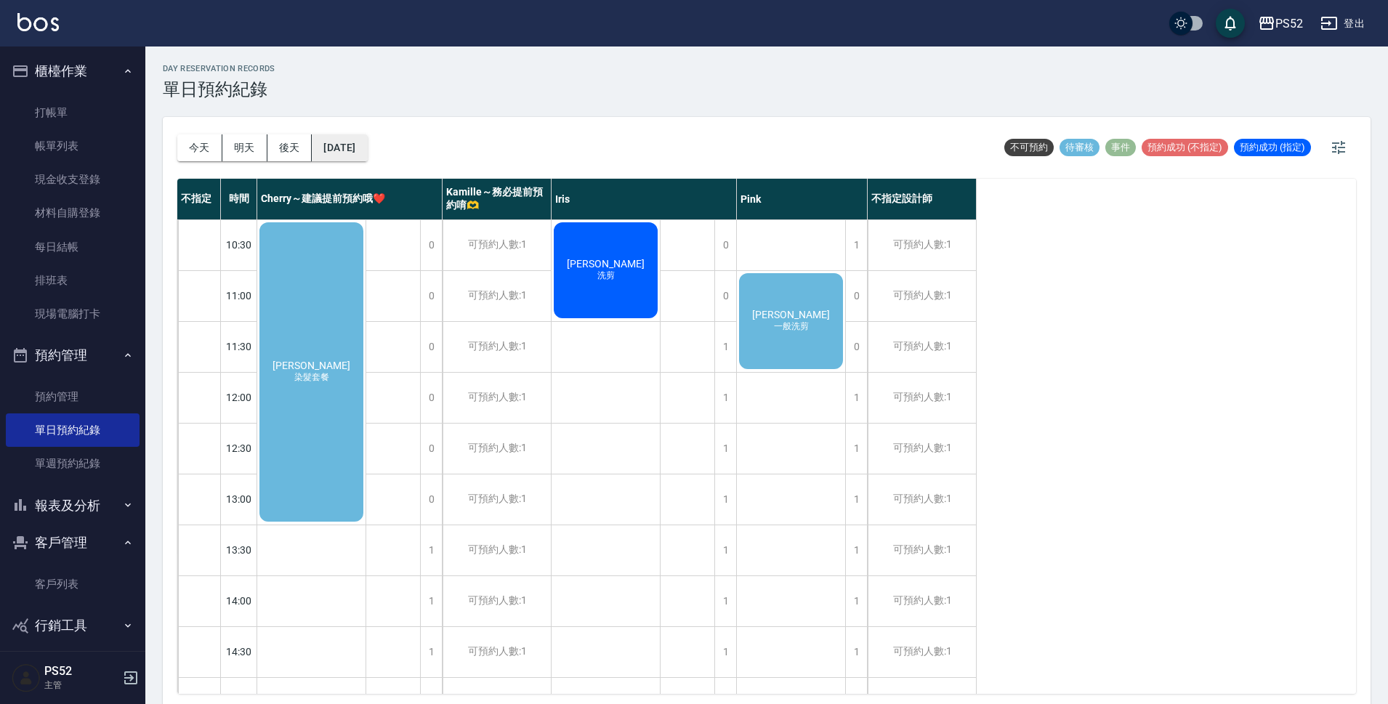
click at [342, 146] on button "[DATE]" at bounding box center [339, 147] width 55 height 27
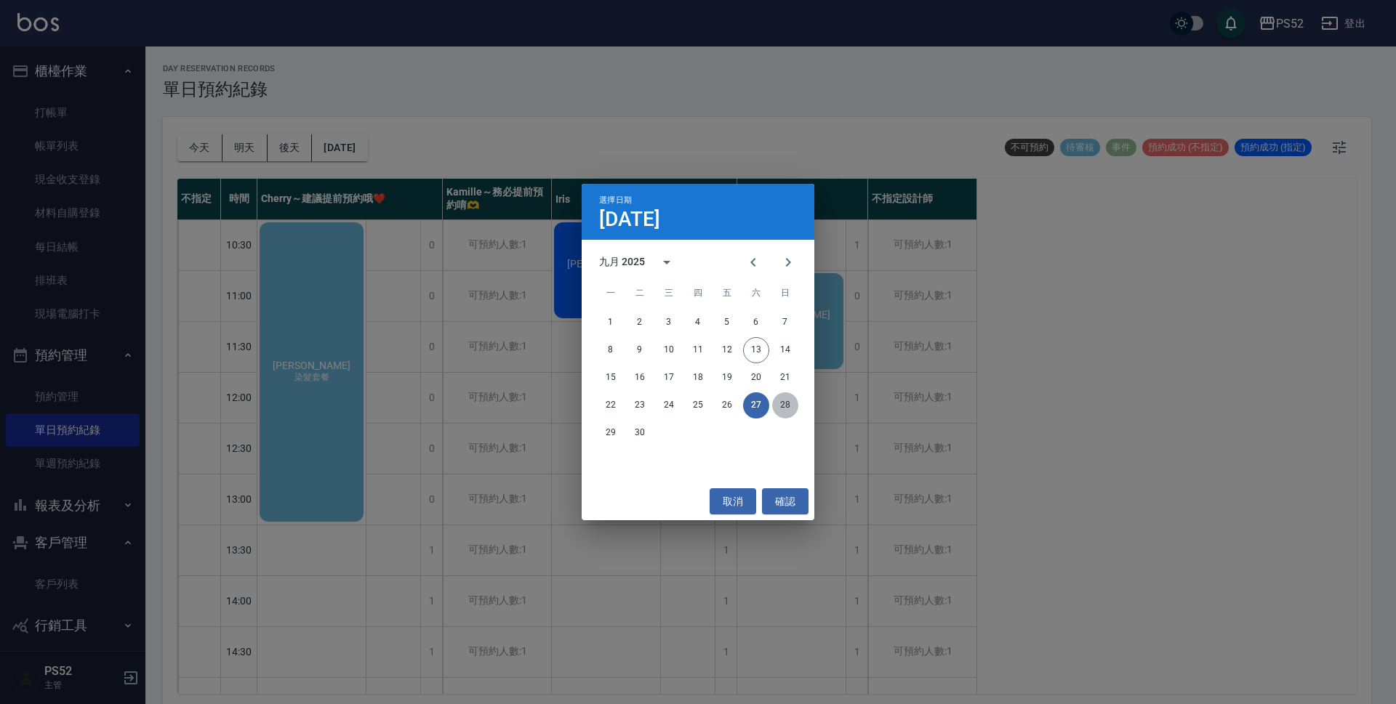
click at [793, 408] on button "28" at bounding box center [785, 406] width 26 height 26
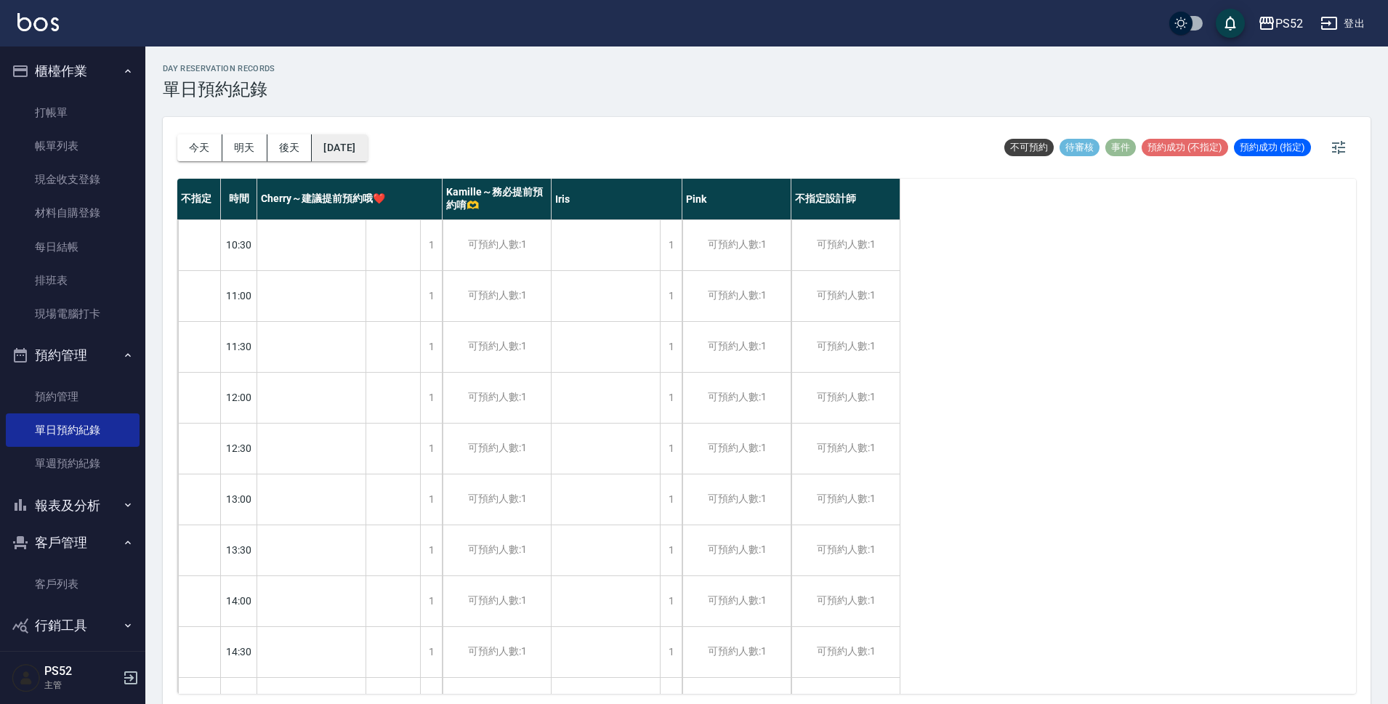
click at [366, 142] on button "[DATE]" at bounding box center [339, 147] width 55 height 27
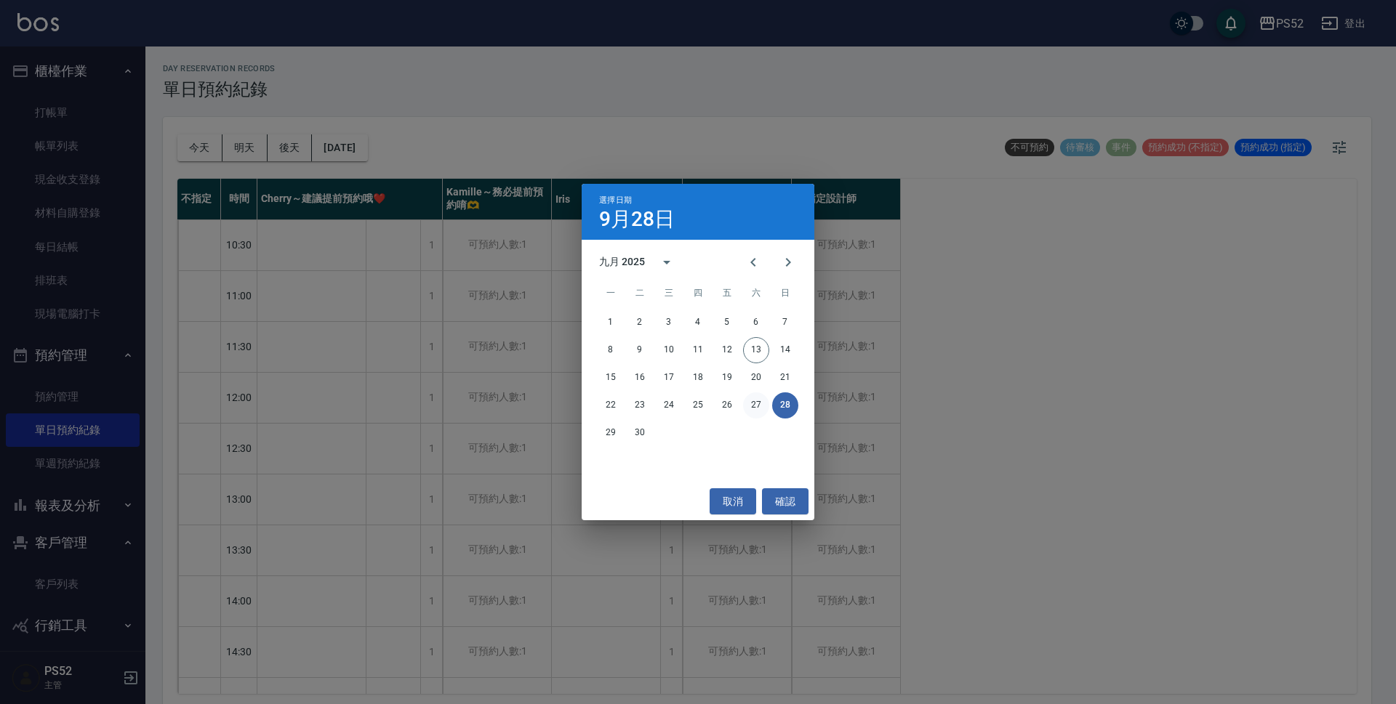
click at [761, 398] on button "27" at bounding box center [756, 406] width 26 height 26
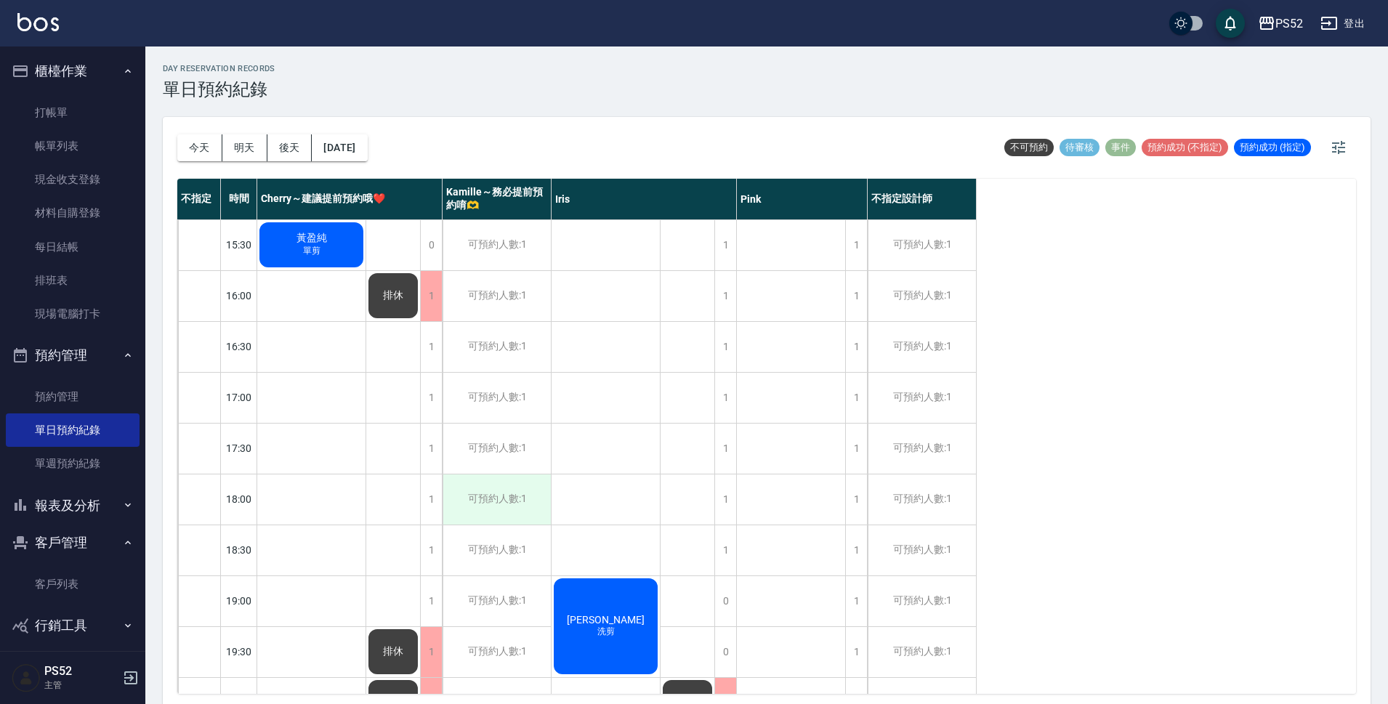
scroll to position [556, 0]
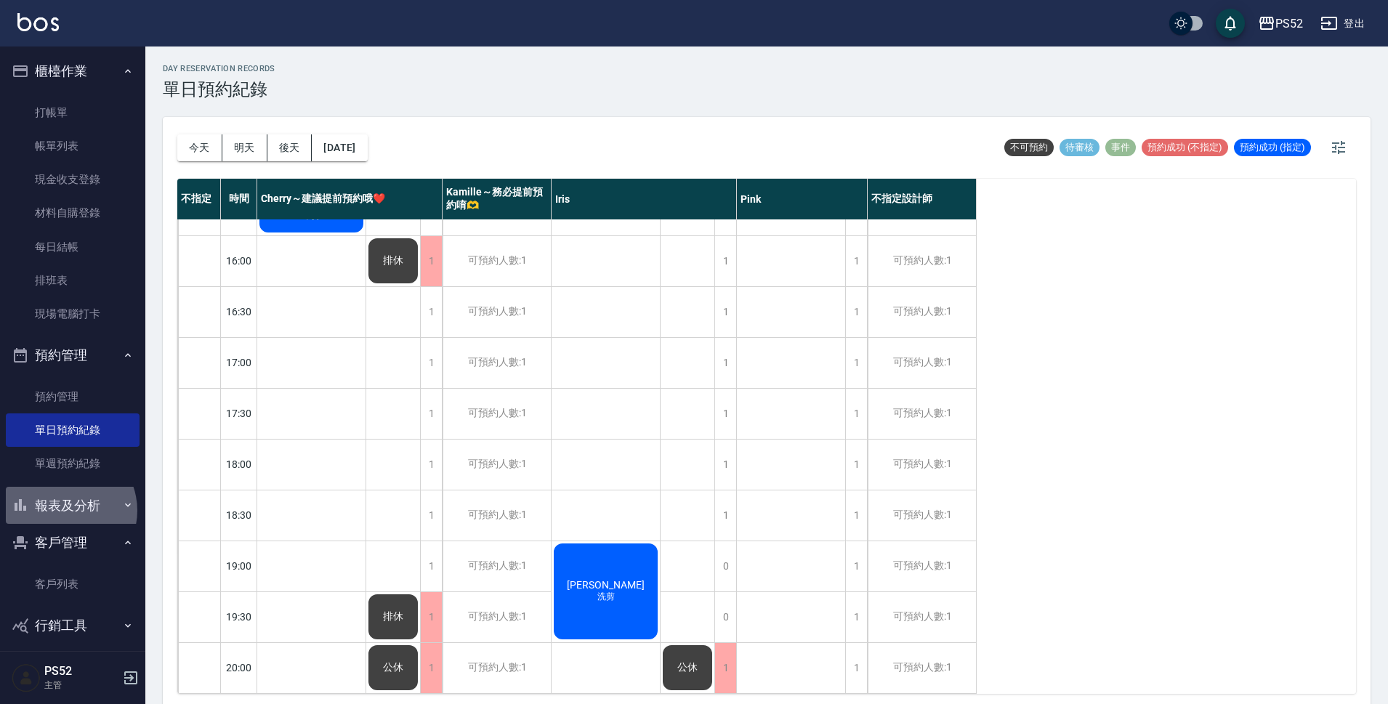
click at [64, 510] on button "報表及分析" at bounding box center [73, 506] width 134 height 38
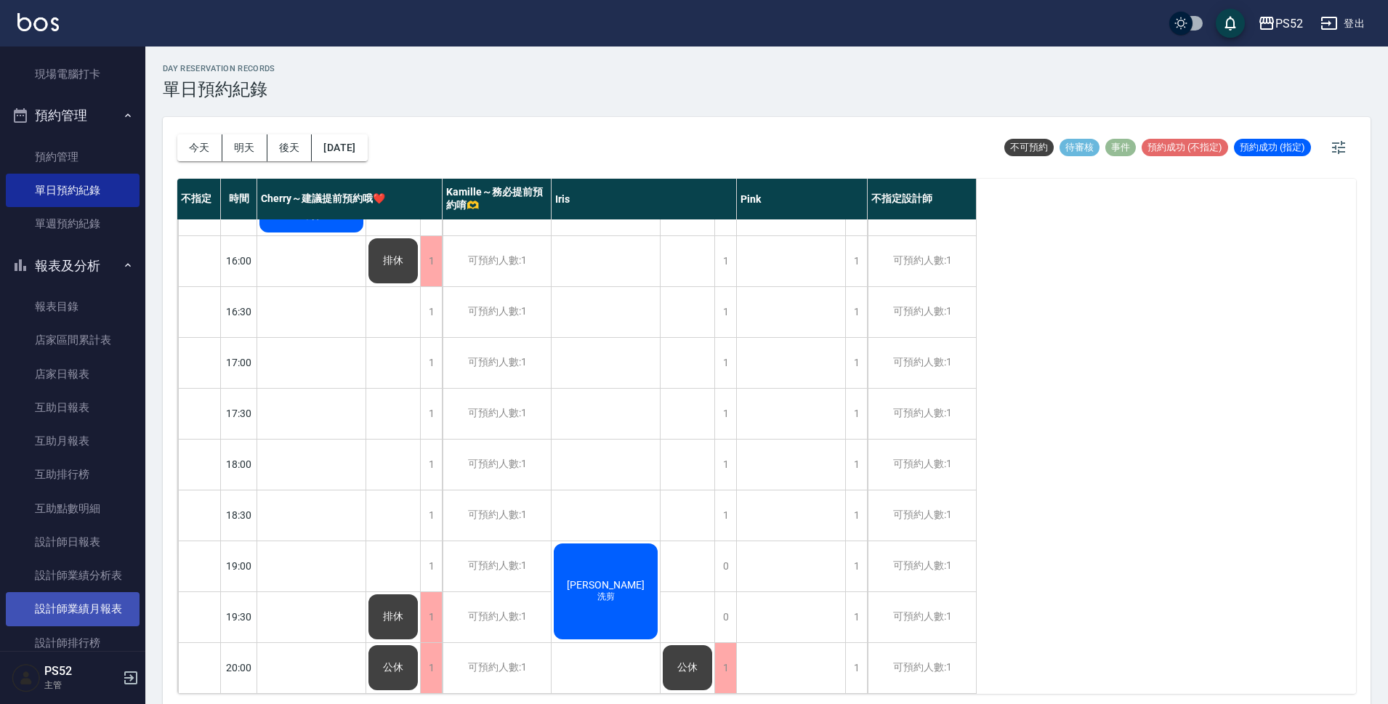
scroll to position [242, 0]
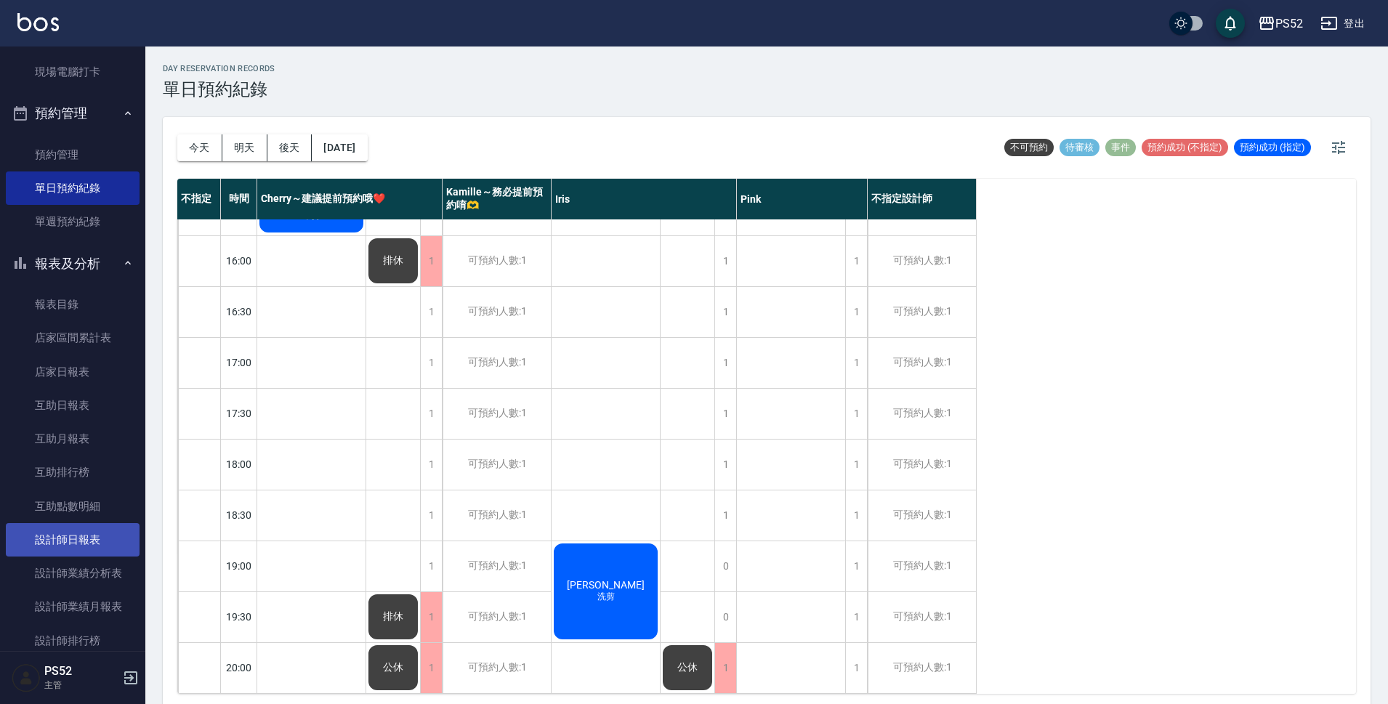
click at [63, 547] on link "設計師日報表" at bounding box center [73, 539] width 134 height 33
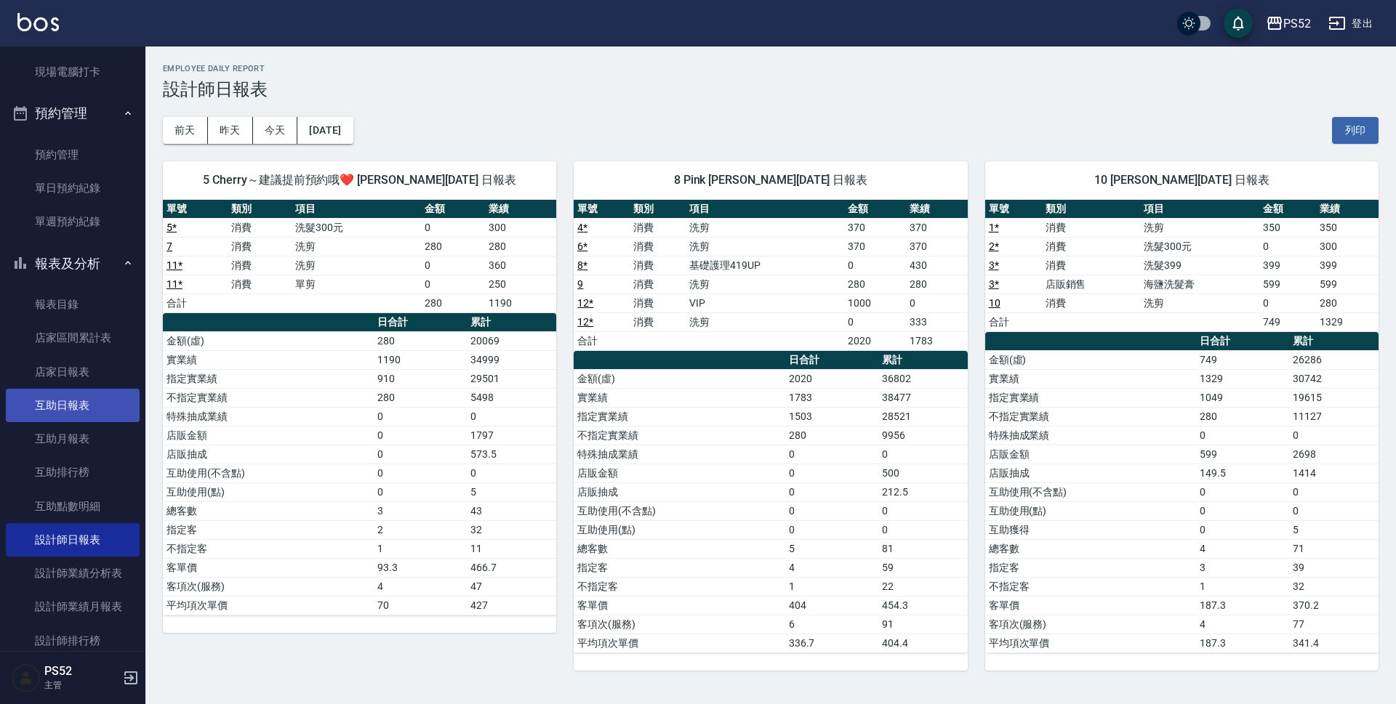
click at [88, 399] on link "互助日報表" at bounding box center [73, 405] width 134 height 33
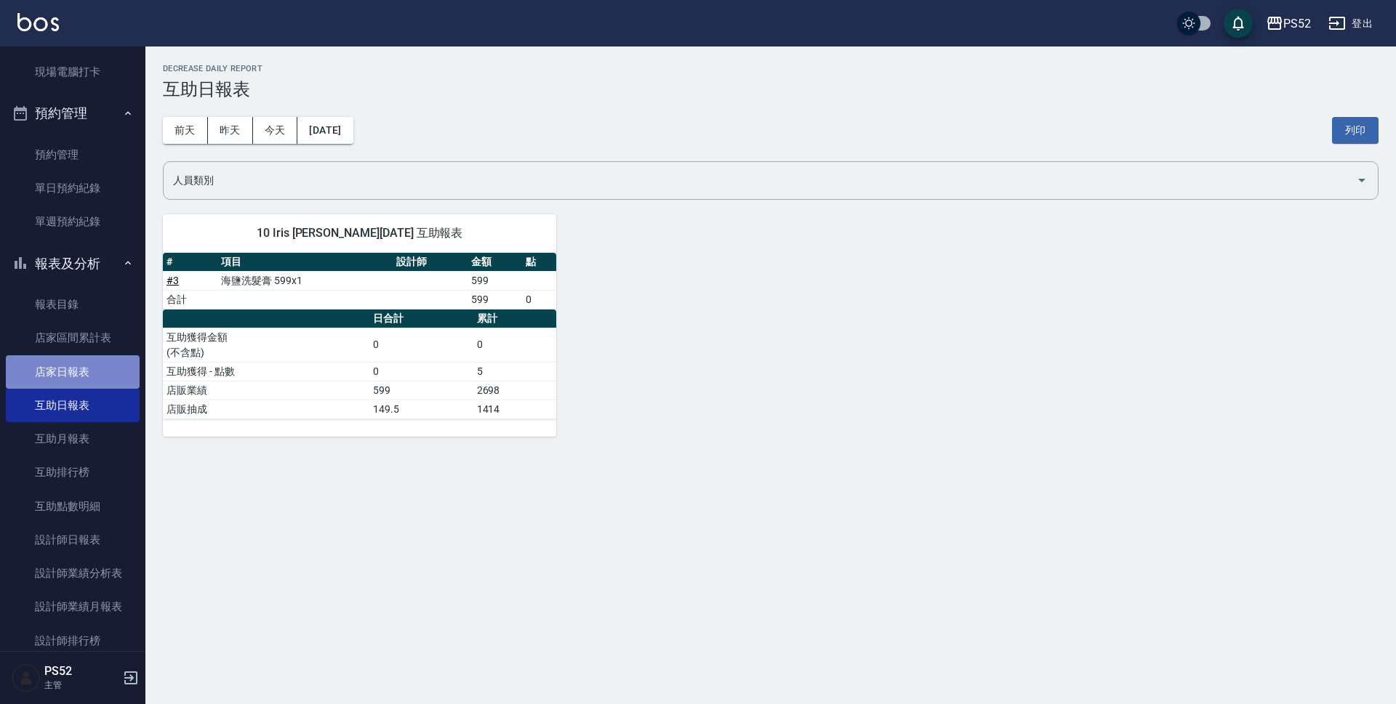
click at [94, 366] on link "店家日報表" at bounding box center [73, 371] width 134 height 33
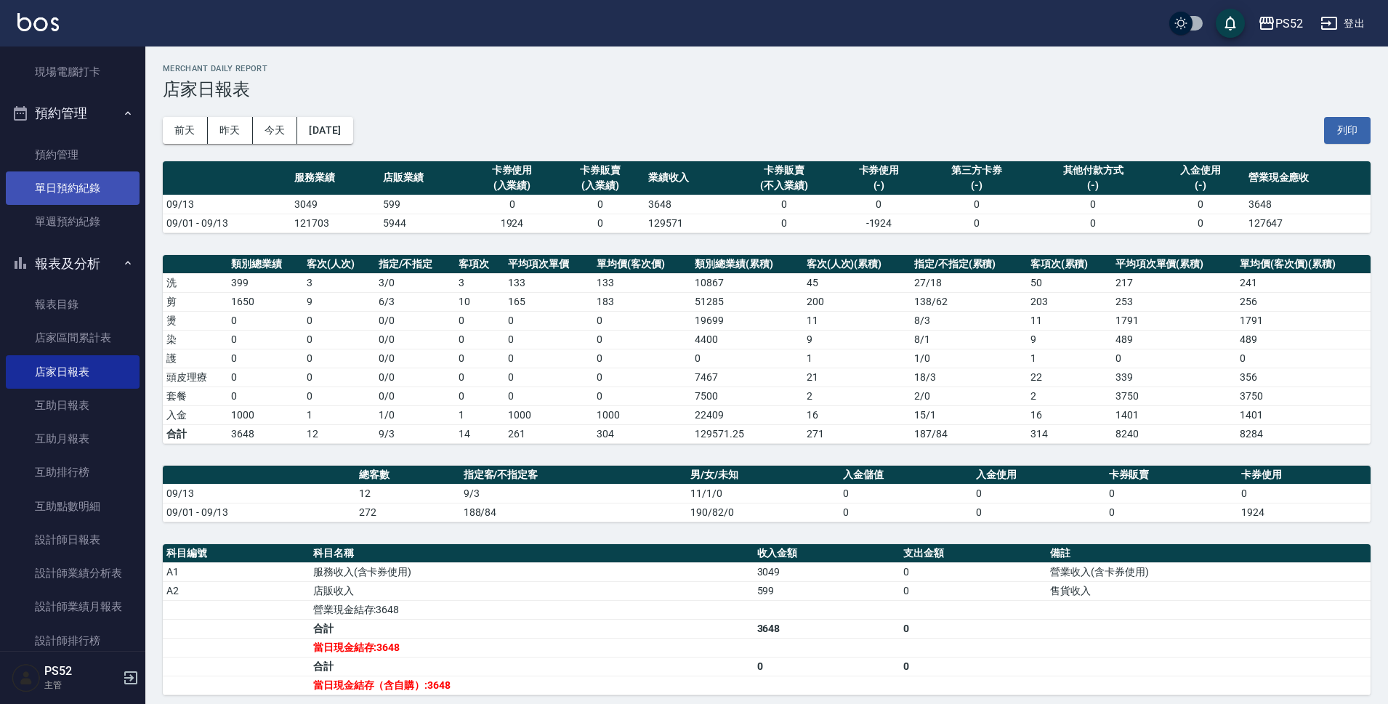
click at [93, 196] on link "單日預約紀錄" at bounding box center [73, 188] width 134 height 33
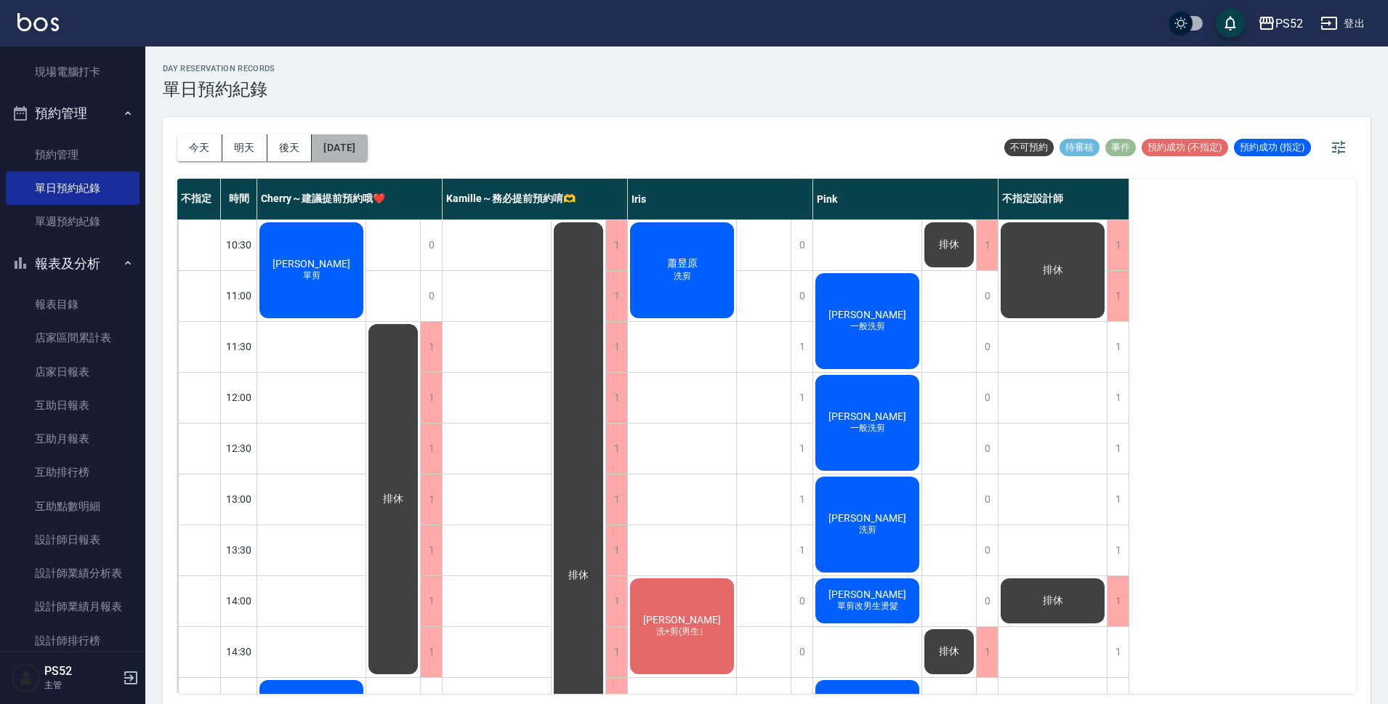
click at [358, 143] on button "[DATE]" at bounding box center [339, 147] width 55 height 27
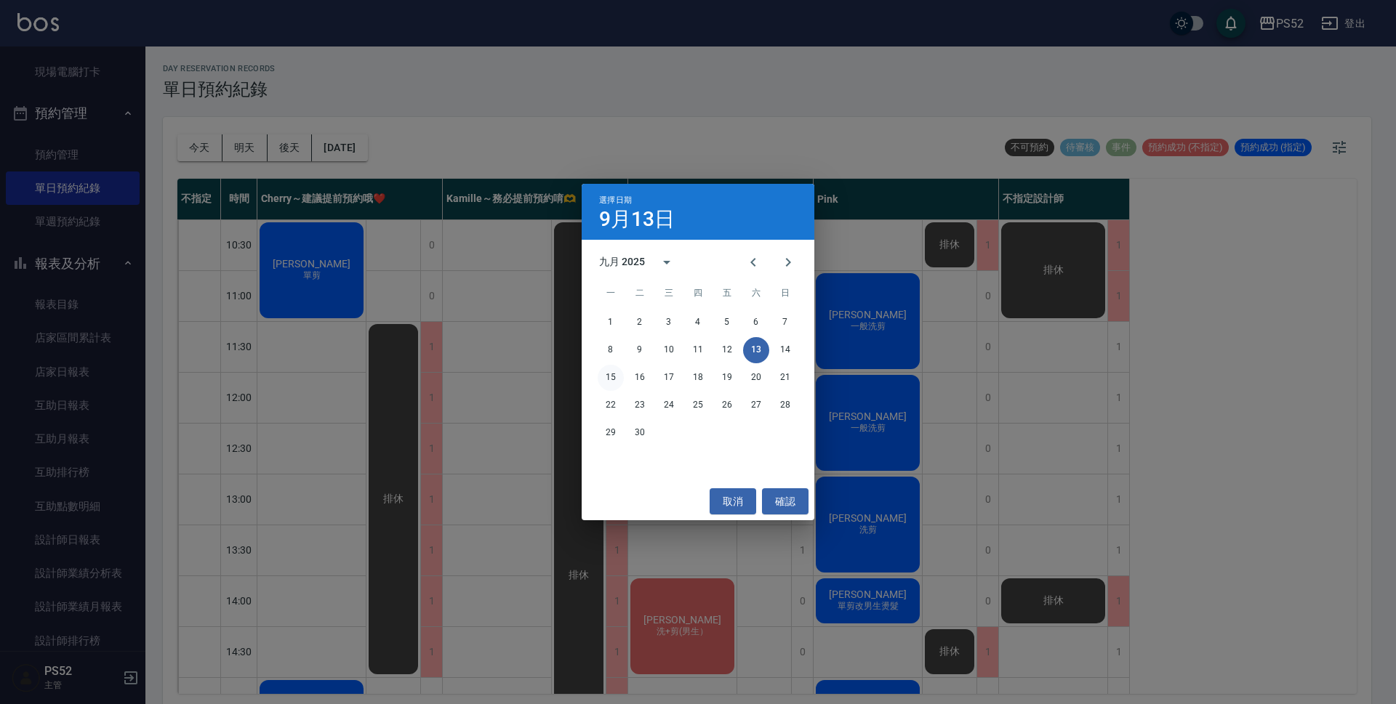
click at [614, 379] on button "15" at bounding box center [611, 378] width 26 height 26
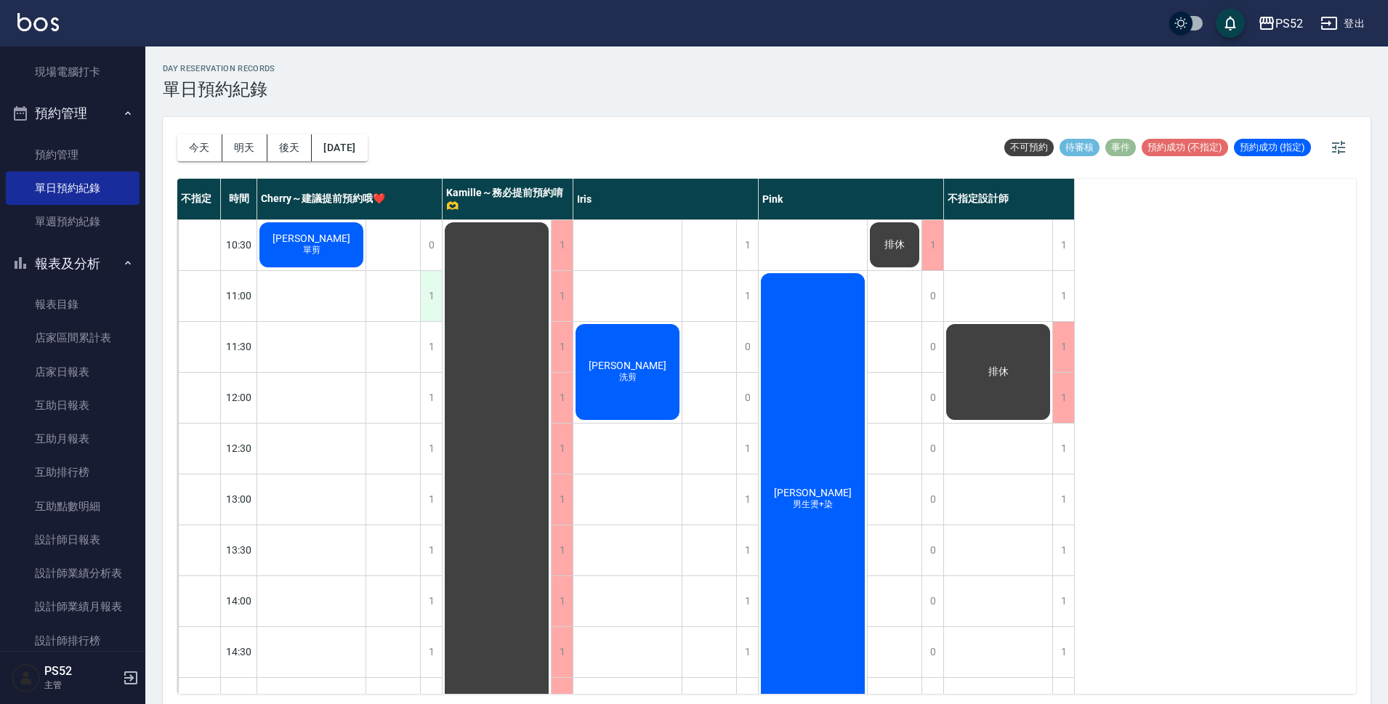
click at [433, 291] on div "1" at bounding box center [431, 296] width 22 height 50
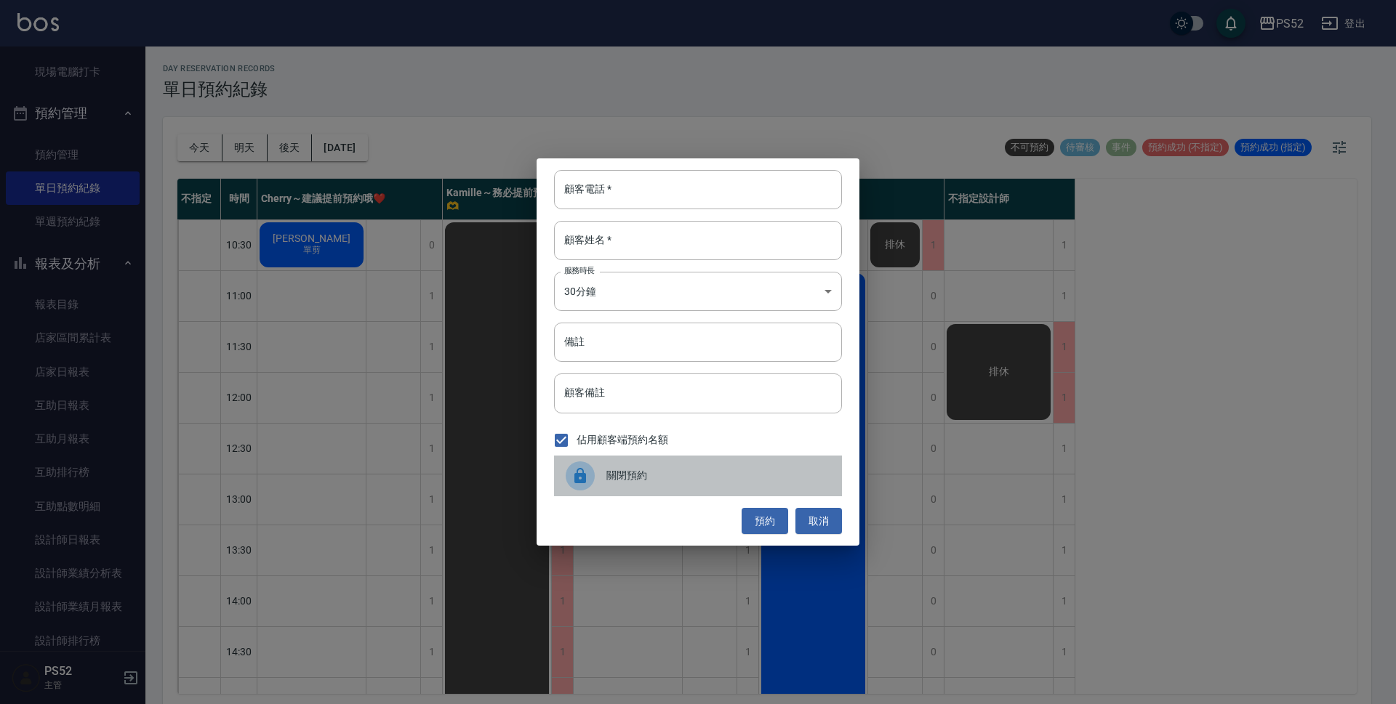
click at [671, 480] on span "關閉預約" at bounding box center [718, 475] width 224 height 15
